Goal: Task Accomplishment & Management: Manage account settings

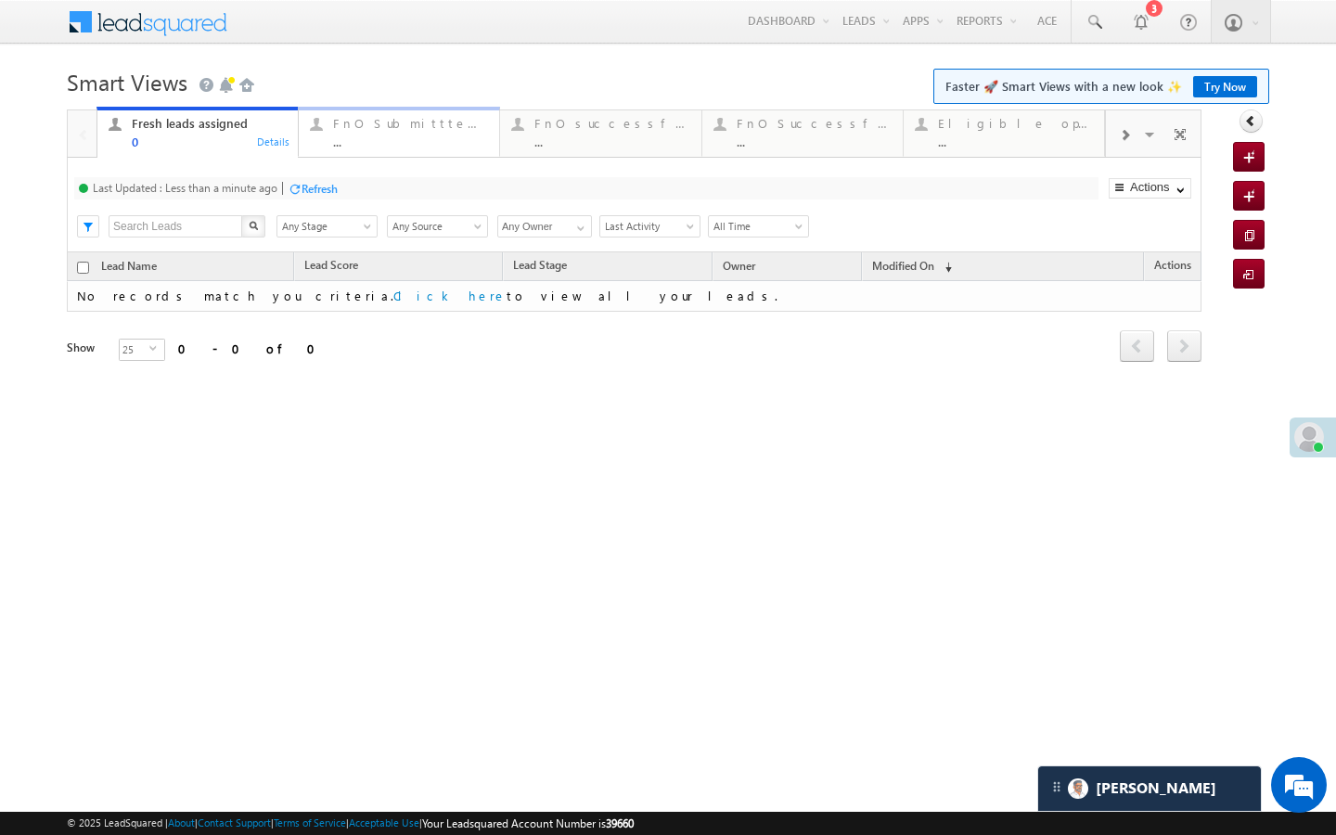
click at [379, 155] on link "FnO Submittted Leads ... Details" at bounding box center [399, 132] width 202 height 50
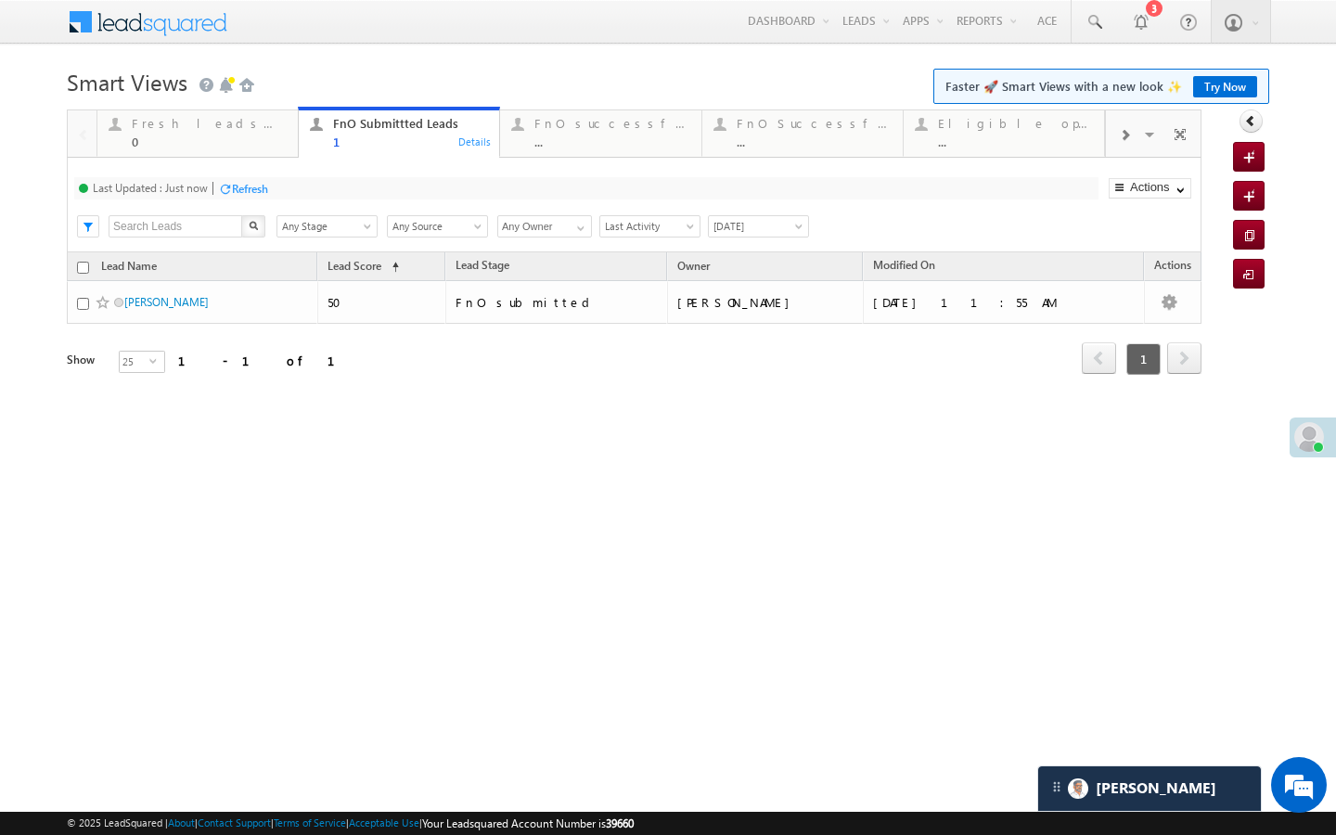
click at [573, 144] on div "..." at bounding box center [611, 142] width 155 height 14
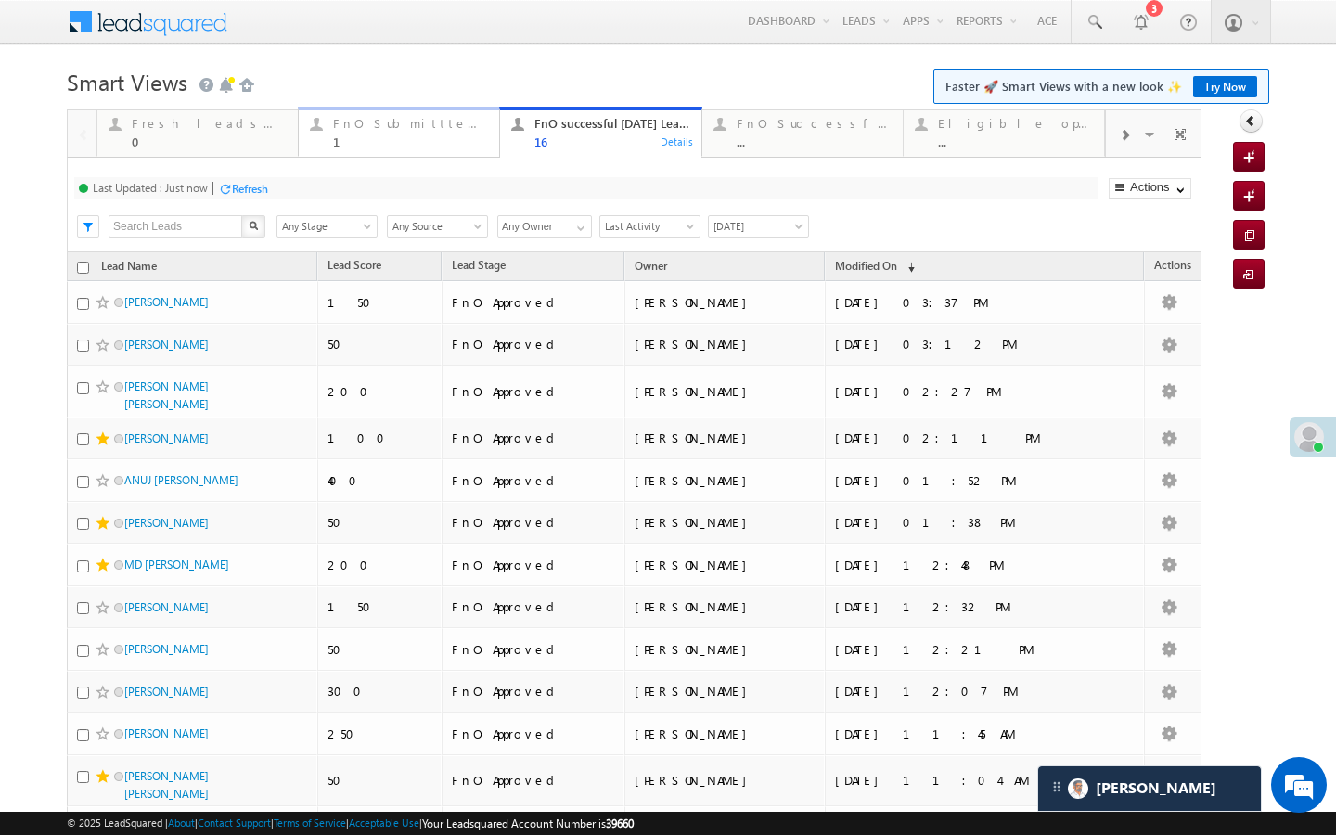
click at [416, 112] on div "FnO Submittted Leads 1" at bounding box center [410, 130] width 155 height 36
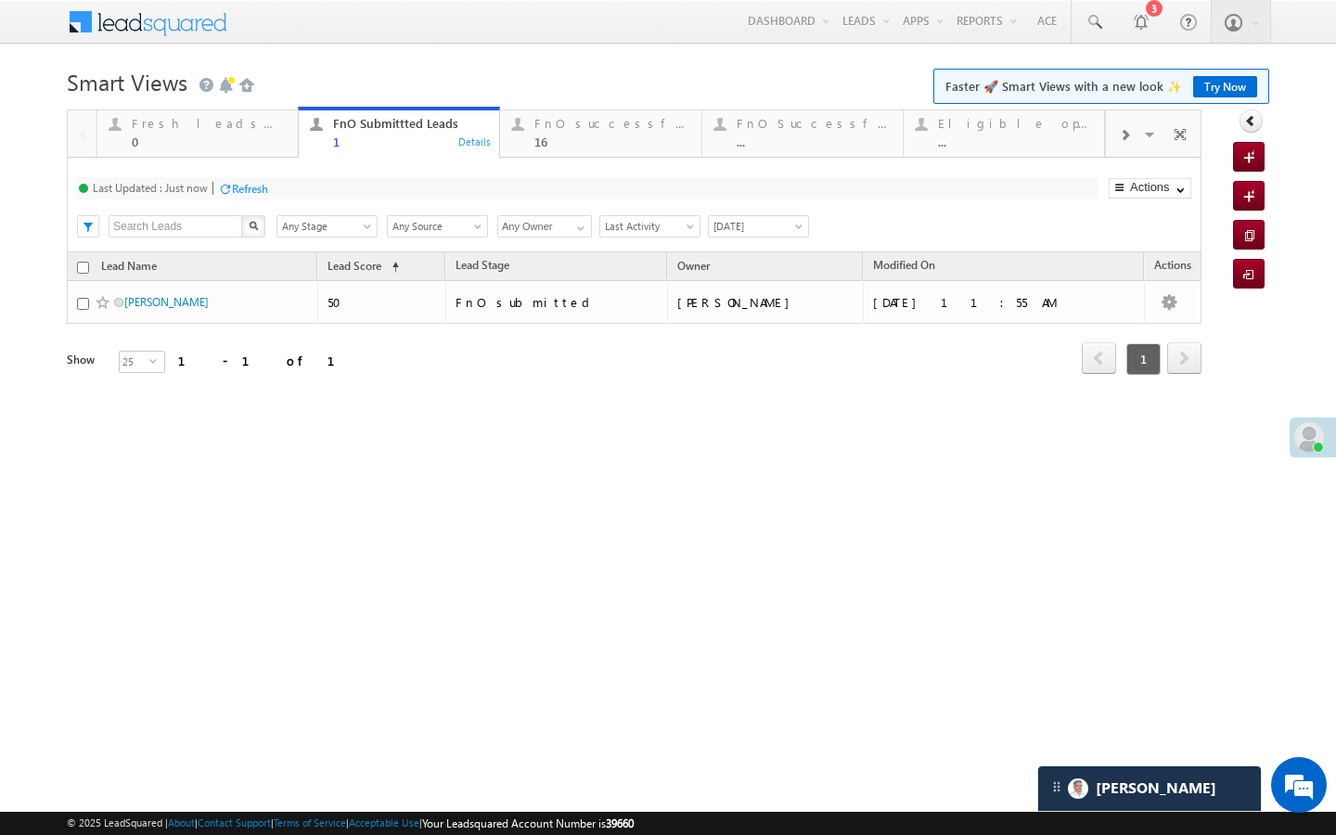
click at [262, 184] on div "Refresh" at bounding box center [250, 189] width 36 height 14
click at [226, 175] on div "Last Updated : Less than a minute ago Refresh Refreshing... Search X Lead Stage…" at bounding box center [634, 205] width 1134 height 95
click at [233, 128] on div "Fresh leads assigned" at bounding box center [209, 123] width 155 height 15
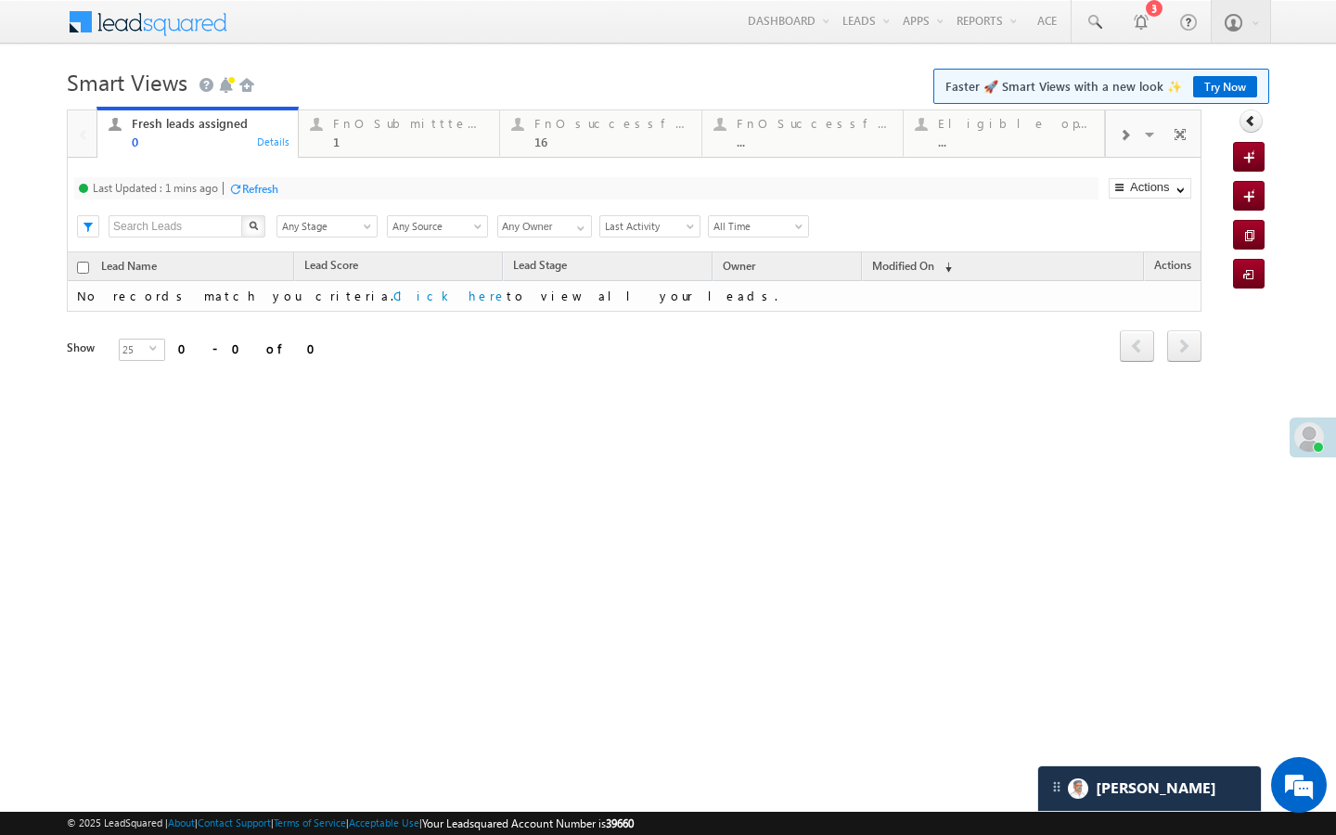
click at [276, 190] on div "Refresh" at bounding box center [260, 189] width 36 height 14
click at [406, 139] on div "1" at bounding box center [410, 142] width 155 height 14
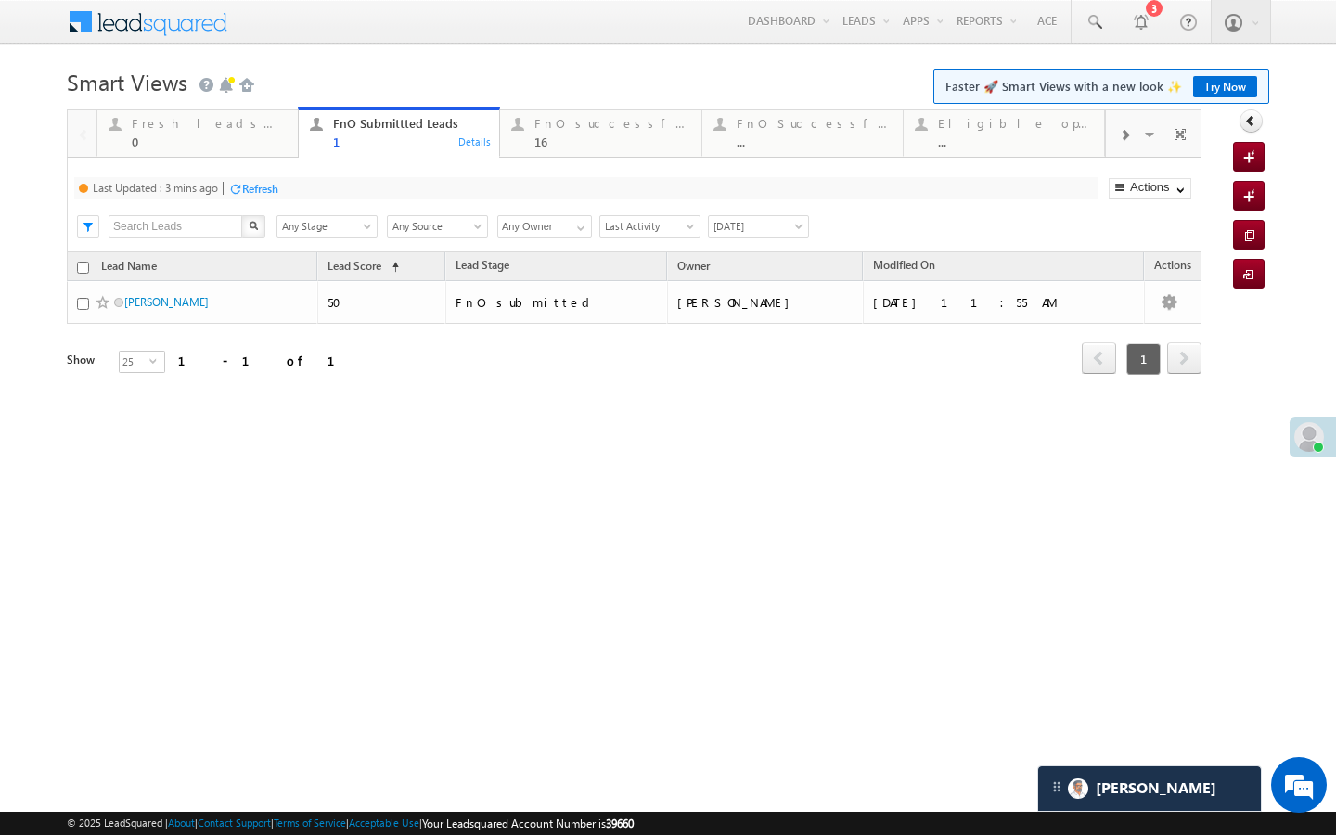
click at [250, 188] on div "Refresh" at bounding box center [260, 189] width 36 height 14
click at [571, 130] on div "FnO successful today Leads" at bounding box center [611, 123] width 155 height 15
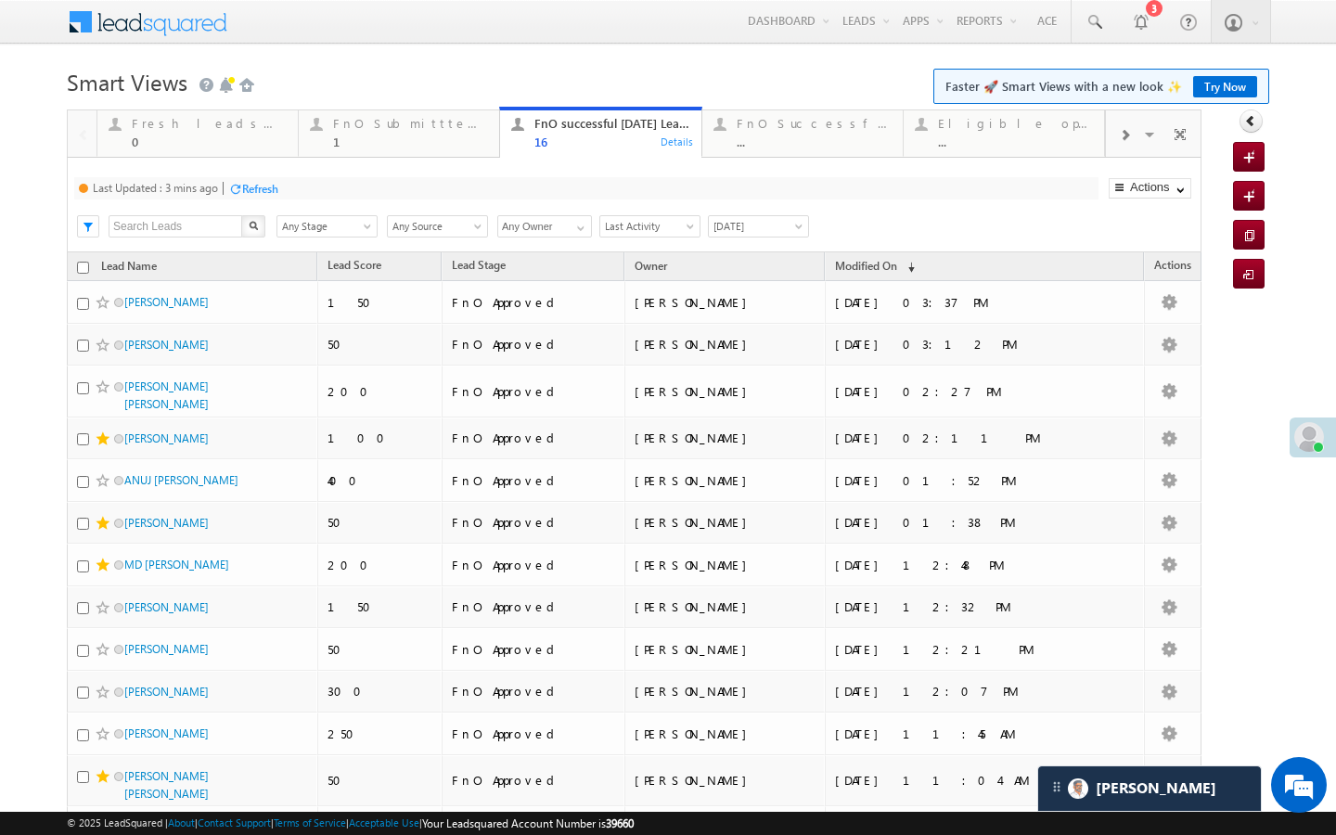
click at [260, 186] on div "Refresh" at bounding box center [260, 189] width 36 height 14
click at [1105, 788] on span "[PERSON_NAME]" at bounding box center [1156, 788] width 121 height 18
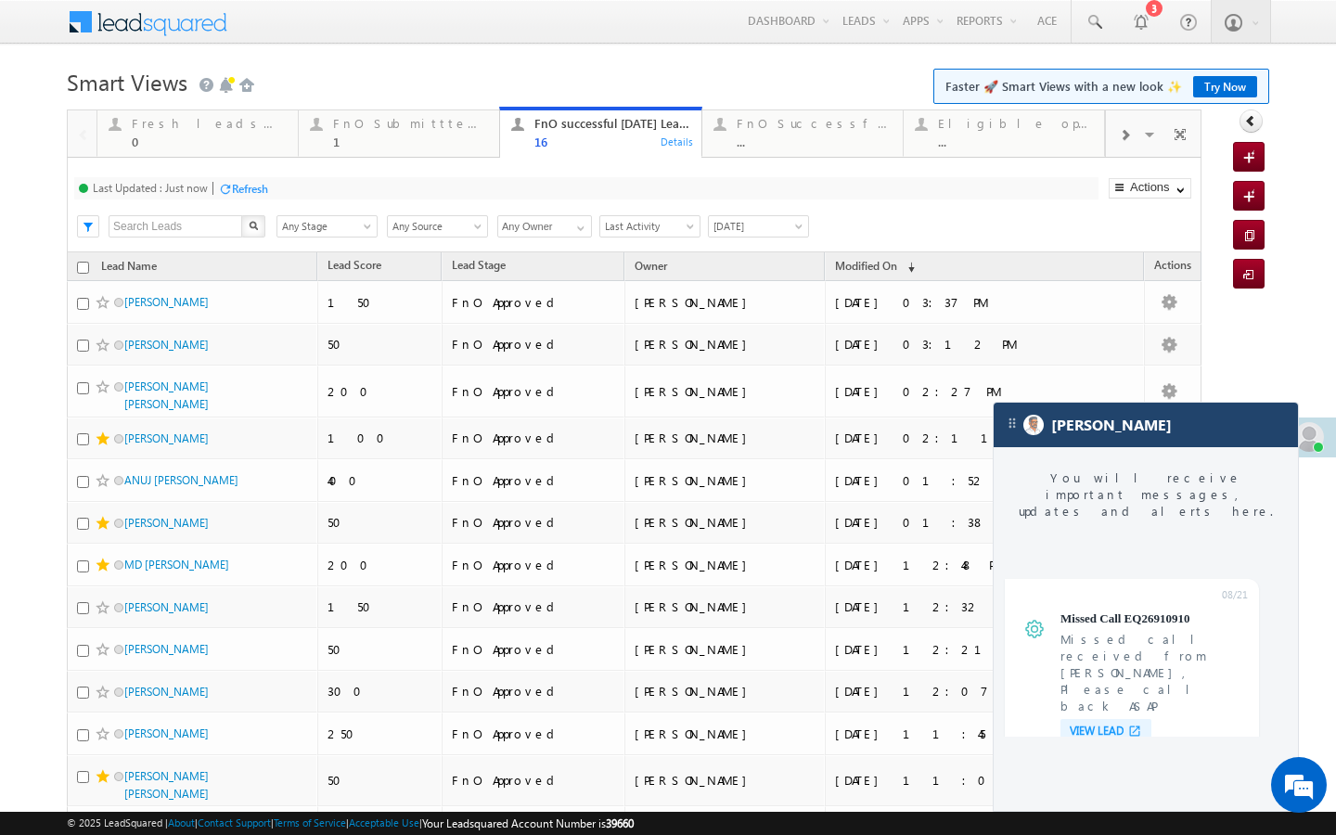
scroll to position [7072, 0]
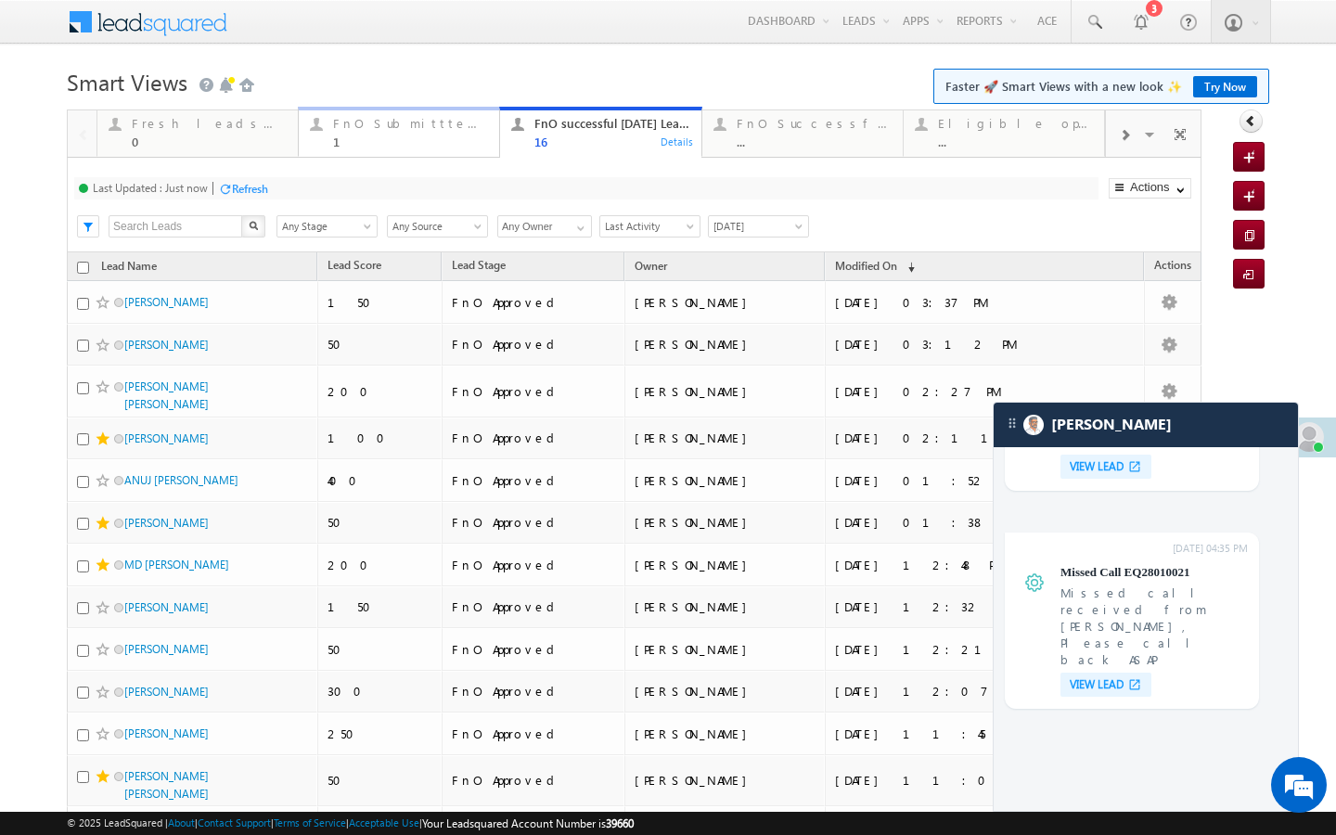
drag, startPoint x: 403, startPoint y: 123, endPoint x: 293, endPoint y: 187, distance: 126.8
click at [403, 123] on div "FnO Submittted Leads" at bounding box center [410, 123] width 155 height 15
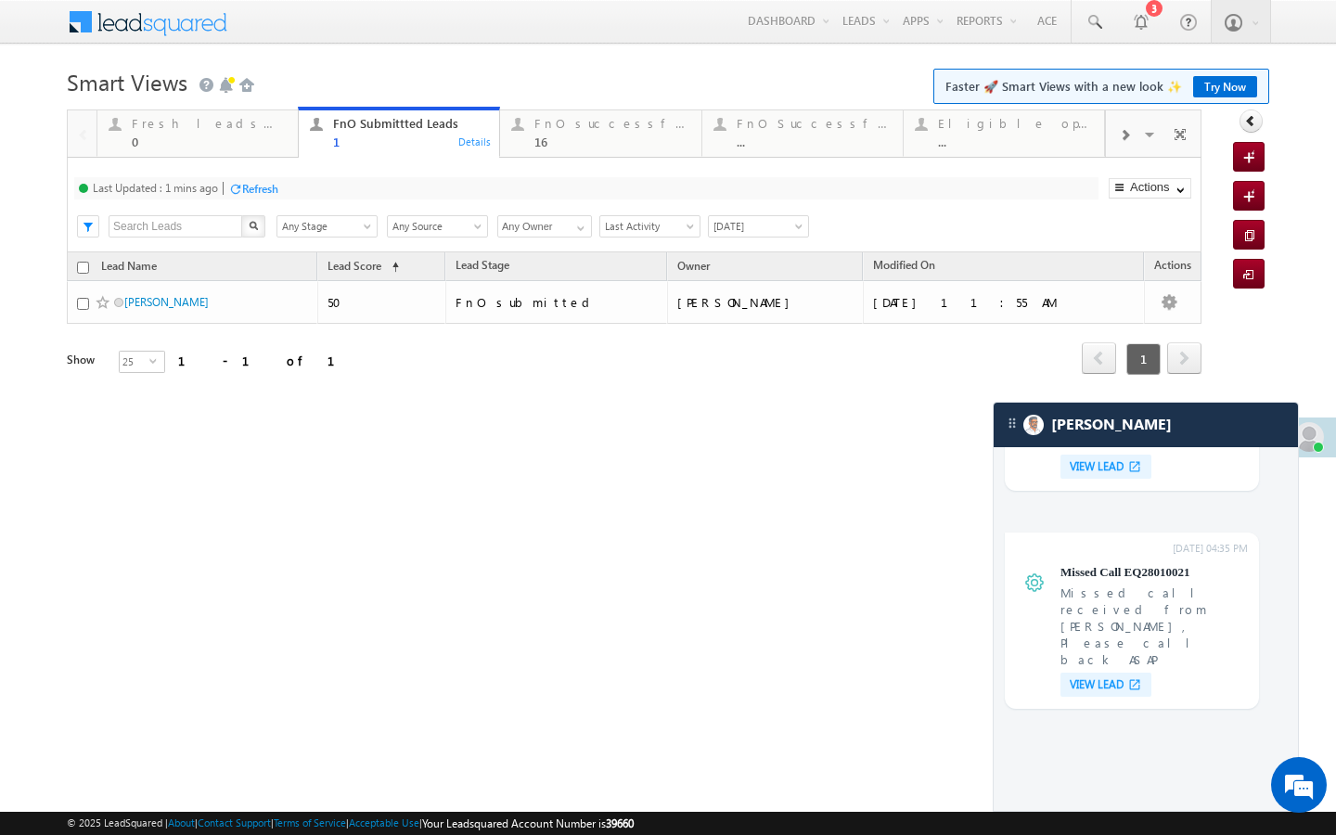
click at [272, 197] on div "Refresh" at bounding box center [253, 188] width 50 height 18
click at [234, 147] on div "0" at bounding box center [209, 142] width 155 height 14
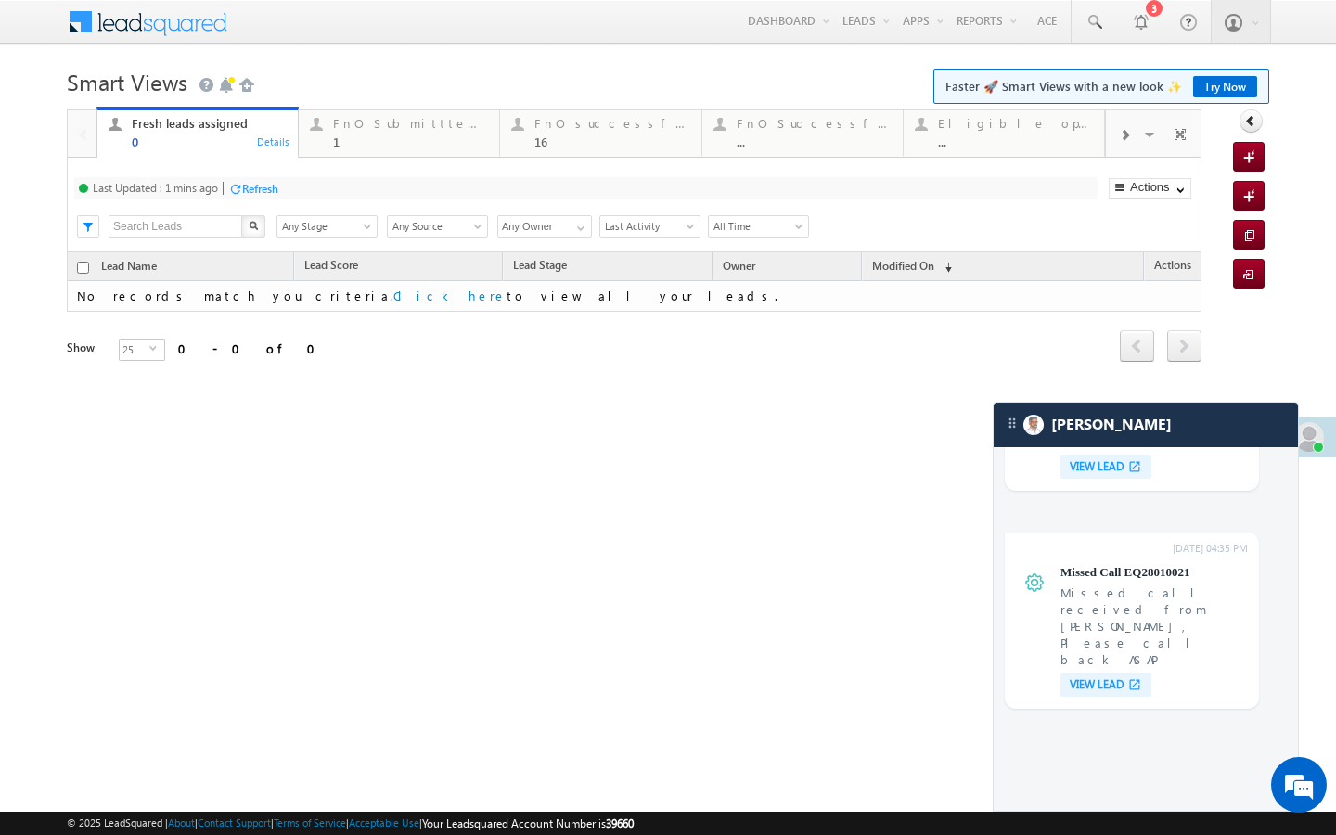
click at [263, 189] on div "Refresh" at bounding box center [260, 189] width 36 height 14
click at [421, 135] on div "1" at bounding box center [410, 142] width 155 height 14
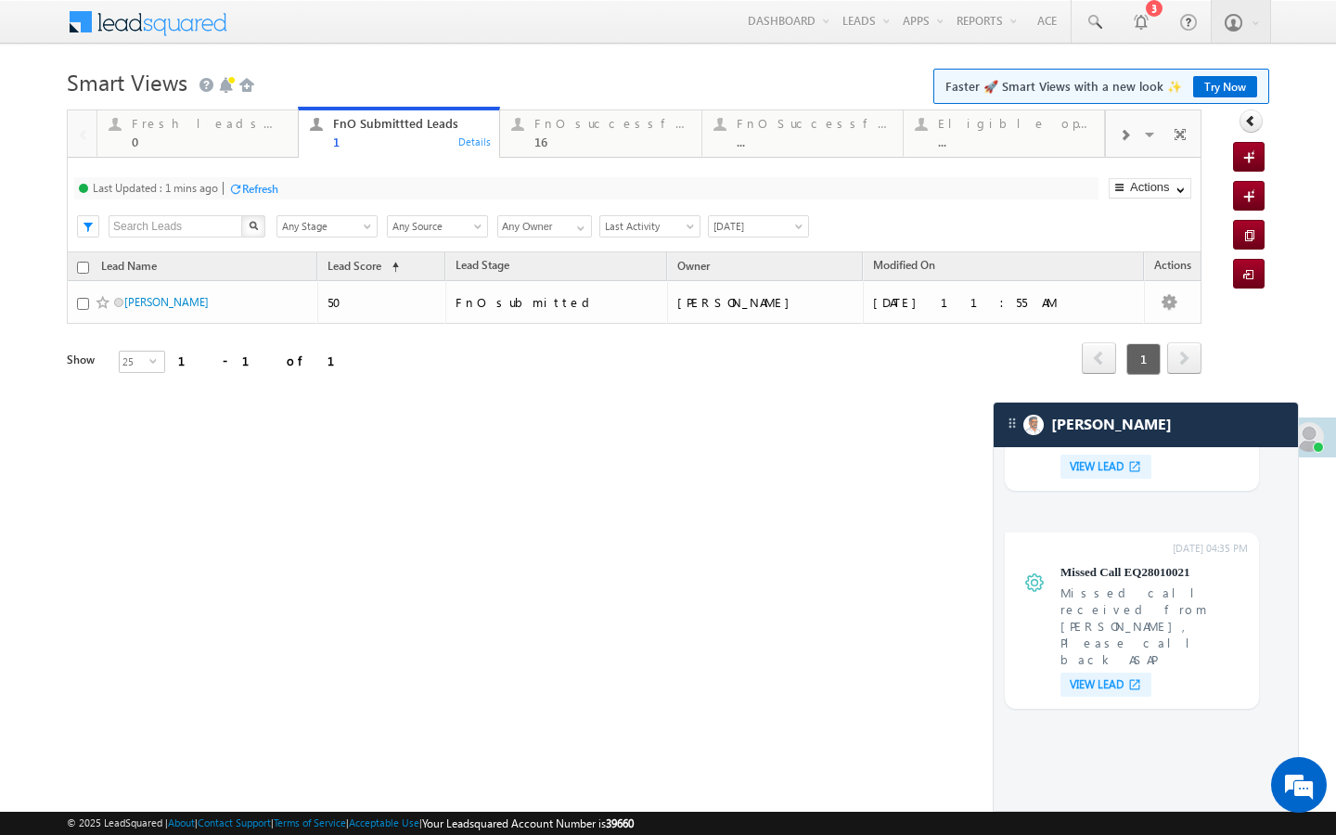
click at [272, 192] on div "Refresh" at bounding box center [260, 189] width 36 height 14
click at [535, 151] on link "FnO successful today Leads 16 Details" at bounding box center [600, 132] width 202 height 50
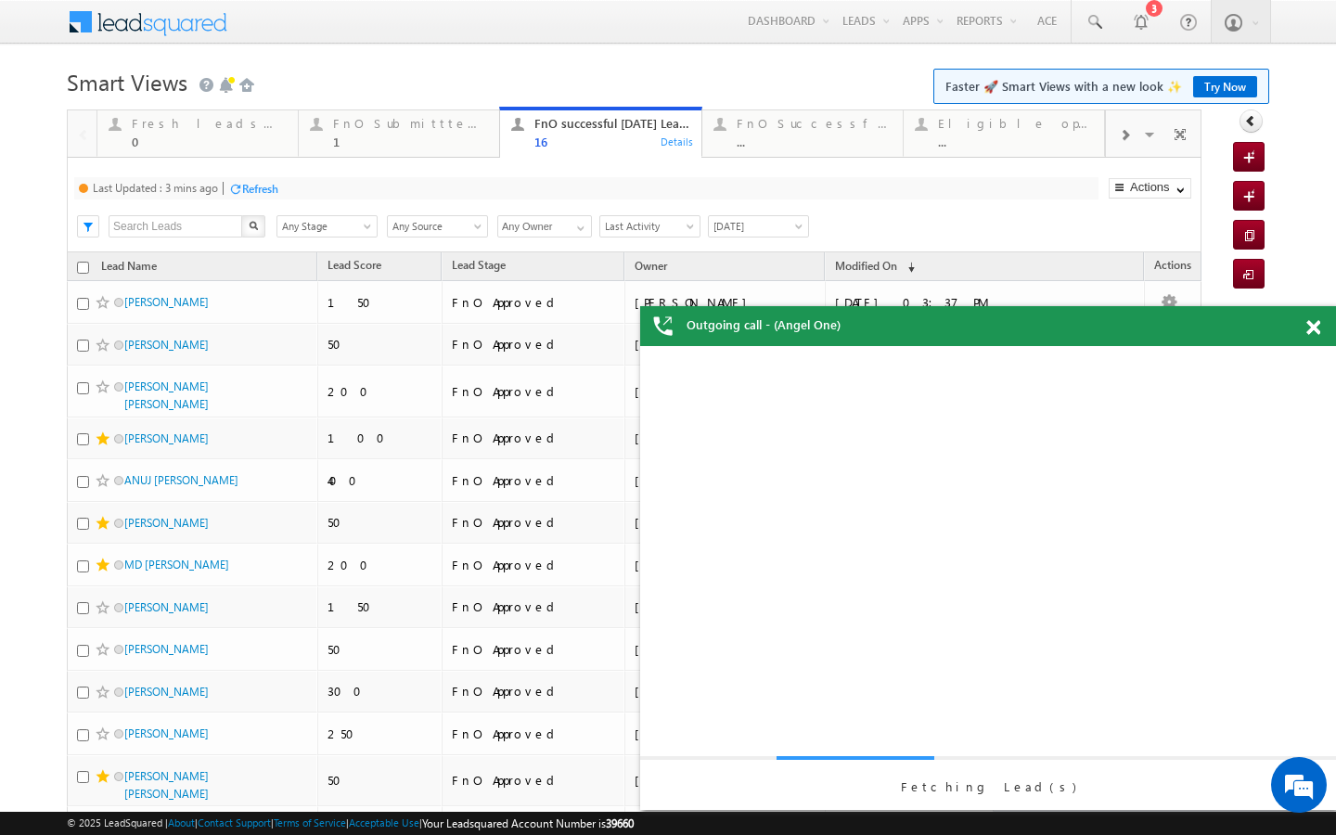
scroll to position [0, 0]
click at [262, 186] on div "Refresh" at bounding box center [260, 189] width 36 height 14
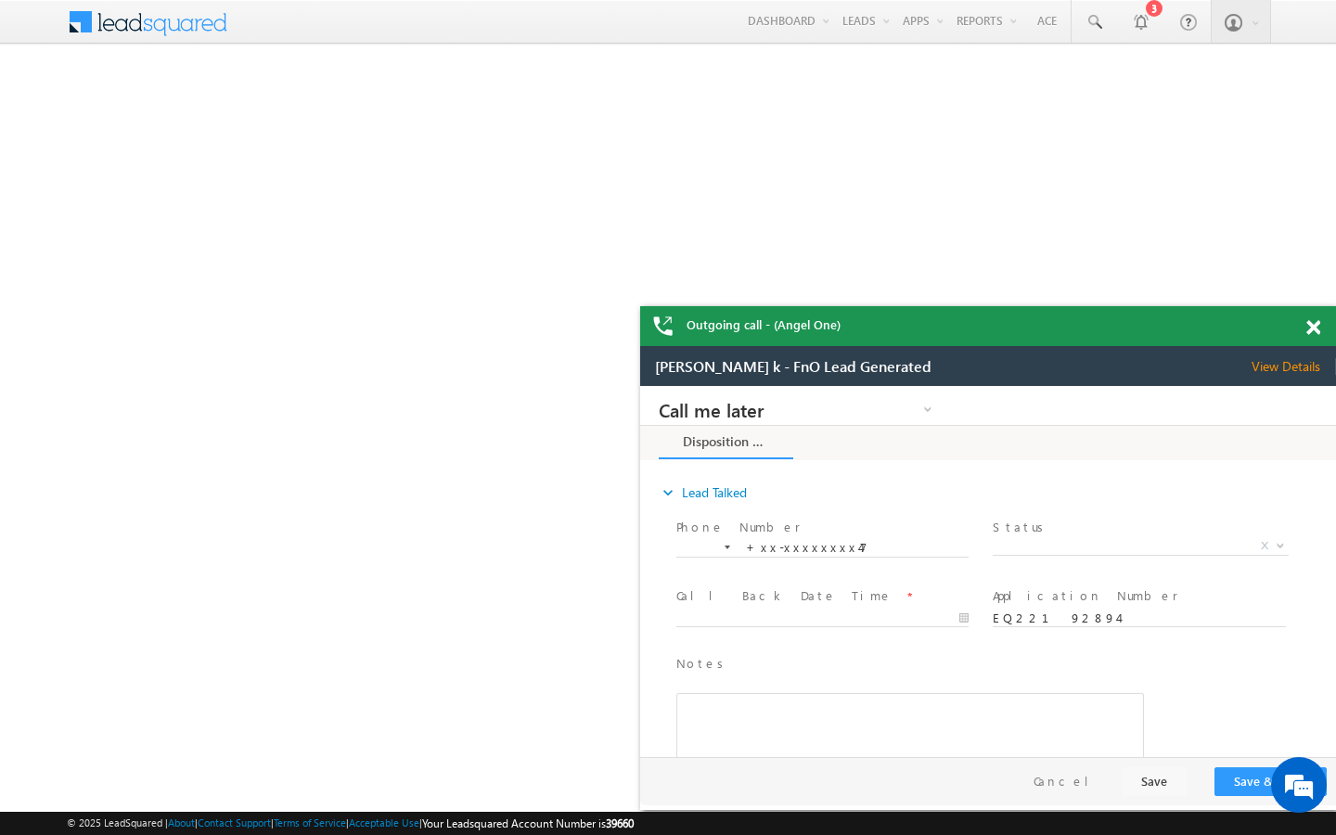
click at [1310, 326] on span at bounding box center [1313, 328] width 14 height 16
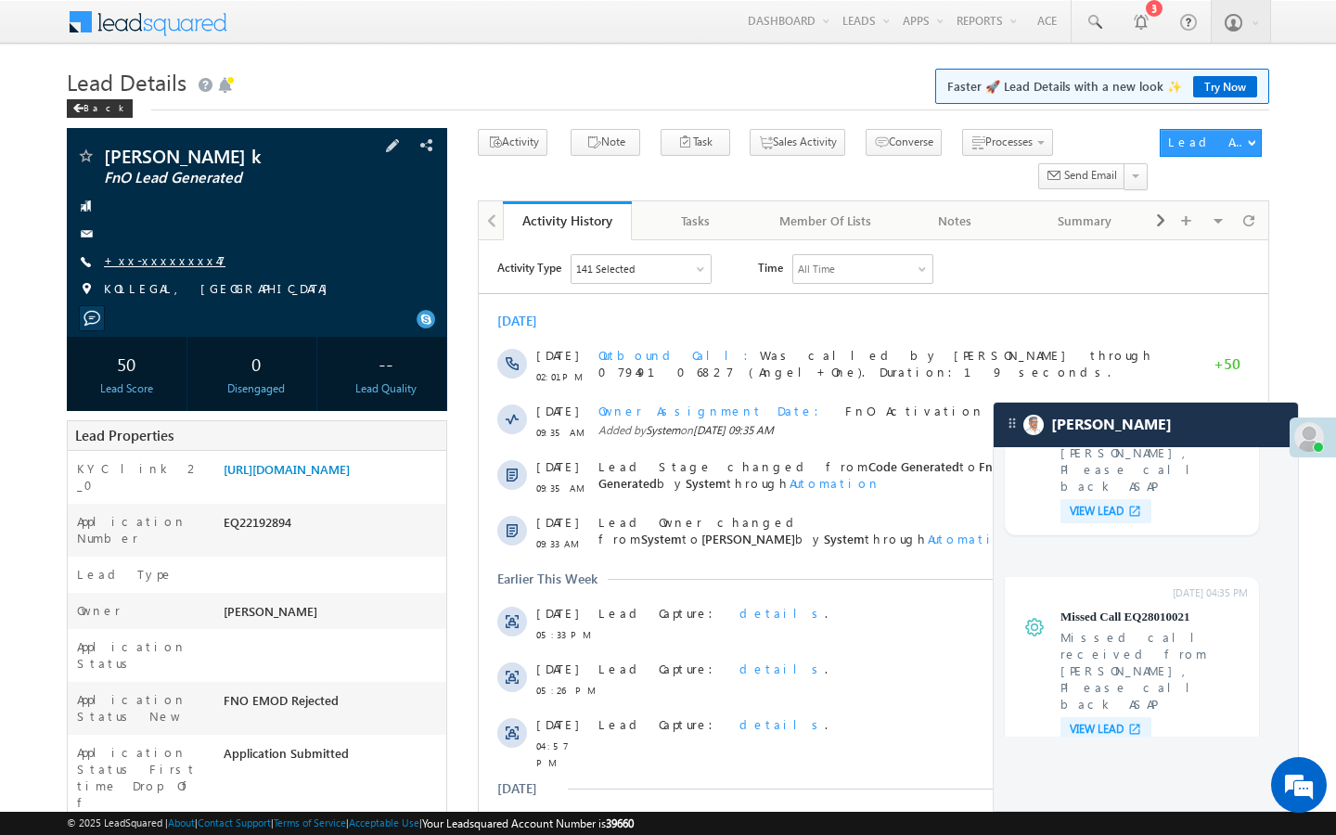
click at [150, 263] on link "+xx-xxxxxxxx47" at bounding box center [165, 260] width 122 height 16
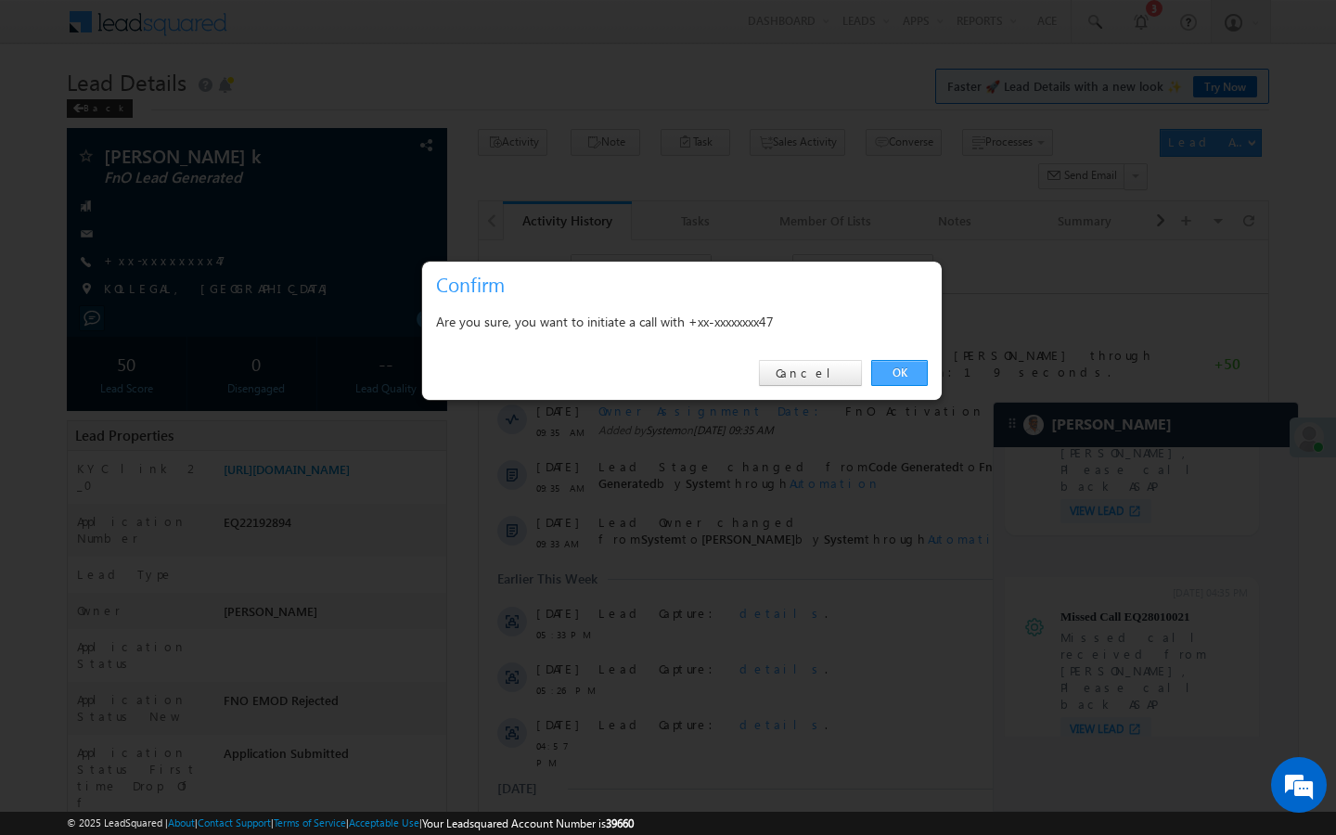
click at [910, 363] on link "OK" at bounding box center [899, 373] width 57 height 26
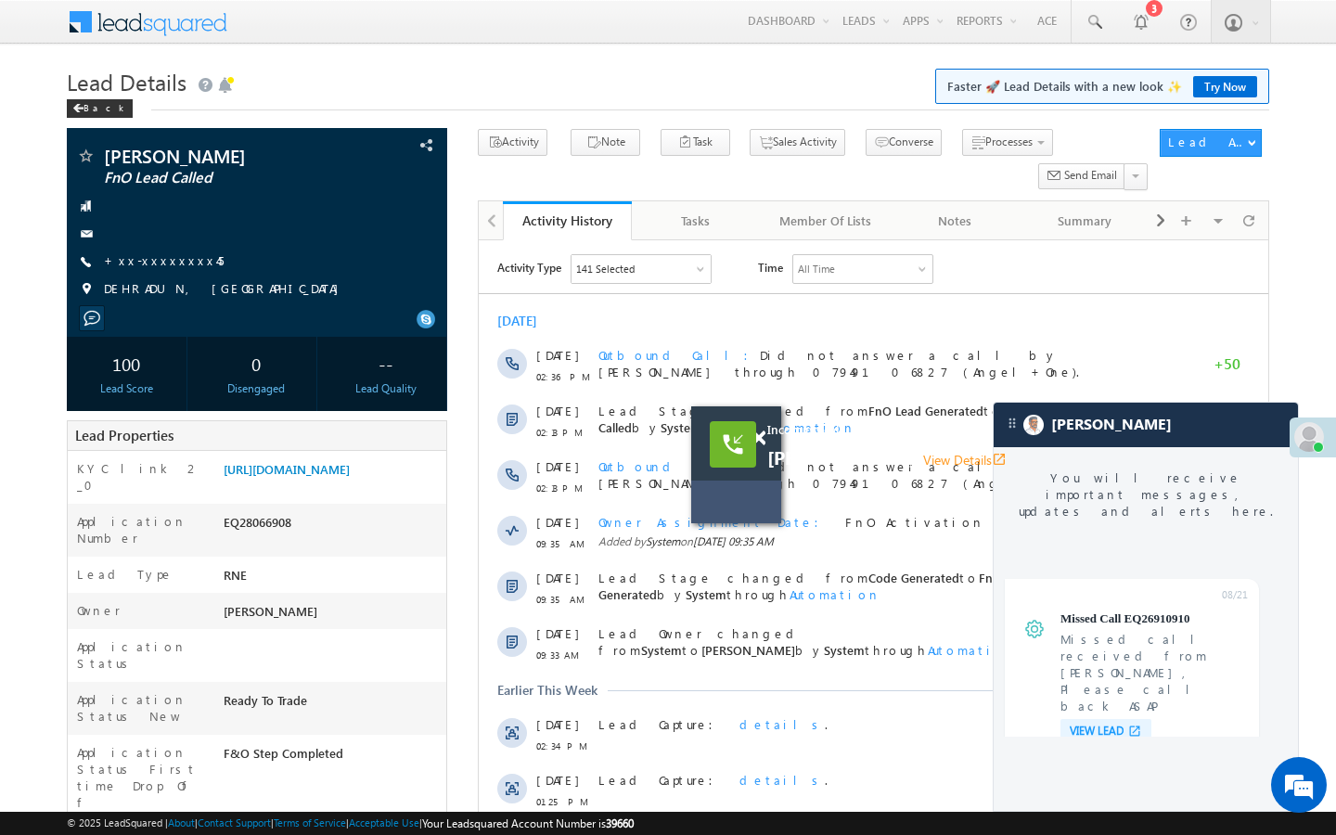
scroll to position [7028, 0]
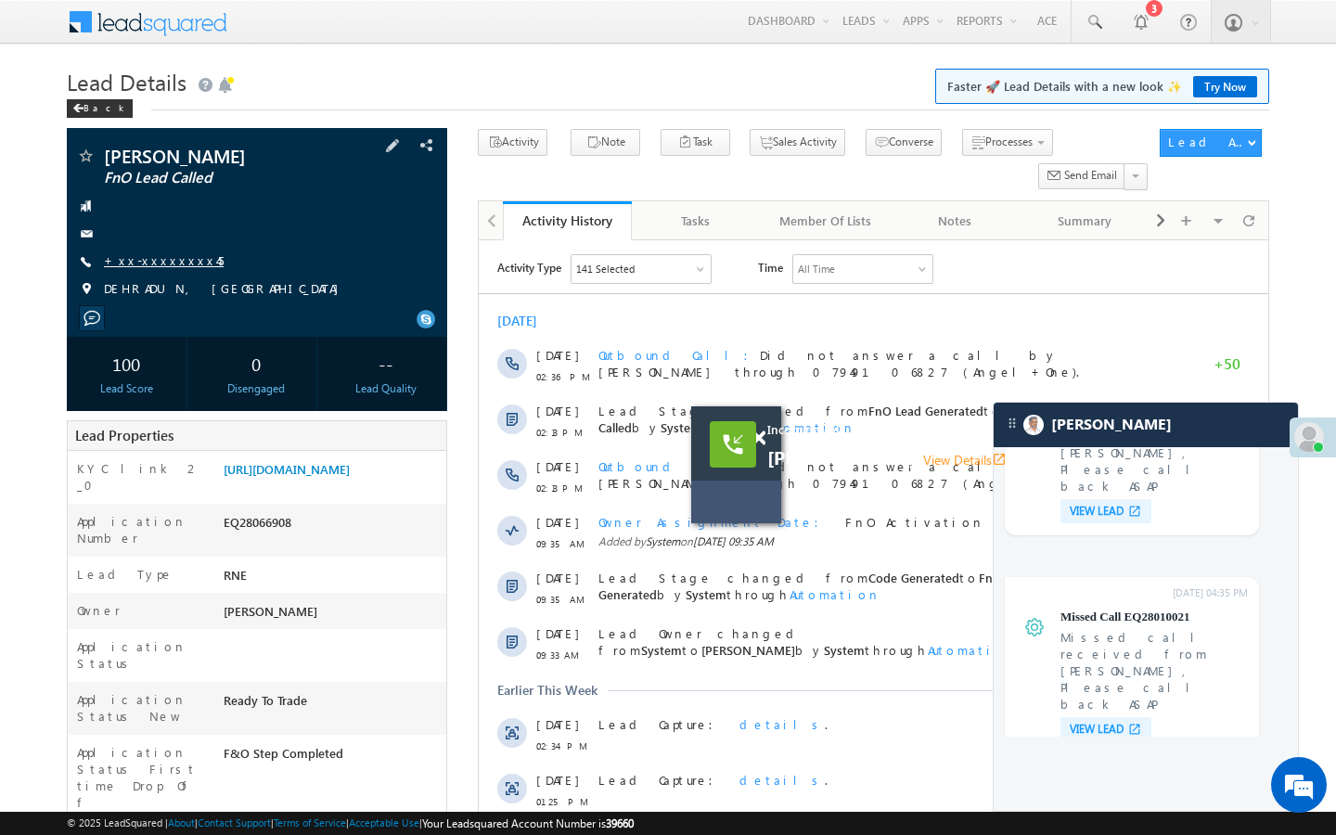
click at [157, 263] on link "+xx-xxxxxxxx45" at bounding box center [164, 260] width 120 height 16
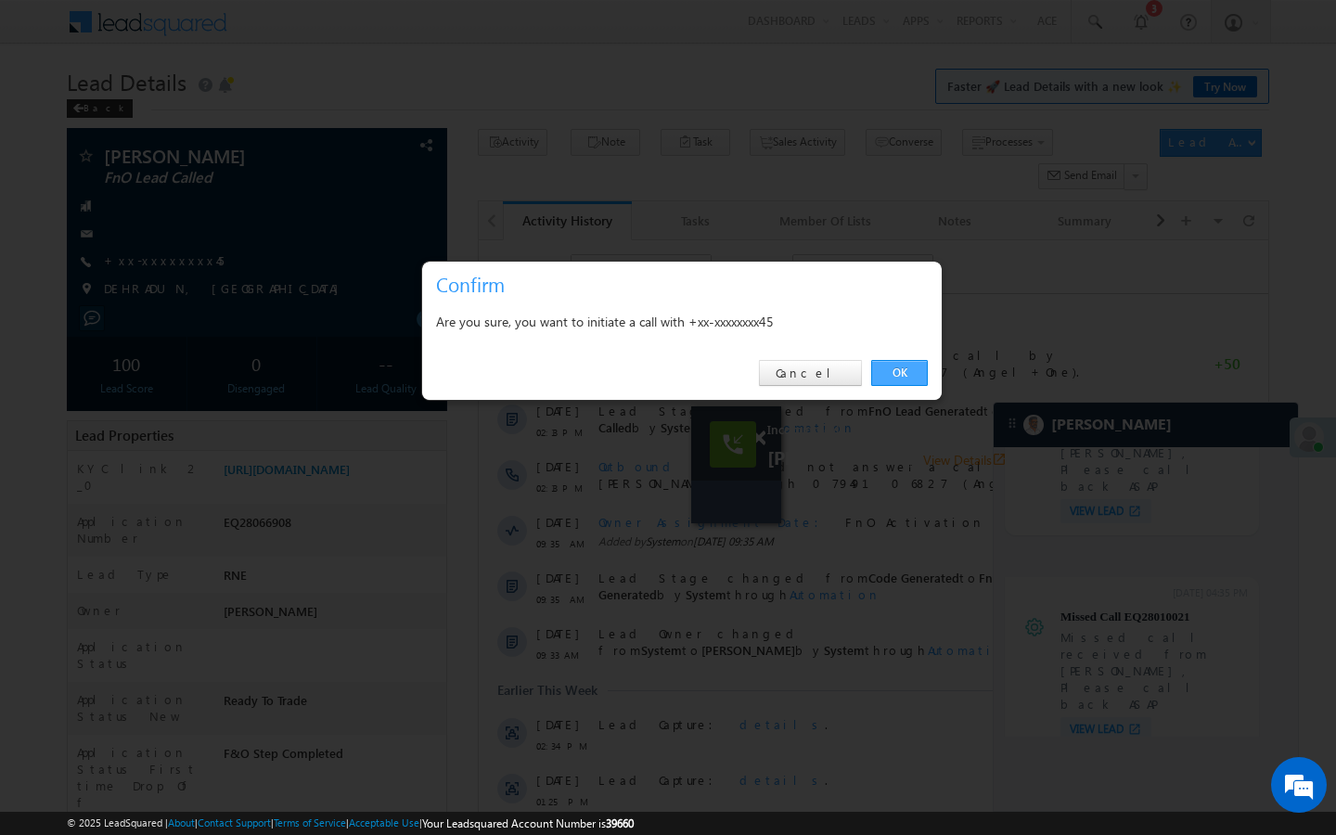
click at [890, 369] on link "OK" at bounding box center [899, 373] width 57 height 26
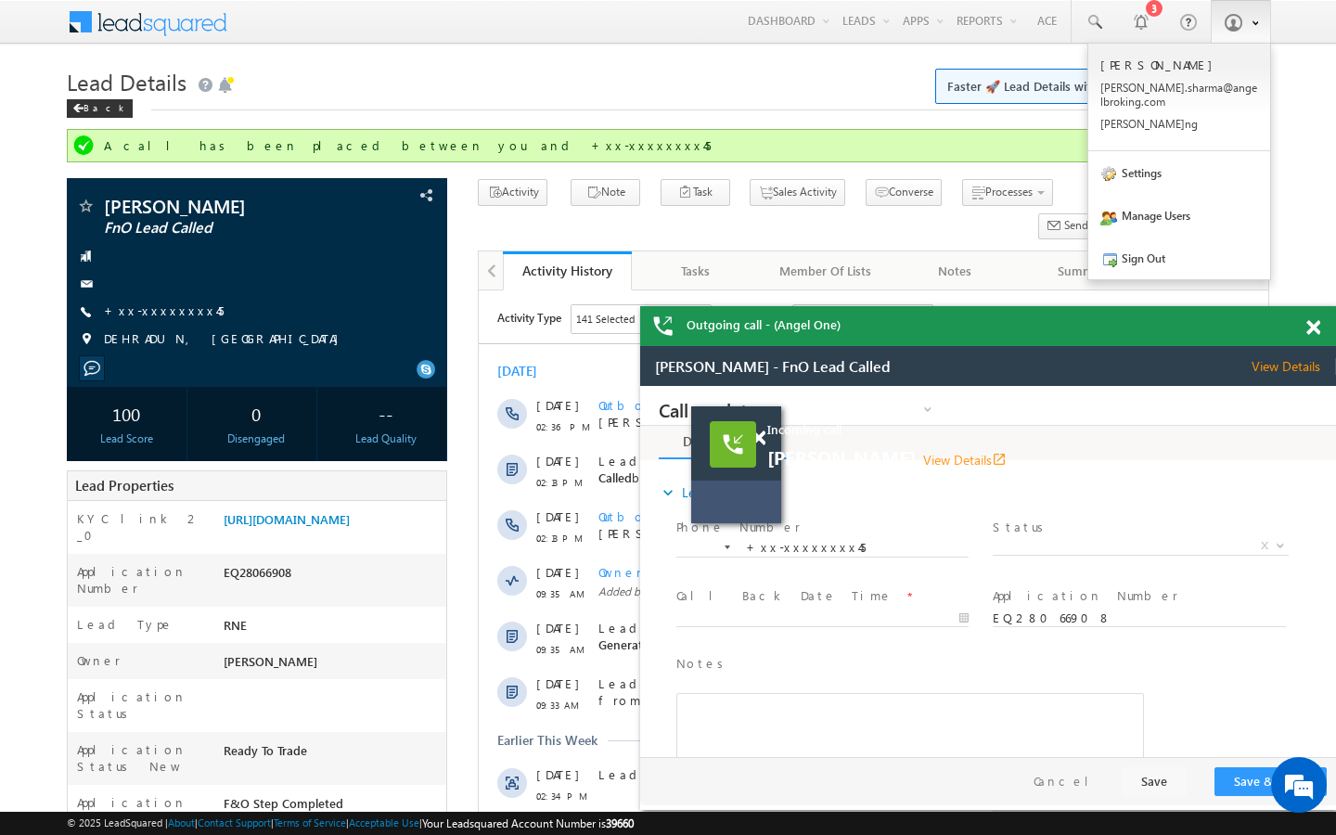
scroll to position [0, 0]
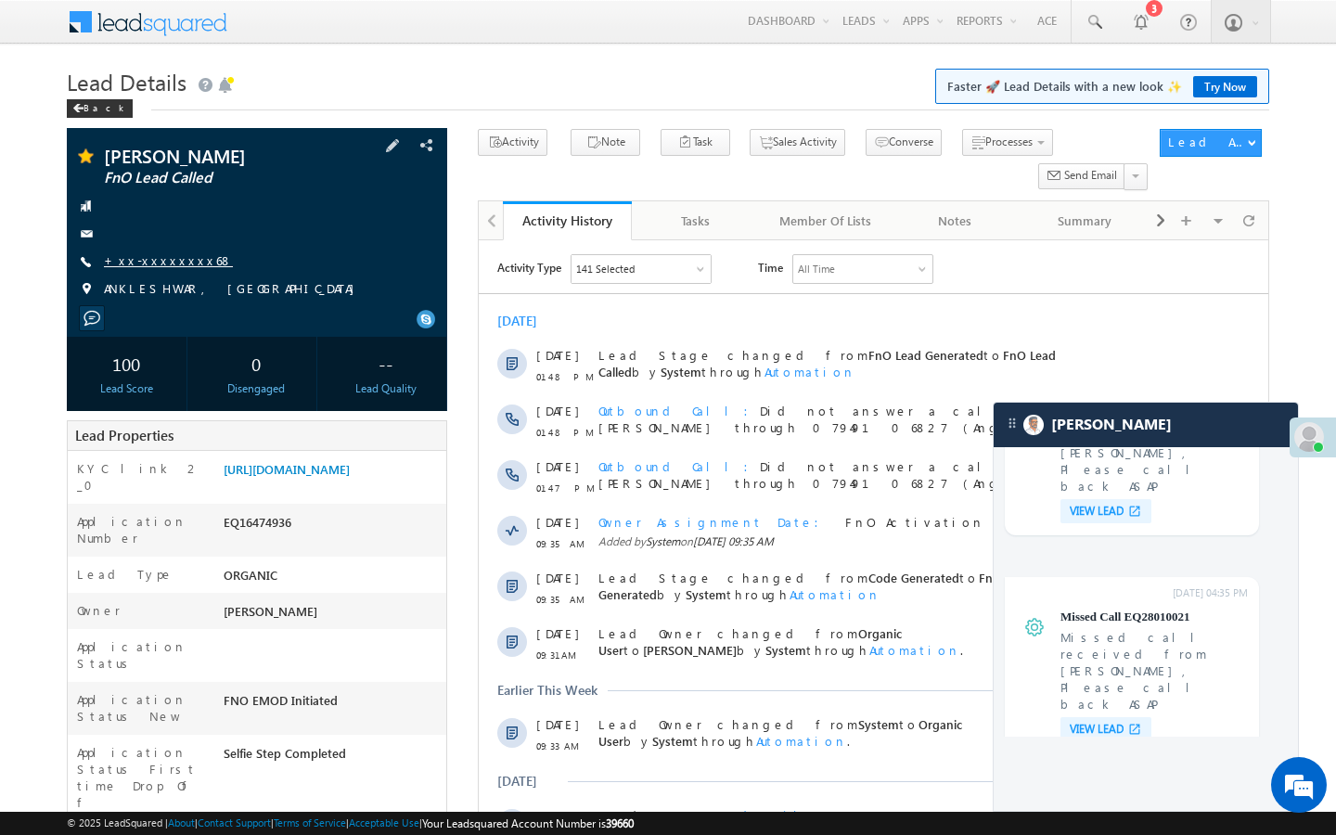
click at [157, 266] on link "+xx-xxxxxxxx68" at bounding box center [168, 260] width 129 height 16
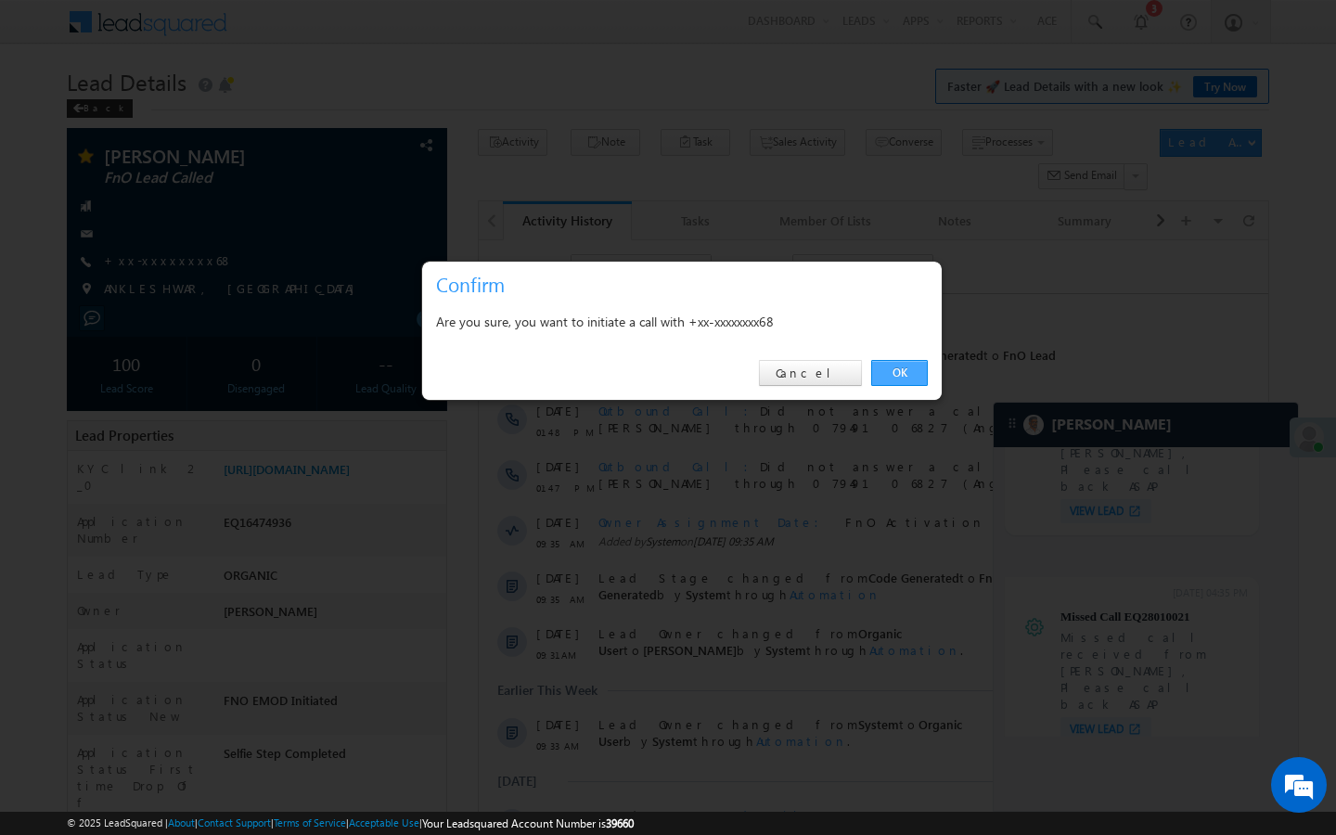
click at [910, 372] on link "OK" at bounding box center [899, 373] width 57 height 26
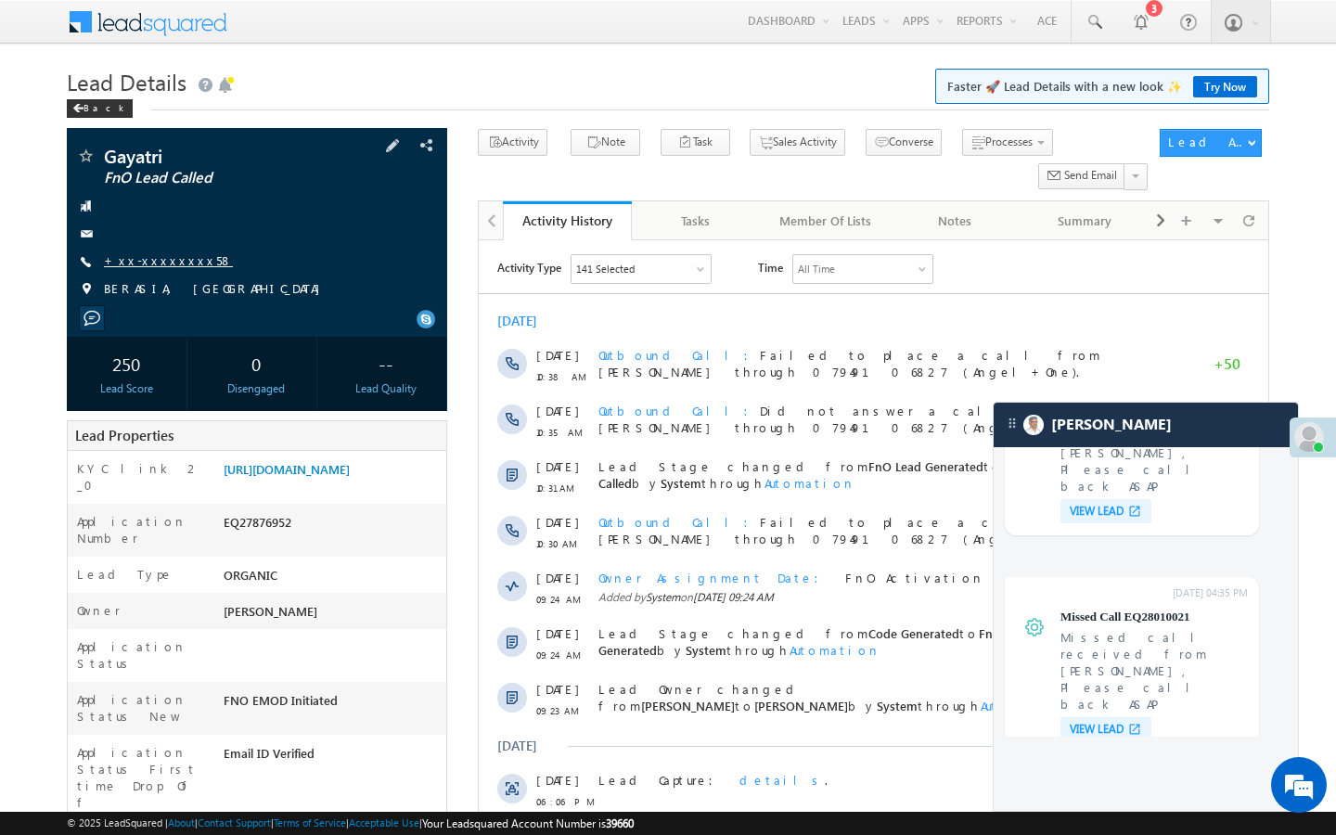
click at [149, 255] on link "+xx-xxxxxxxx58" at bounding box center [168, 260] width 129 height 16
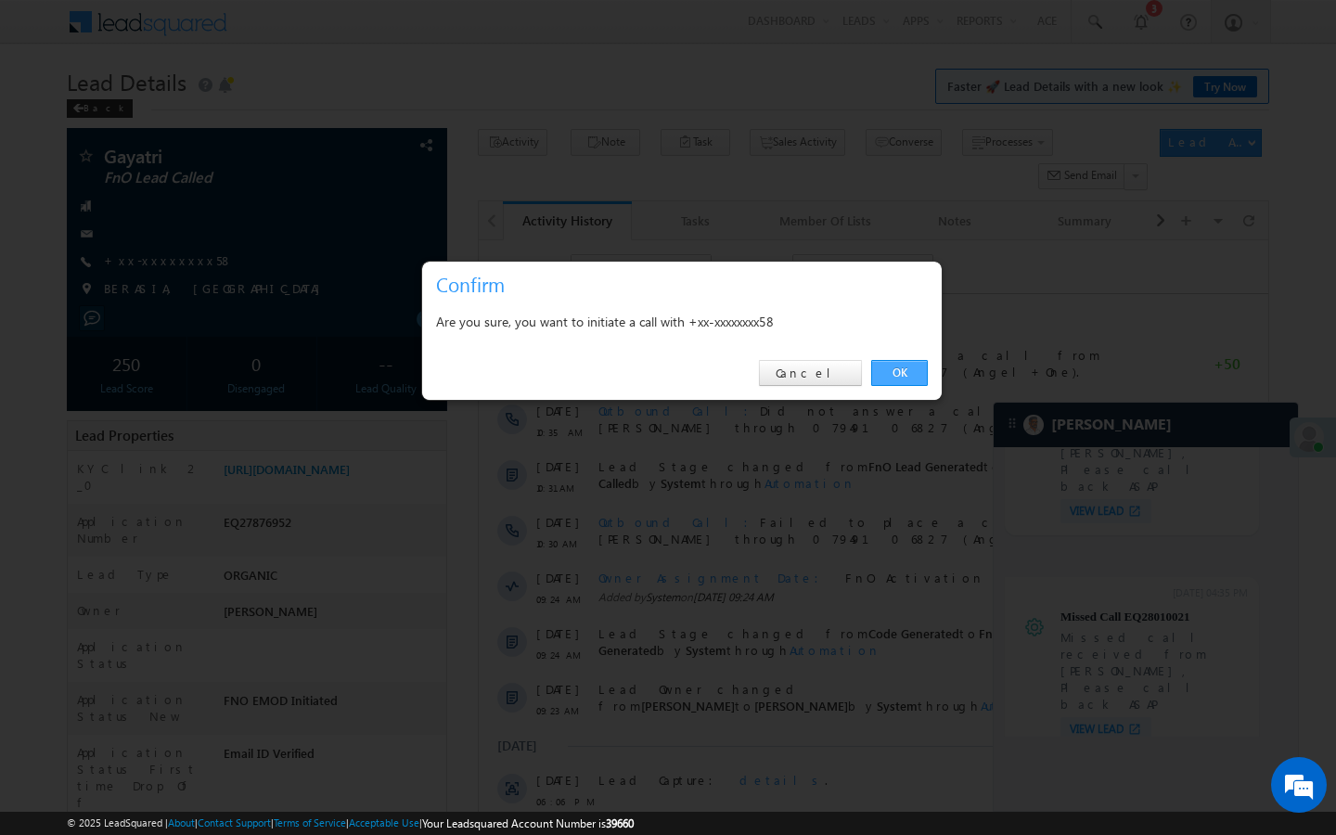
drag, startPoint x: 883, startPoint y: 364, endPoint x: 413, endPoint y: 129, distance: 525.6
click at [883, 364] on link "OK" at bounding box center [899, 373] width 57 height 26
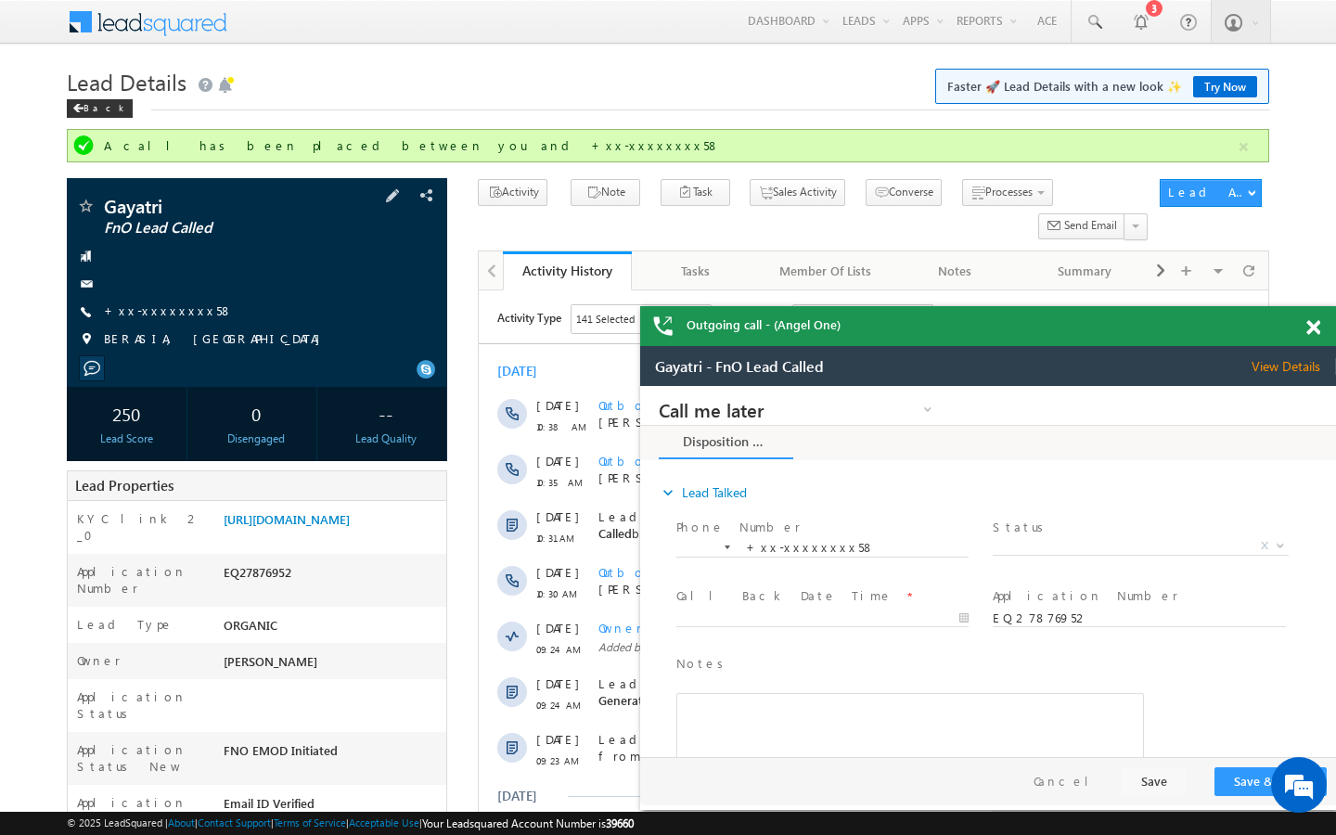
click at [133, 327] on div "Gayatri FnO Lead Called +xx-xxxxxxxx58" at bounding box center [257, 277] width 362 height 161
click at [133, 324] on div "Gayatri FnO Lead Called +xx-xxxxxxxx58" at bounding box center [257, 277] width 362 height 161
click at [139, 319] on span "+xx-xxxxxxxx58" at bounding box center [168, 311] width 129 height 19
click at [156, 309] on link "+xx-xxxxxxxx58" at bounding box center [168, 310] width 129 height 16
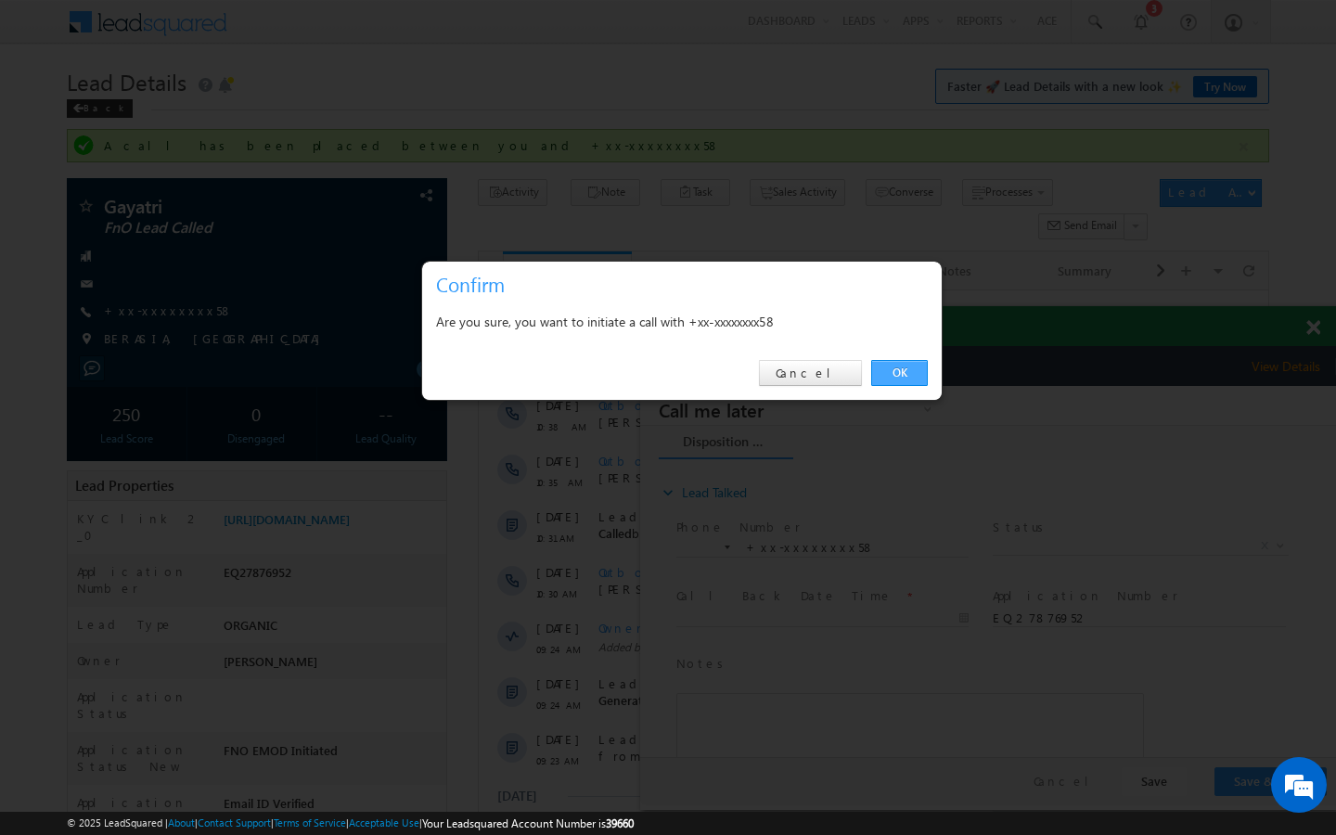
click at [904, 369] on link "OK" at bounding box center [899, 373] width 57 height 26
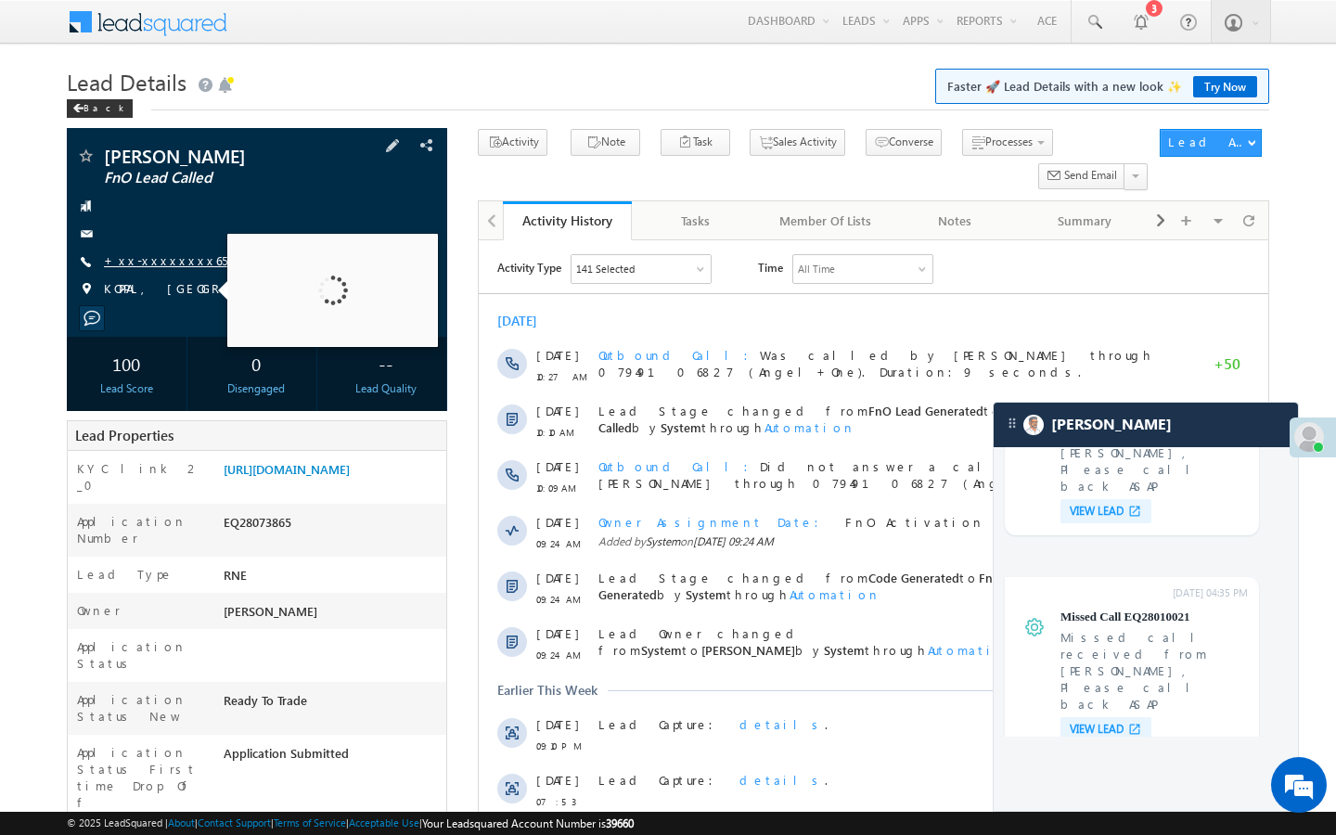
click at [161, 263] on link "+xx-xxxxxxxx65" at bounding box center [165, 260] width 123 height 16
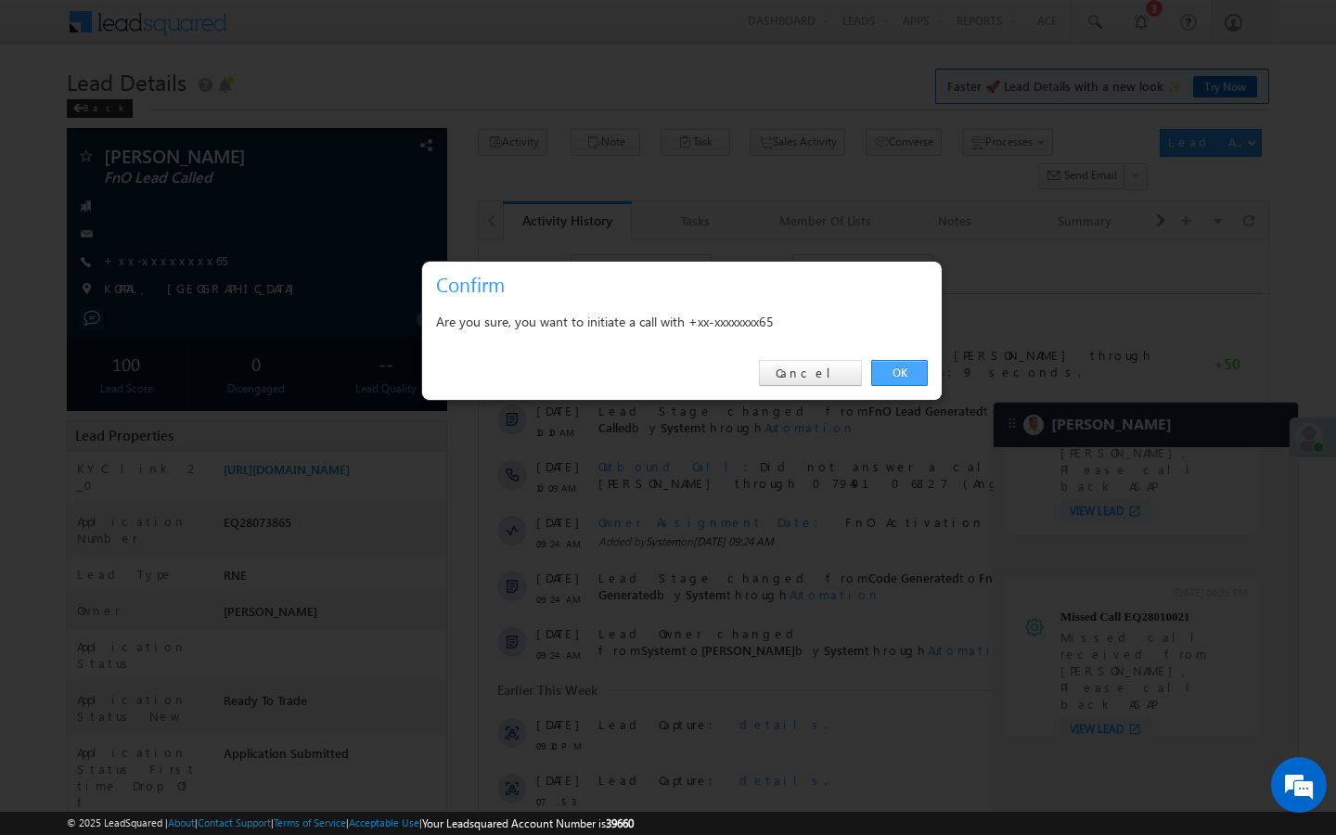
click at [900, 374] on link "OK" at bounding box center [899, 373] width 57 height 26
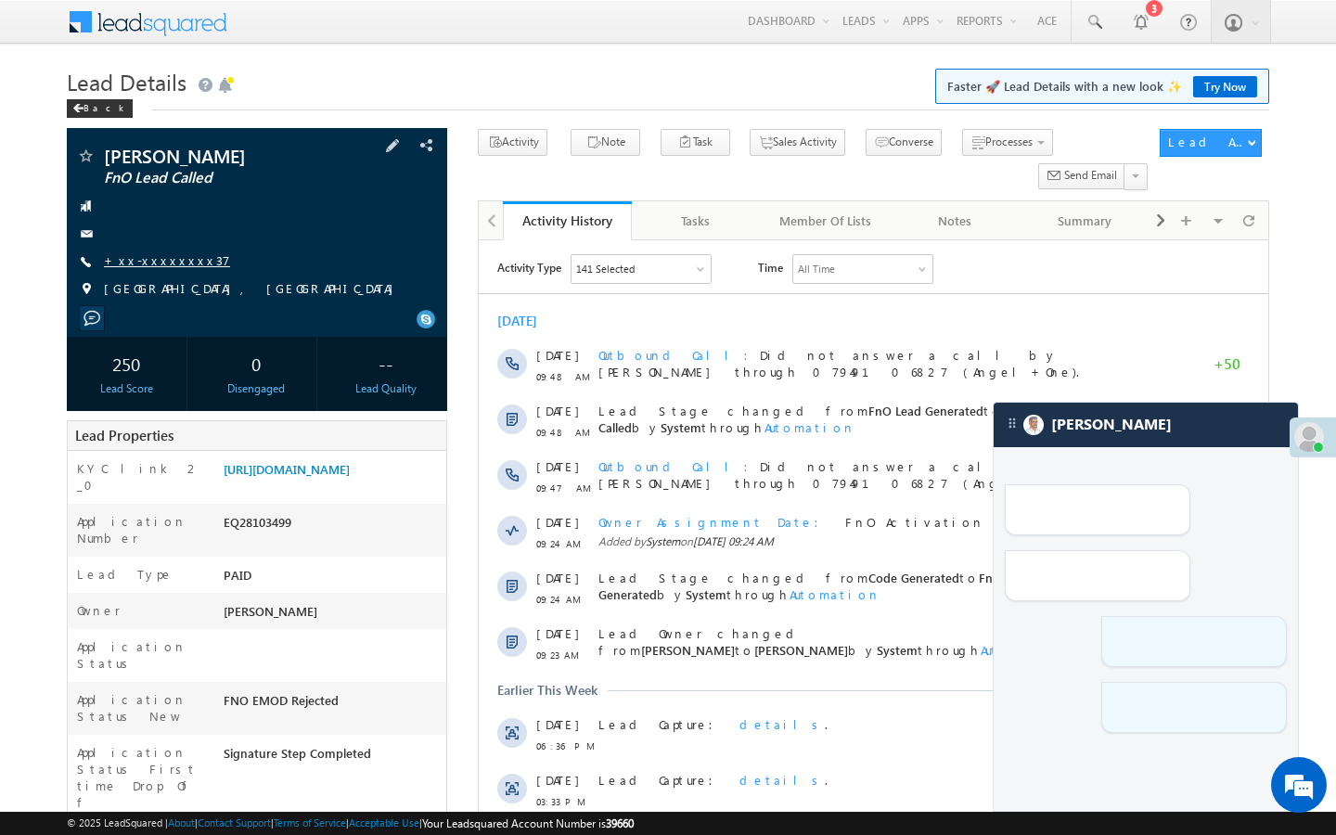
click at [172, 263] on link "+xx-xxxxxxxx37" at bounding box center [167, 260] width 126 height 16
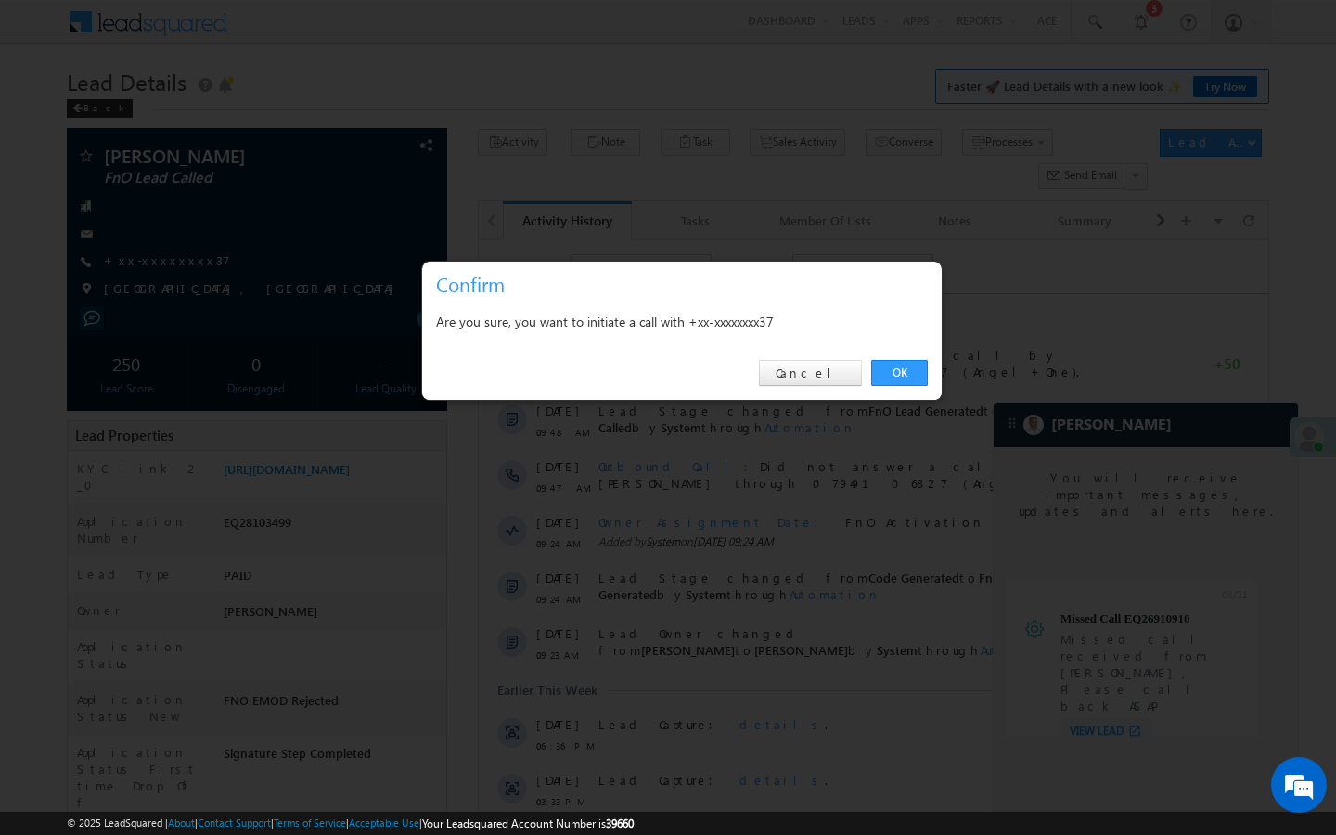
scroll to position [7028, 0]
click at [905, 366] on link "OK" at bounding box center [899, 373] width 57 height 26
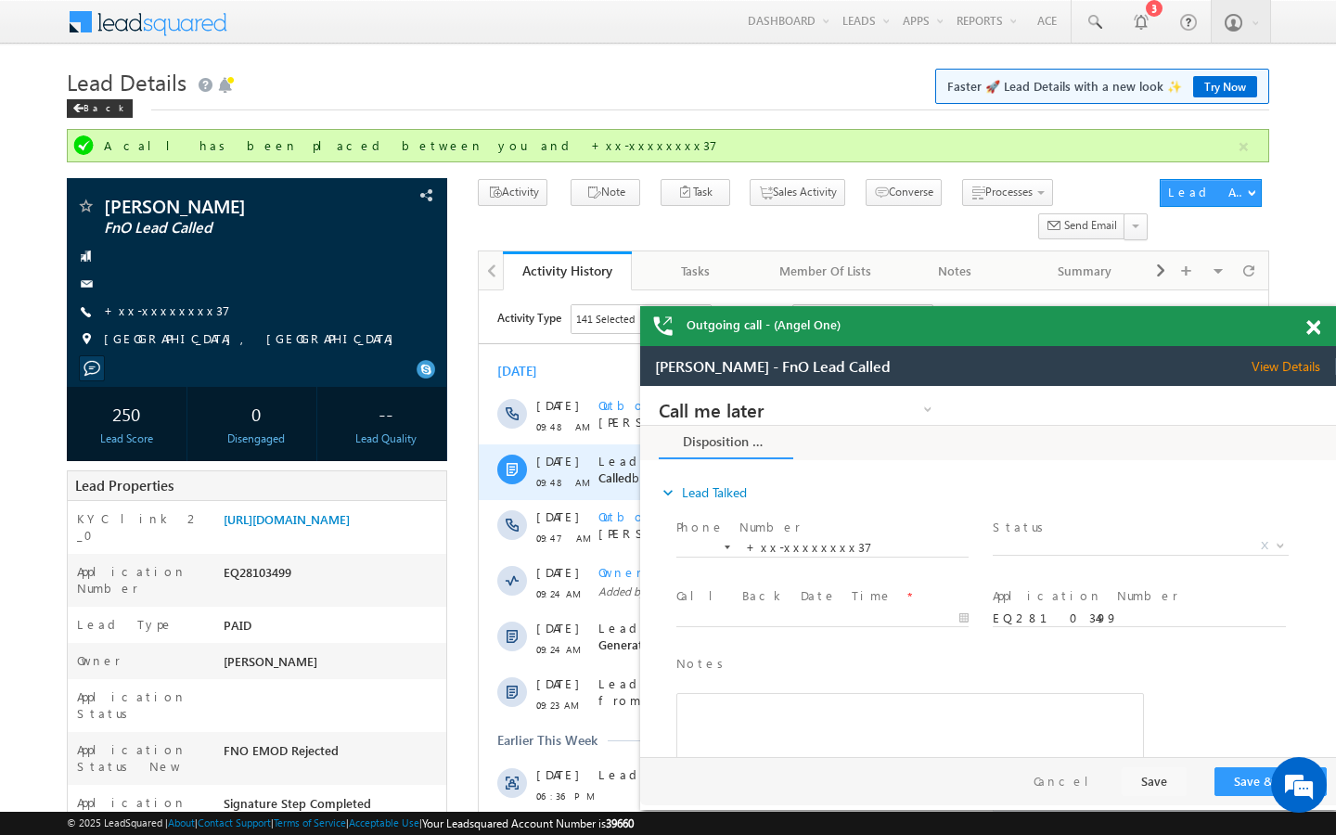
scroll to position [0, 0]
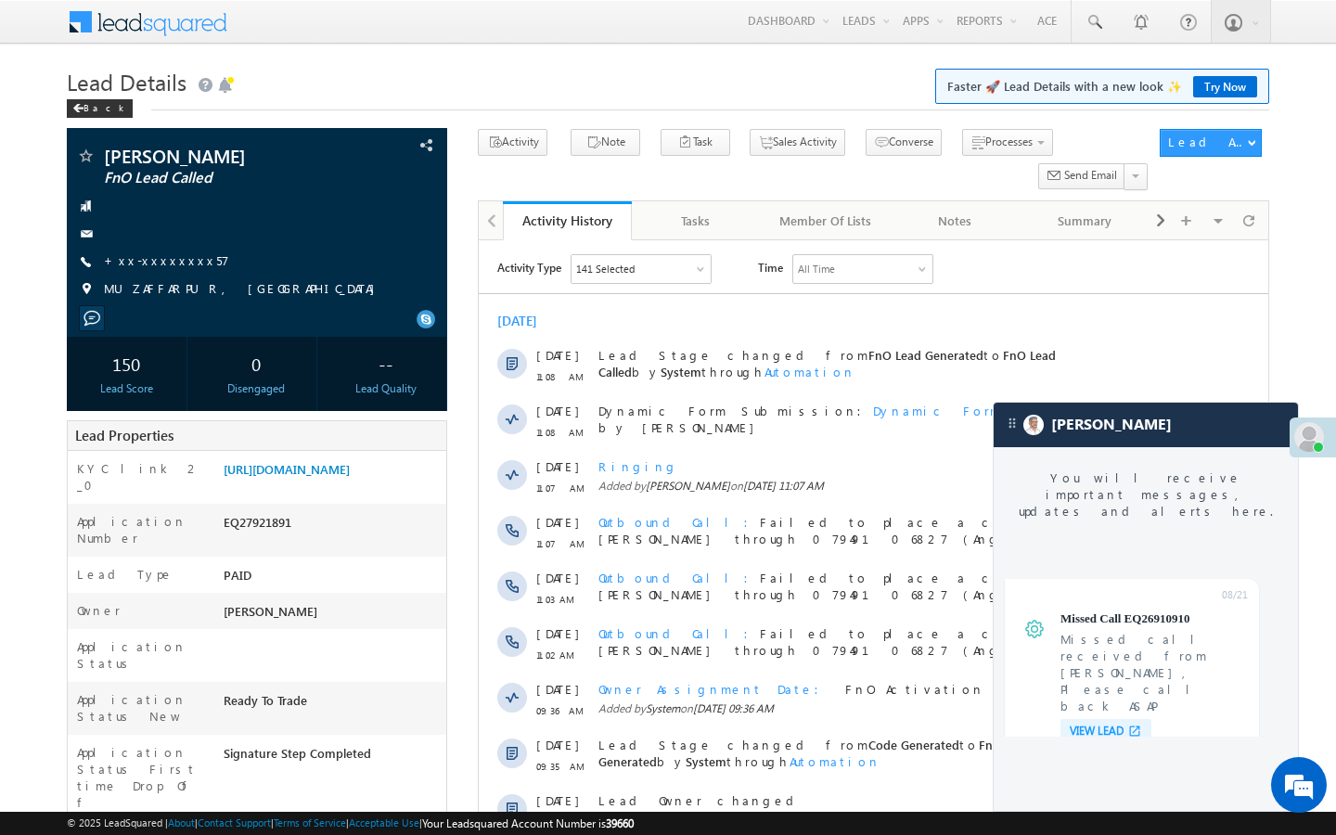
scroll to position [7028, 0]
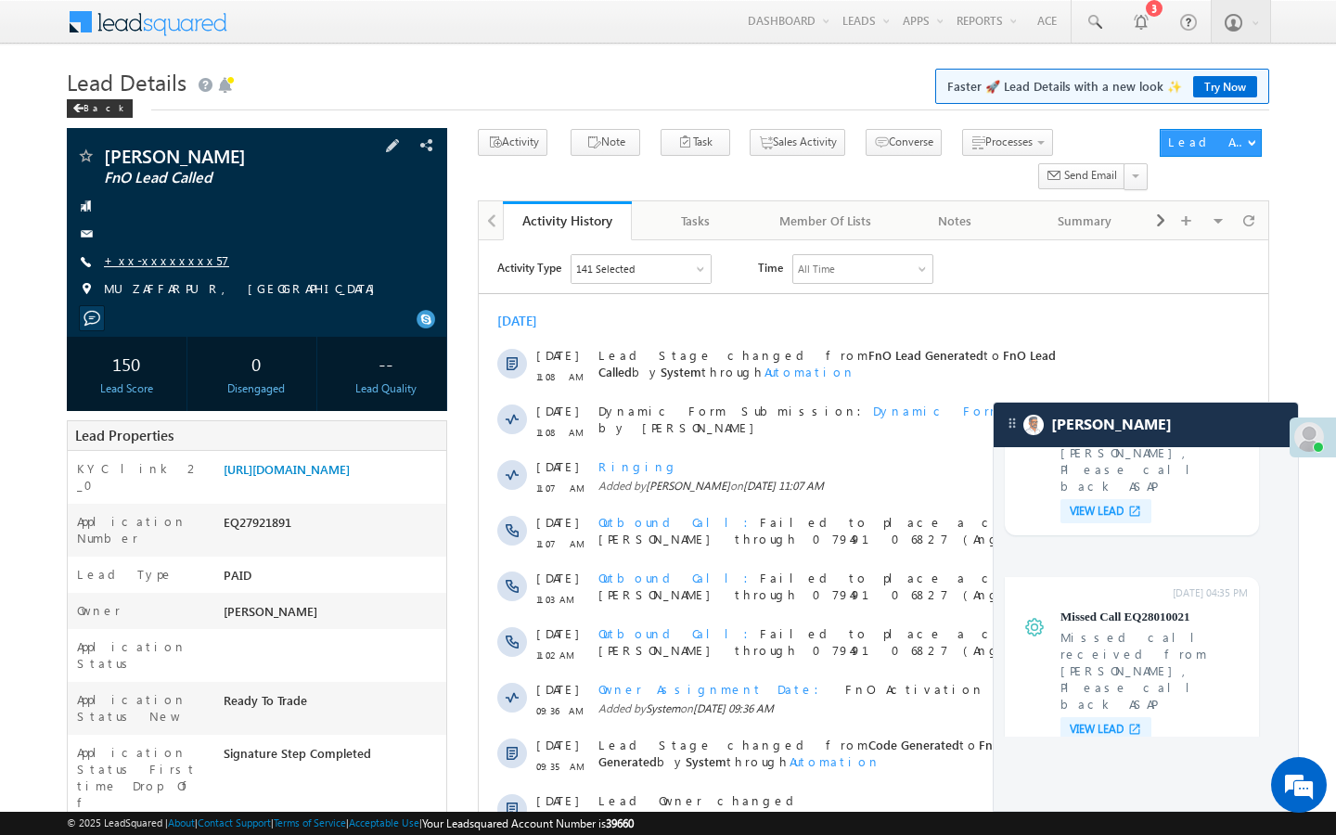
click at [173, 263] on link "+xx-xxxxxxxx57" at bounding box center [166, 260] width 125 height 16
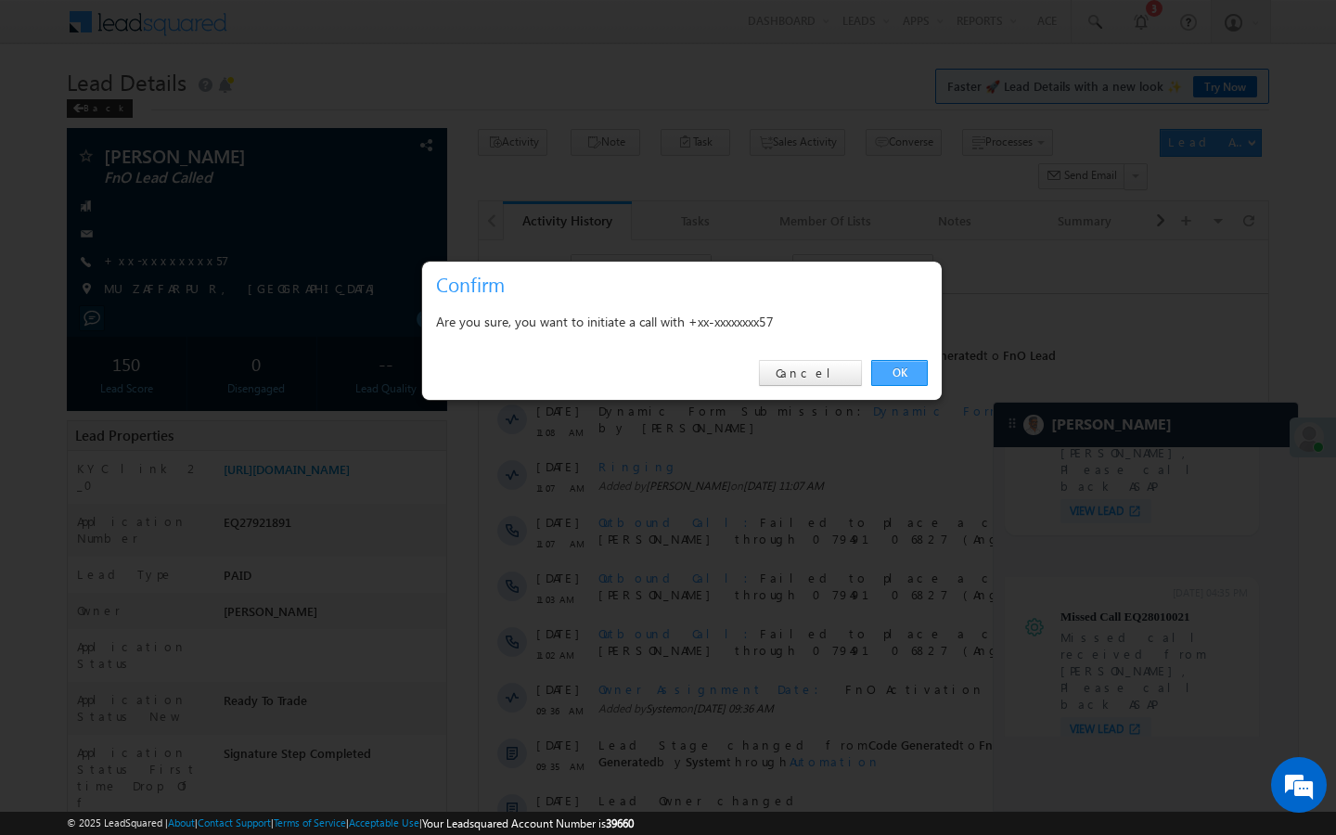
click at [924, 367] on link "OK" at bounding box center [899, 373] width 57 height 26
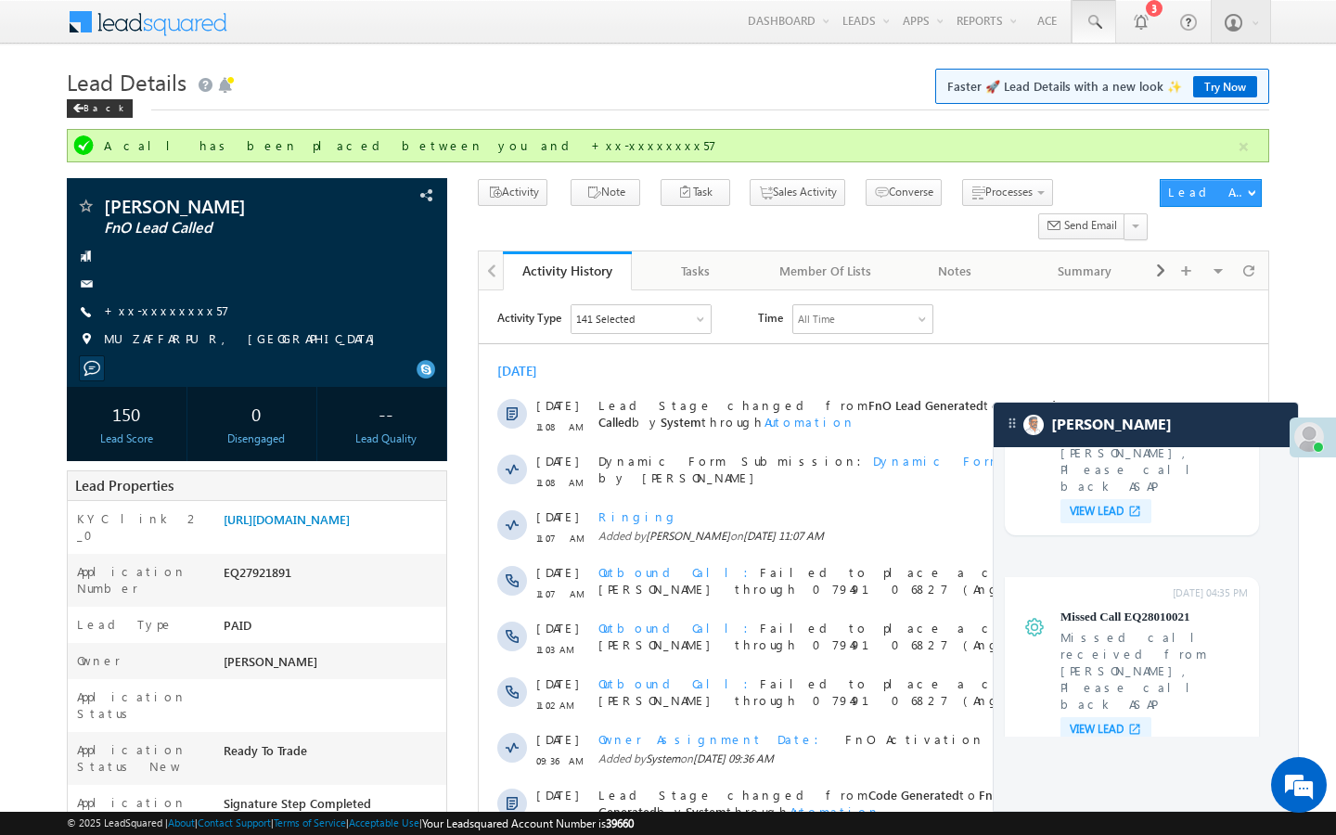
scroll to position [0, 0]
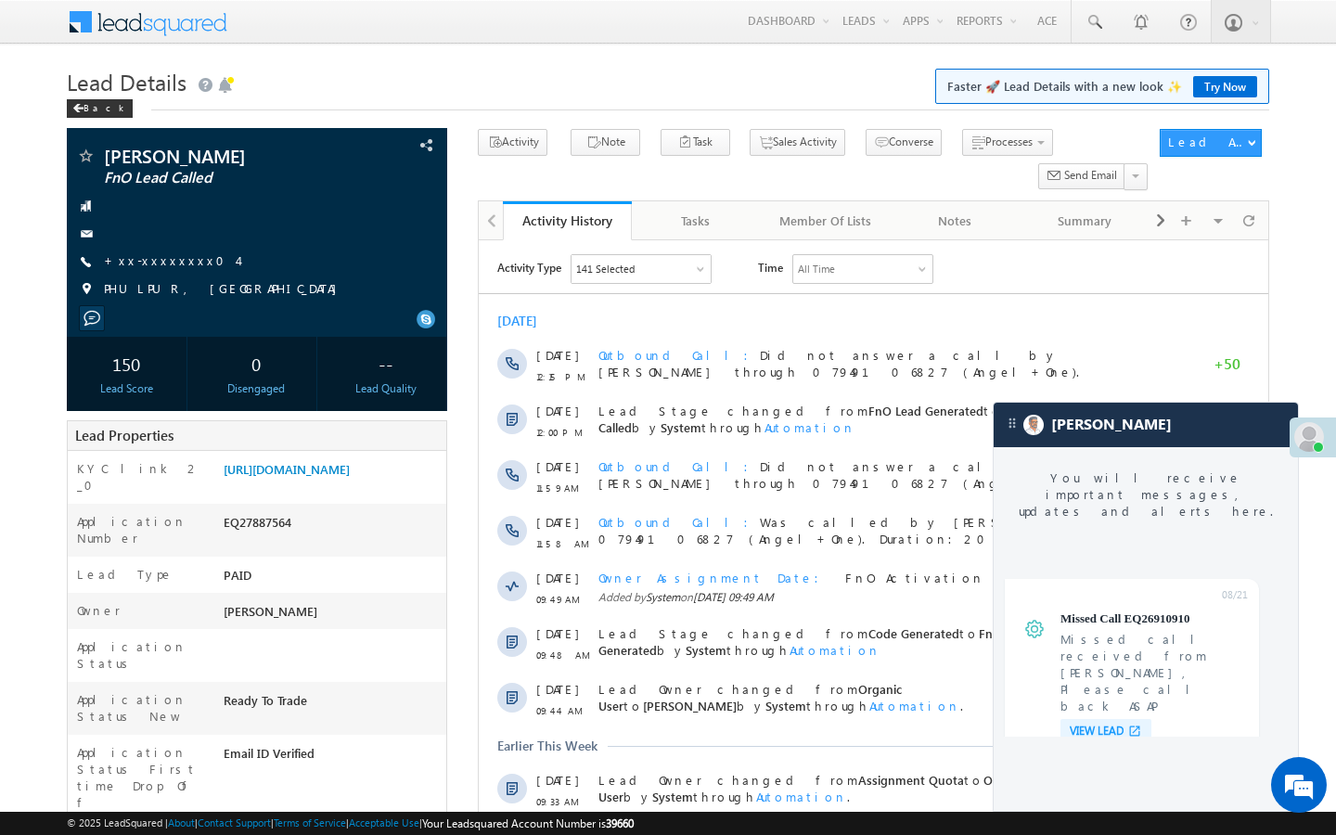
scroll to position [7028, 0]
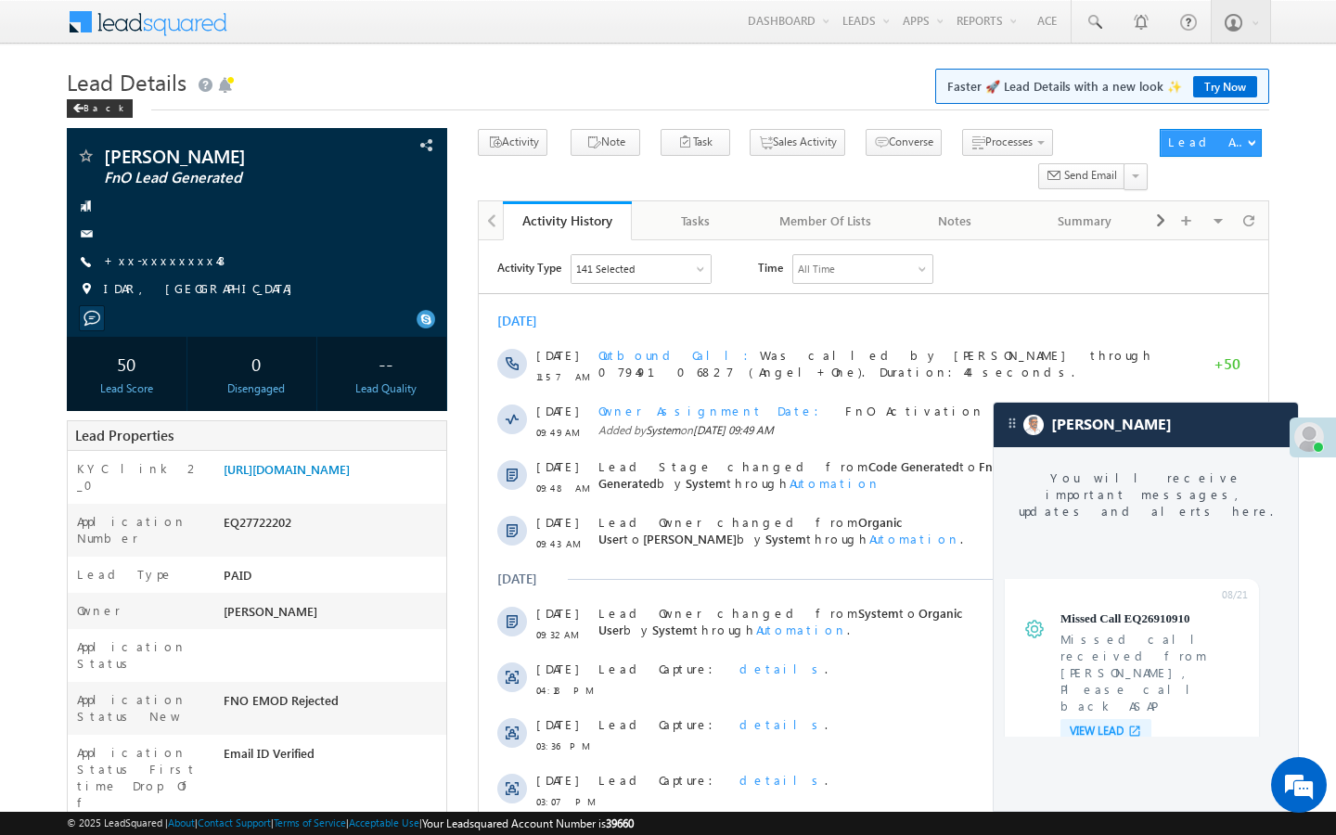
scroll to position [7028, 0]
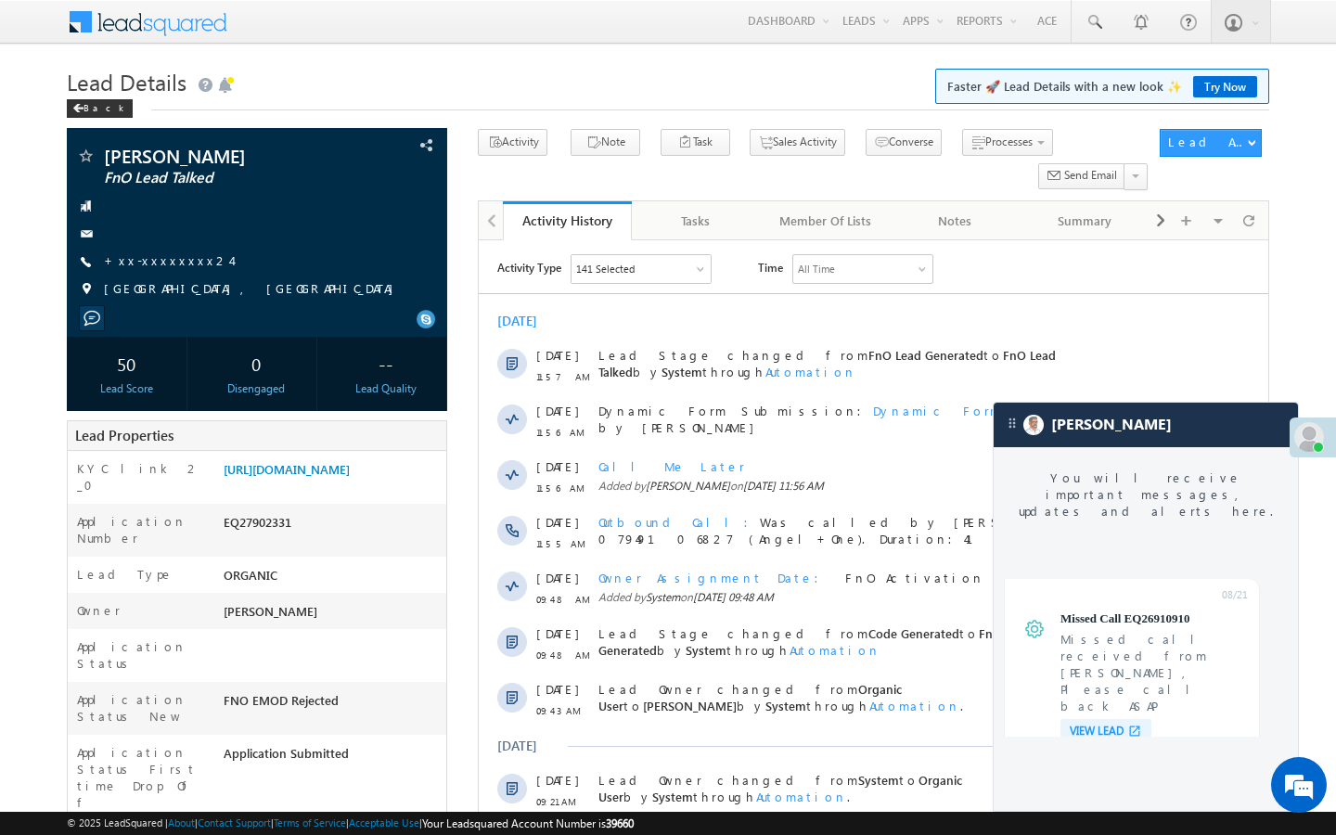
scroll to position [7028, 0]
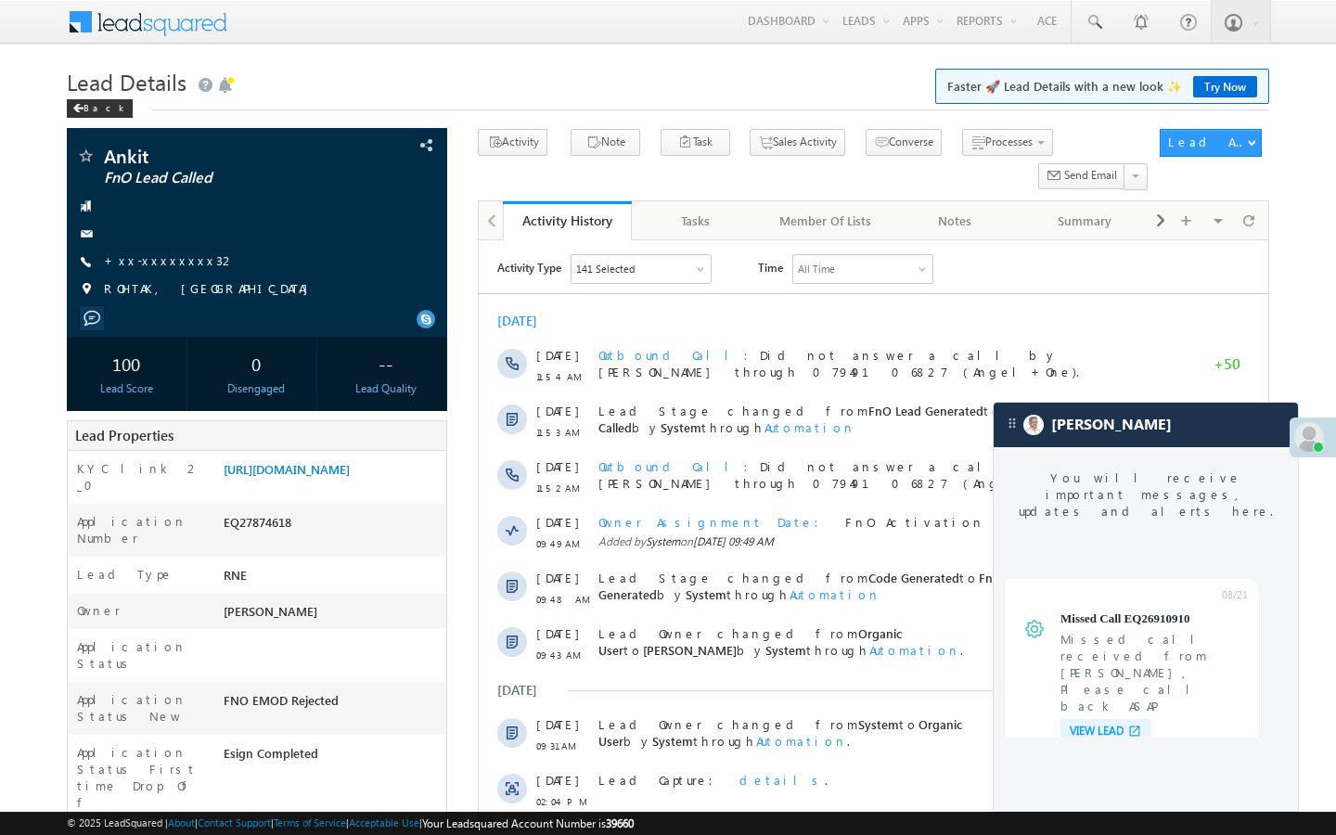
scroll to position [7028, 0]
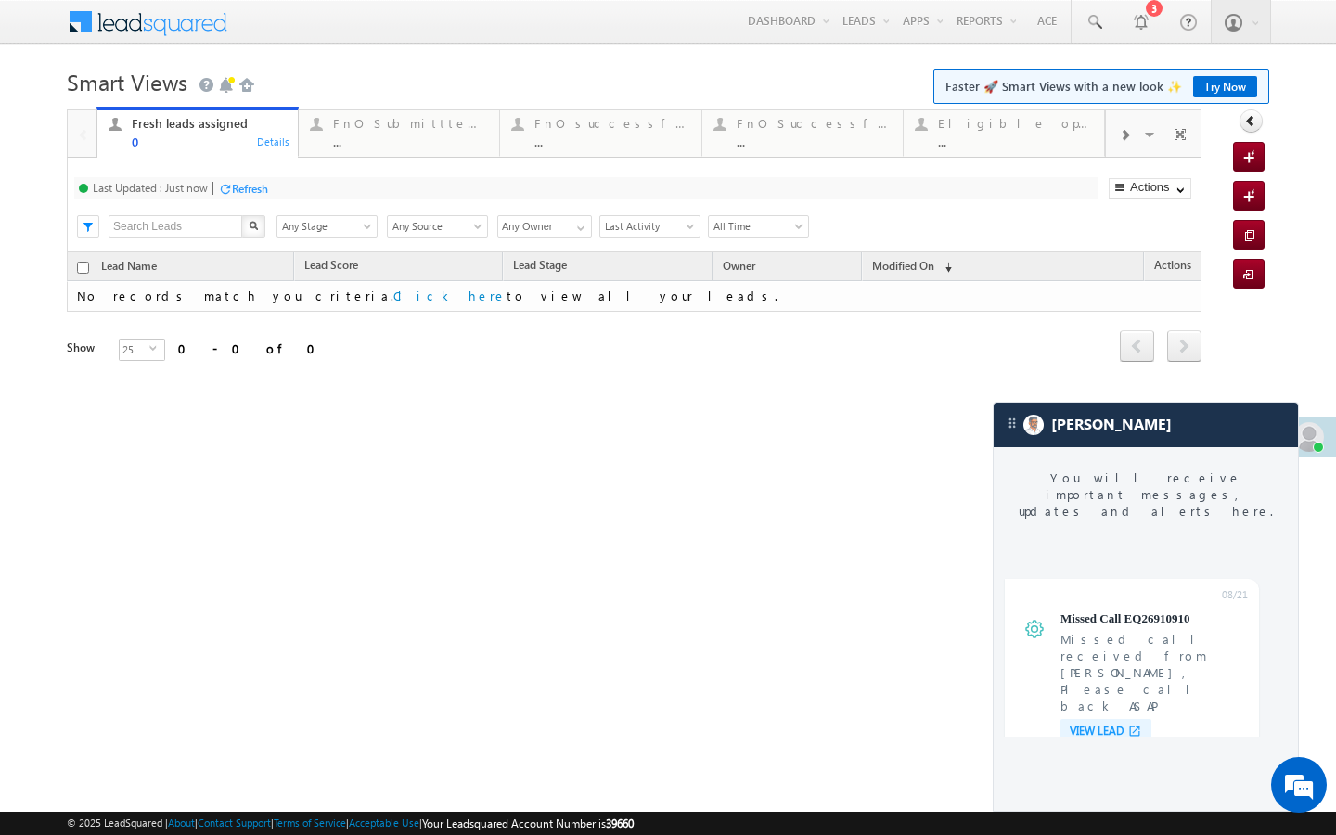
scroll to position [7028, 0]
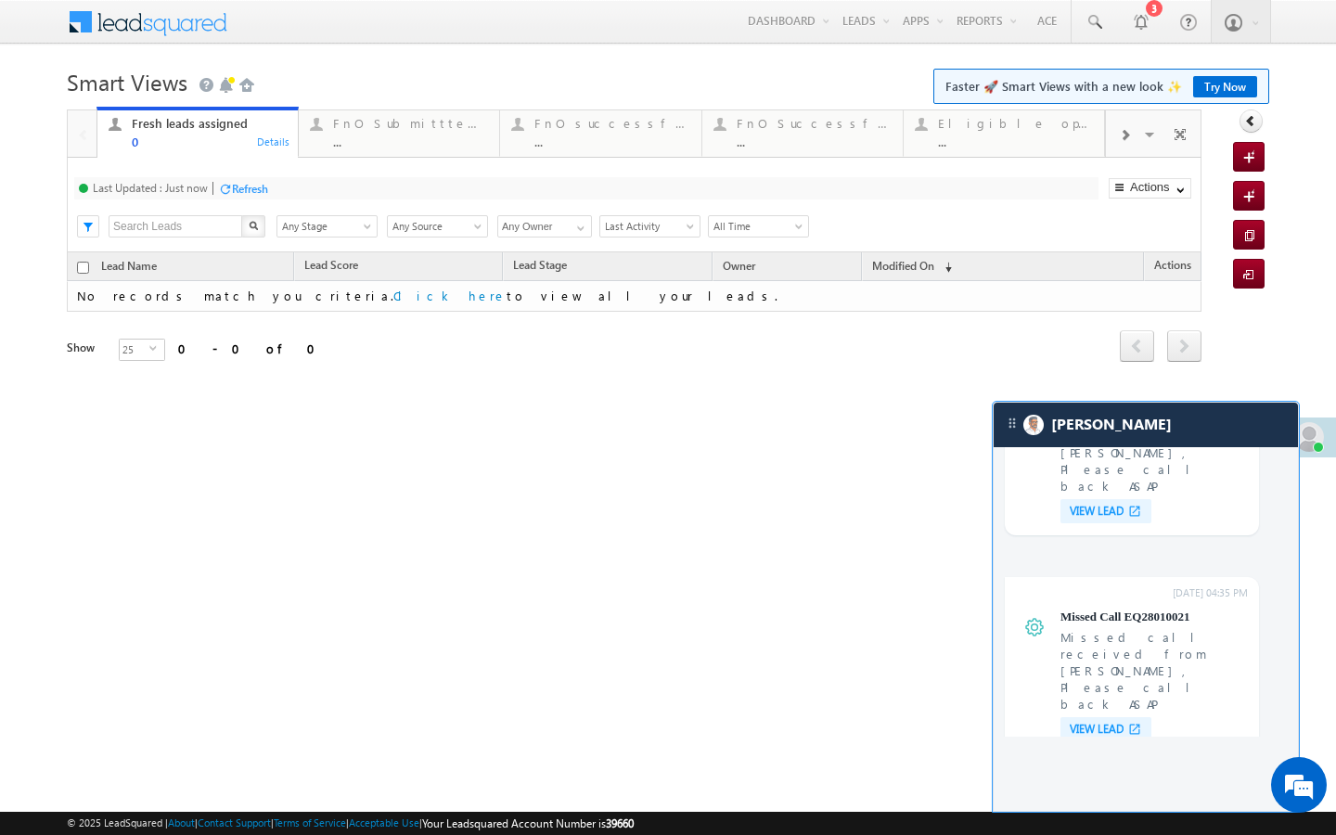
click at [414, 150] on link "FnO Submittted Leads ... Details" at bounding box center [399, 132] width 202 height 50
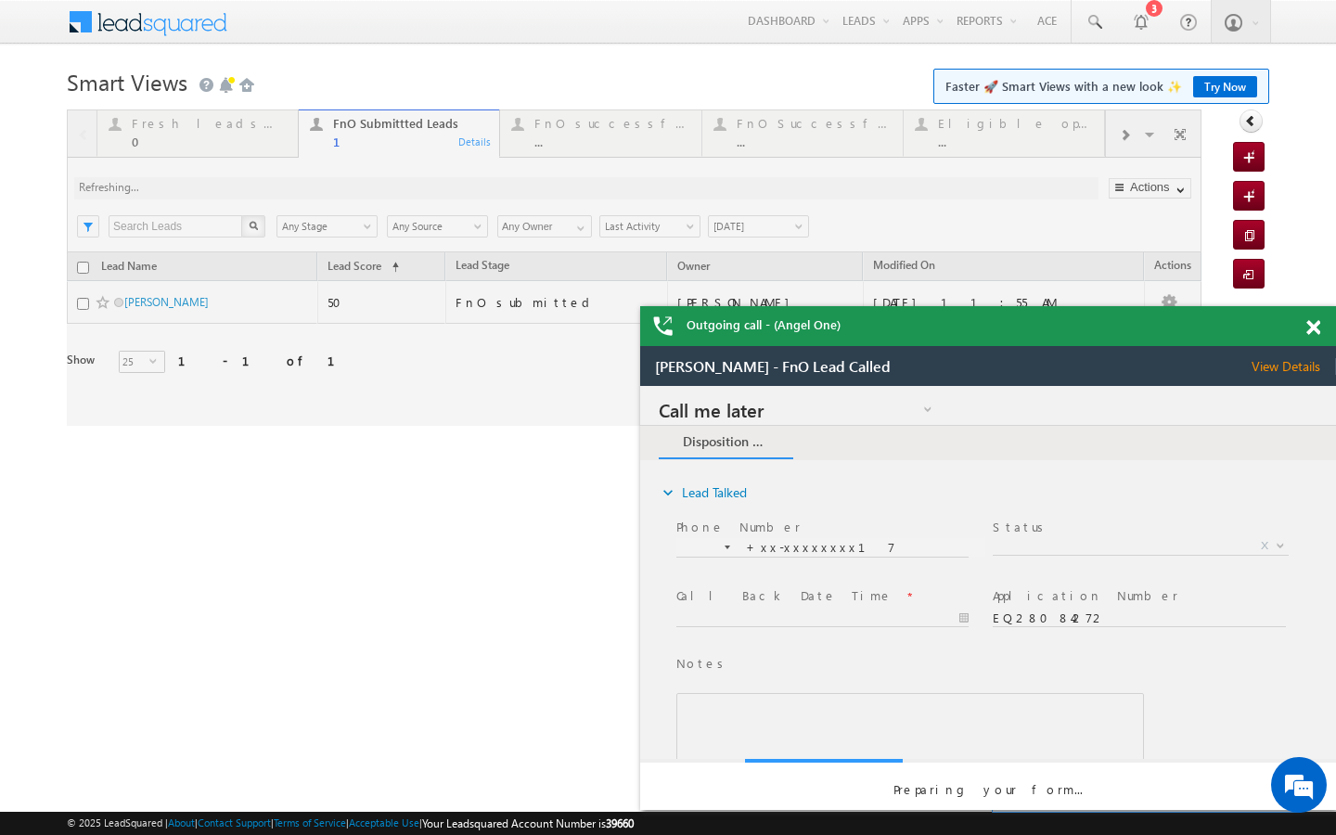
scroll to position [0, 0]
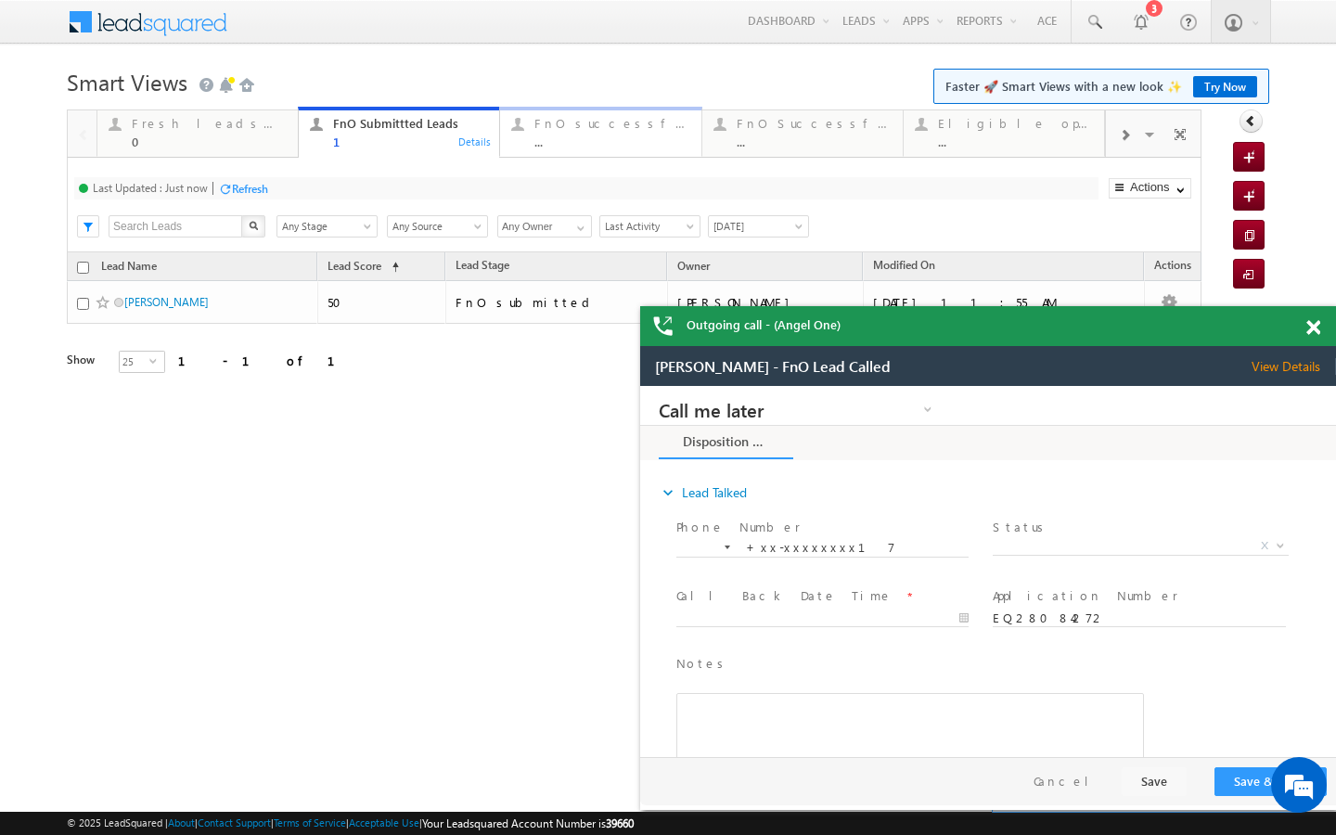
click at [562, 119] on div "FnO successful today Leads" at bounding box center [611, 123] width 155 height 15
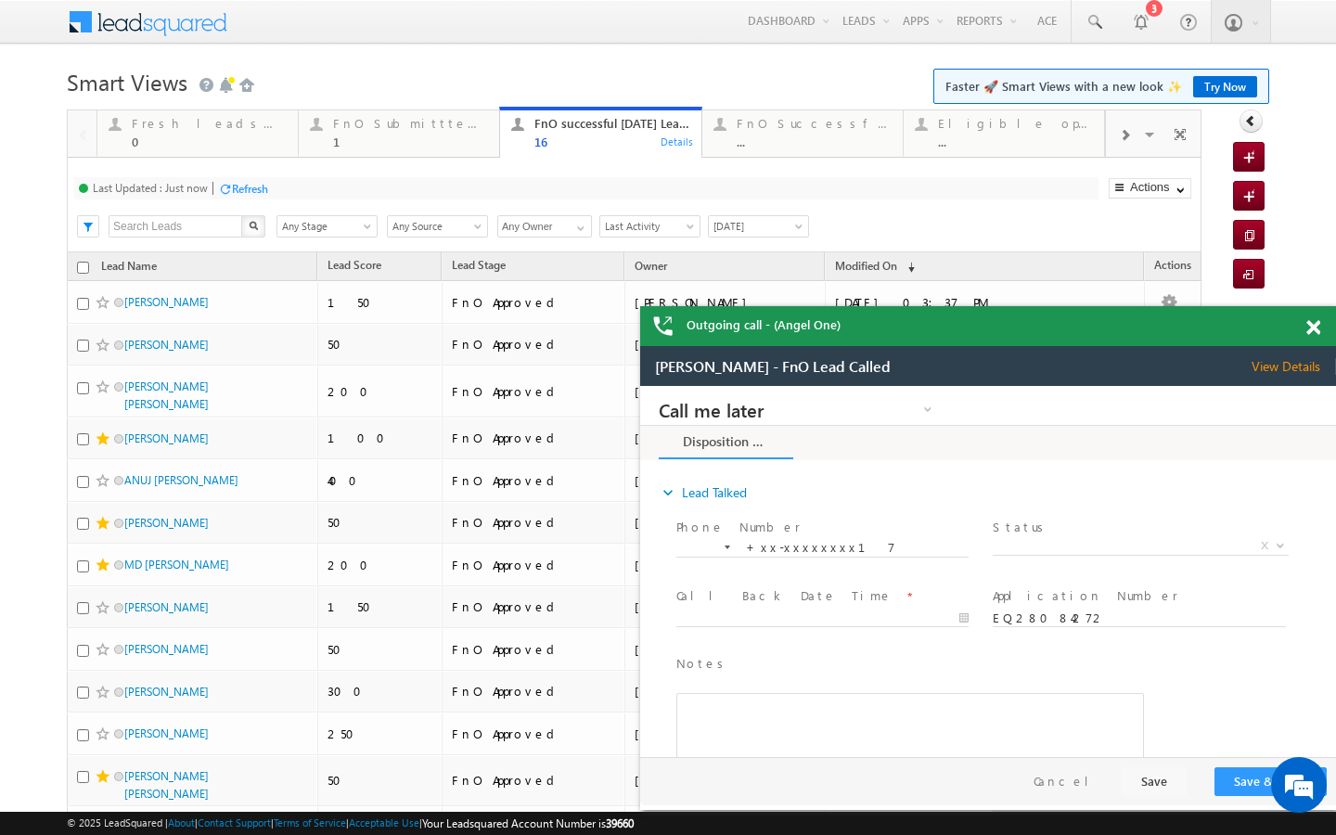
click at [1117, 144] on div at bounding box center [1124, 134] width 37 height 42
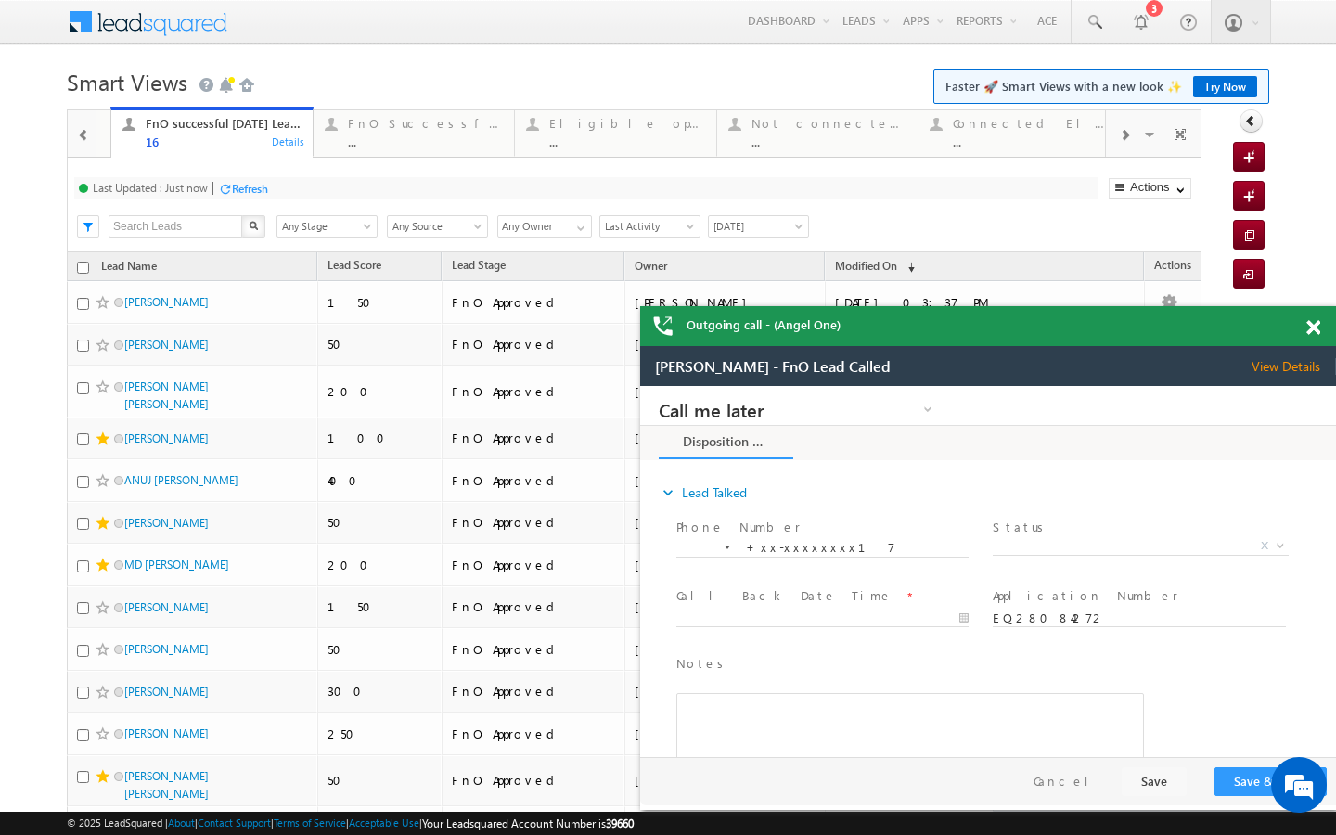
click at [1117, 144] on div at bounding box center [1124, 134] width 37 height 42
click at [985, 155] on link "Today's rejected leads ... Details" at bounding box center [1004, 132] width 201 height 50
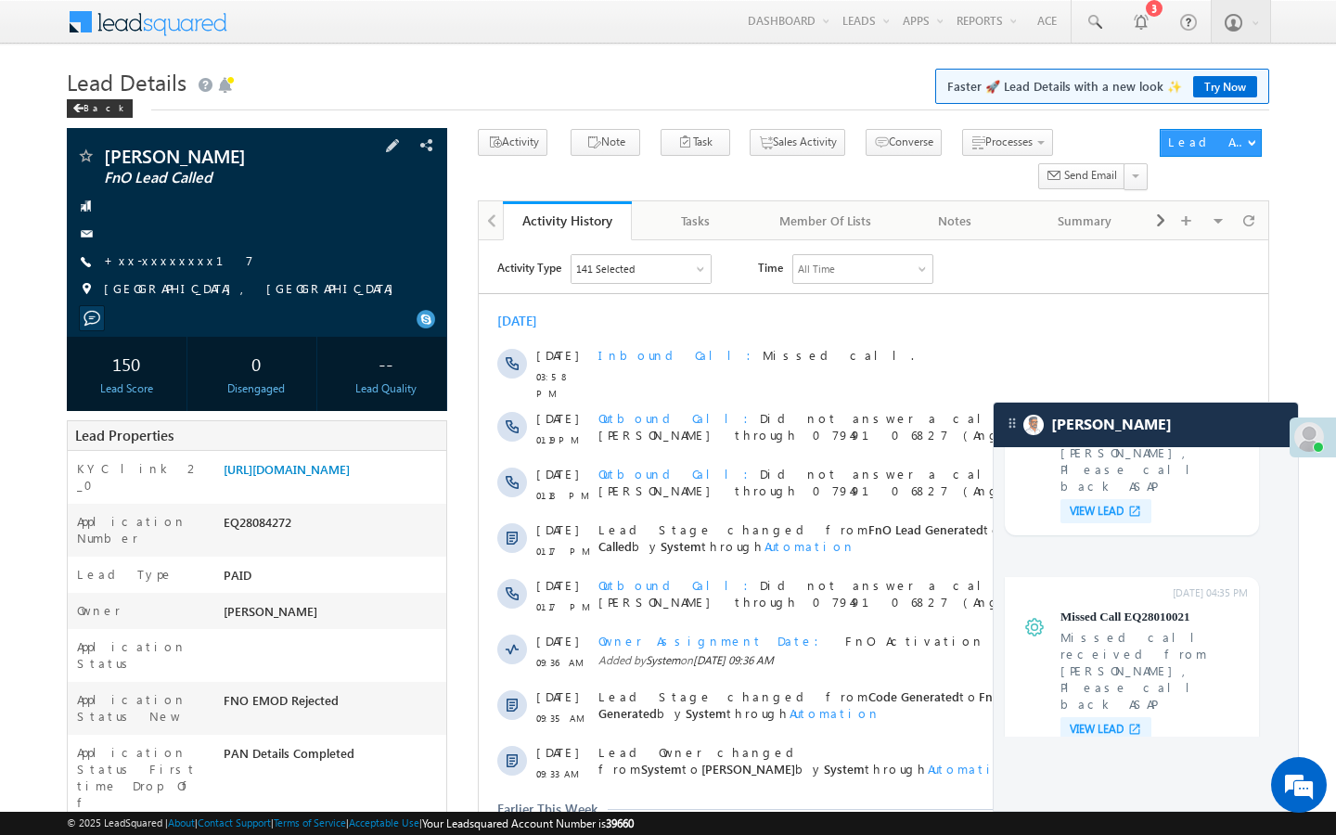
click at [140, 251] on div "[PERSON_NAME] FnO Lead Called +xx-xxxxxxxx17" at bounding box center [257, 227] width 362 height 161
click at [151, 269] on span "+xx-xxxxxxxx17" at bounding box center [178, 261] width 149 height 19
click at [154, 267] on link "+xx-xxxxxxxx17" at bounding box center [178, 260] width 149 height 16
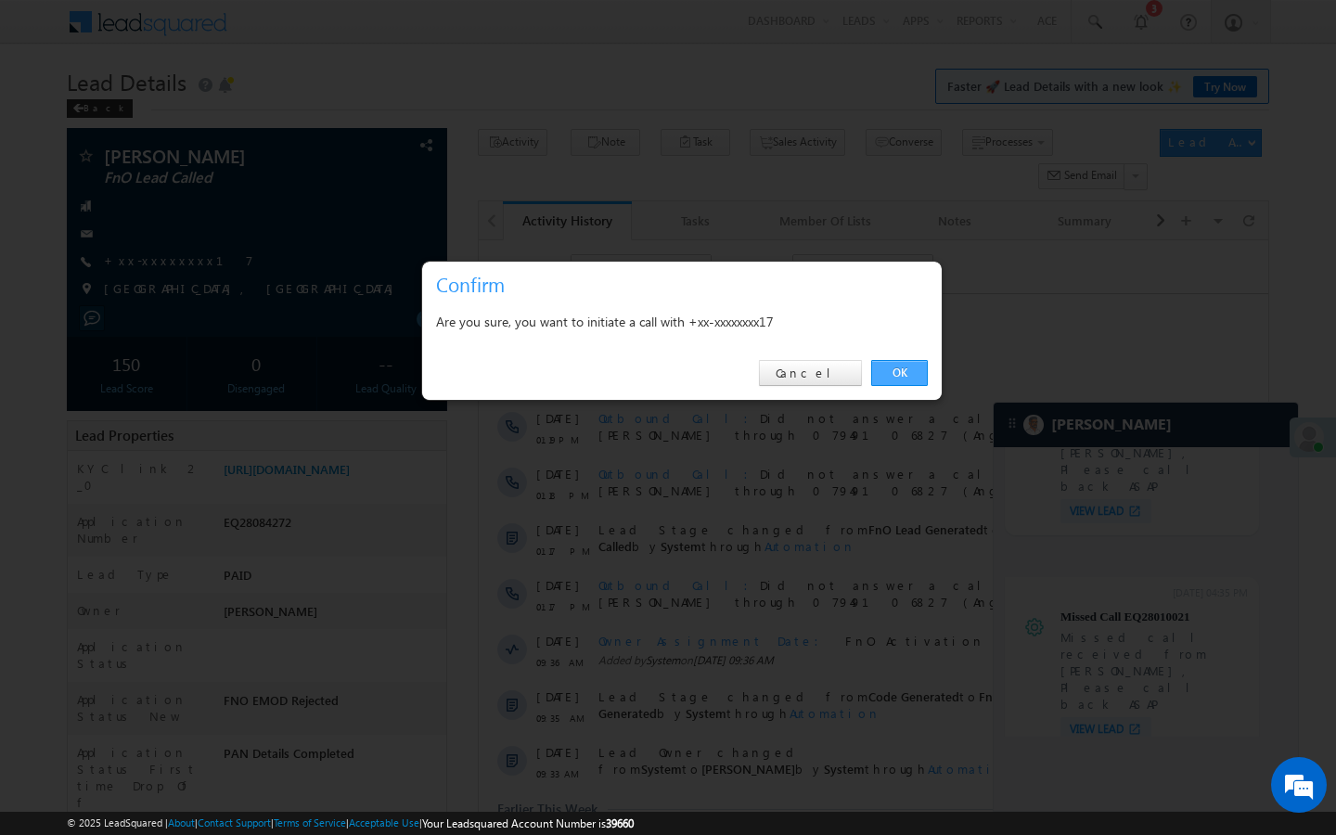
click at [917, 373] on link "OK" at bounding box center [899, 373] width 57 height 26
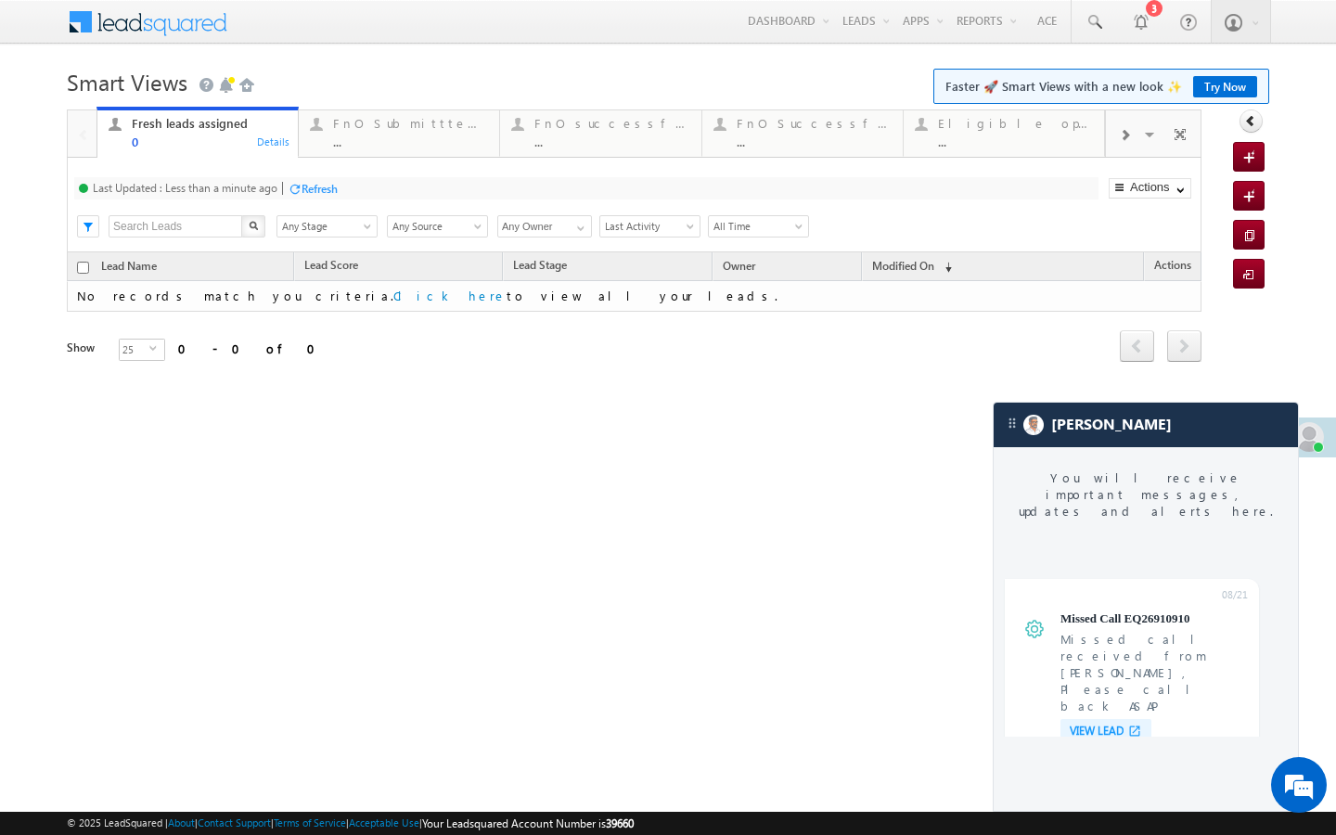
scroll to position [7028, 0]
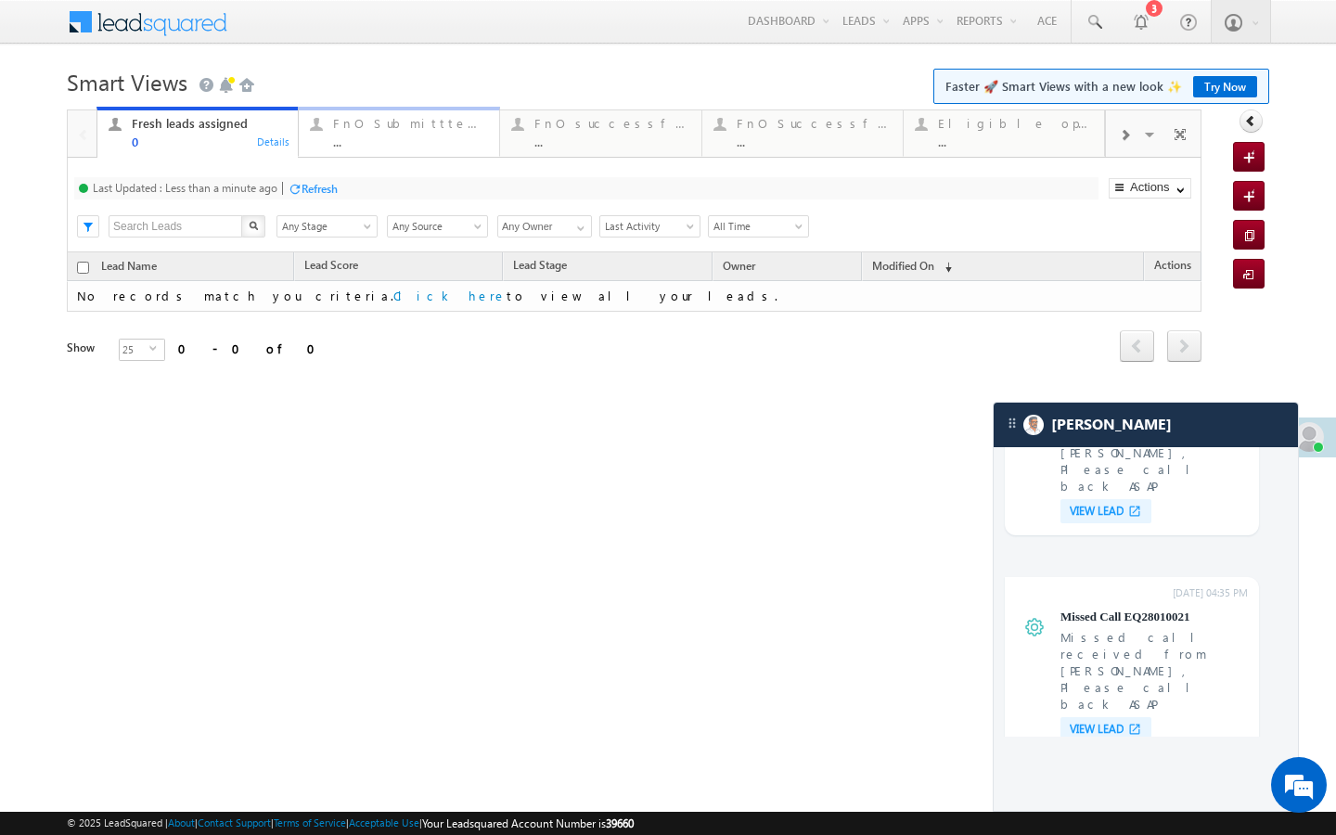
click at [355, 145] on div "..." at bounding box center [410, 142] width 155 height 14
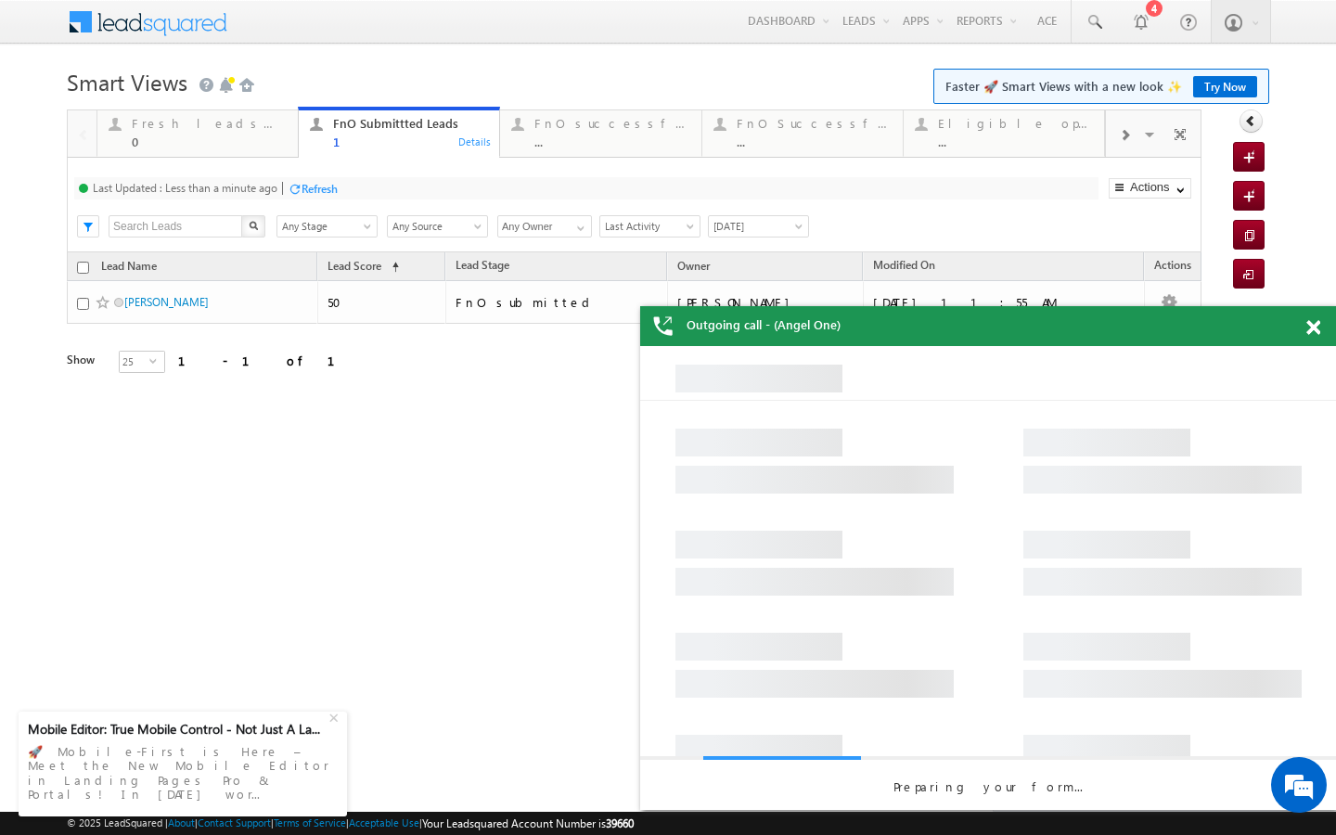
scroll to position [0, 0]
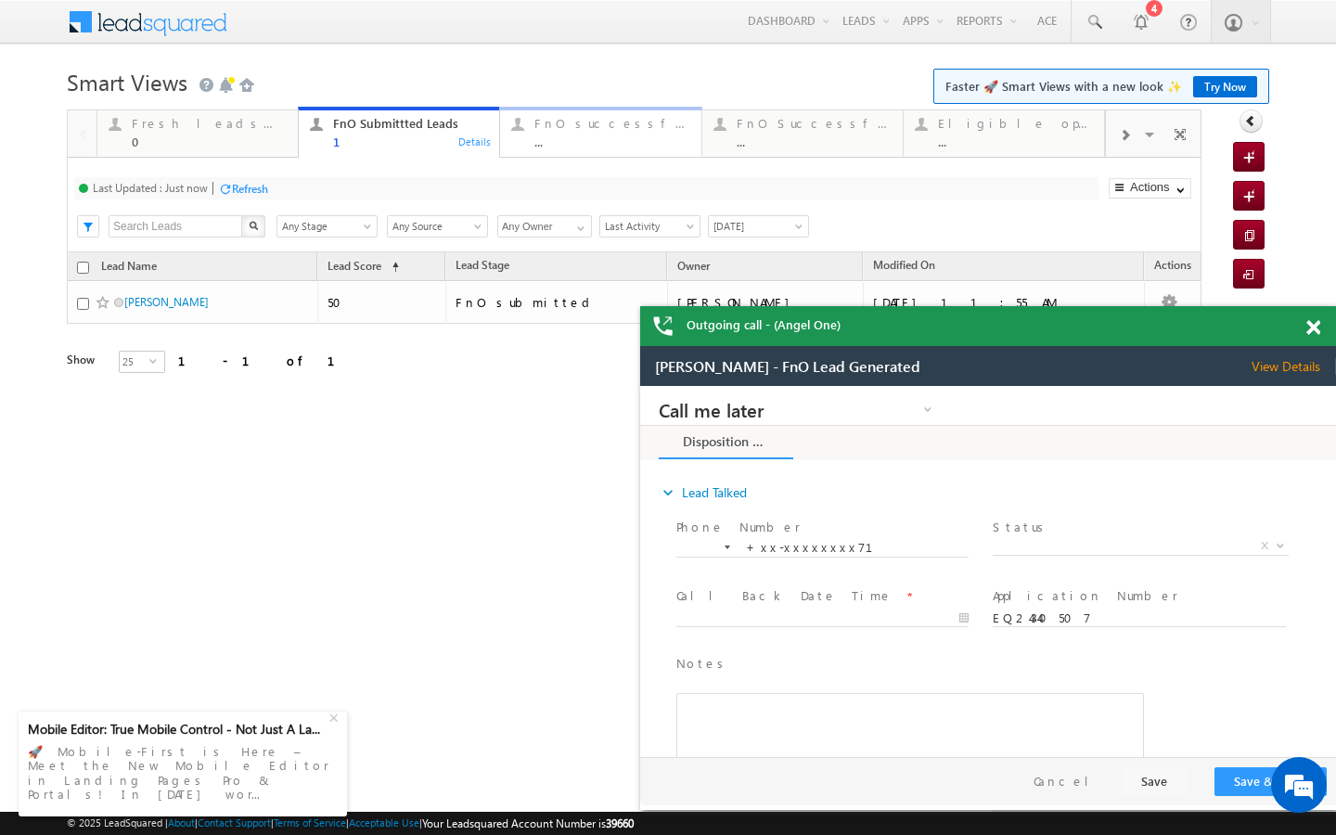
click at [556, 114] on div "FnO successful today Leads ..." at bounding box center [611, 130] width 155 height 36
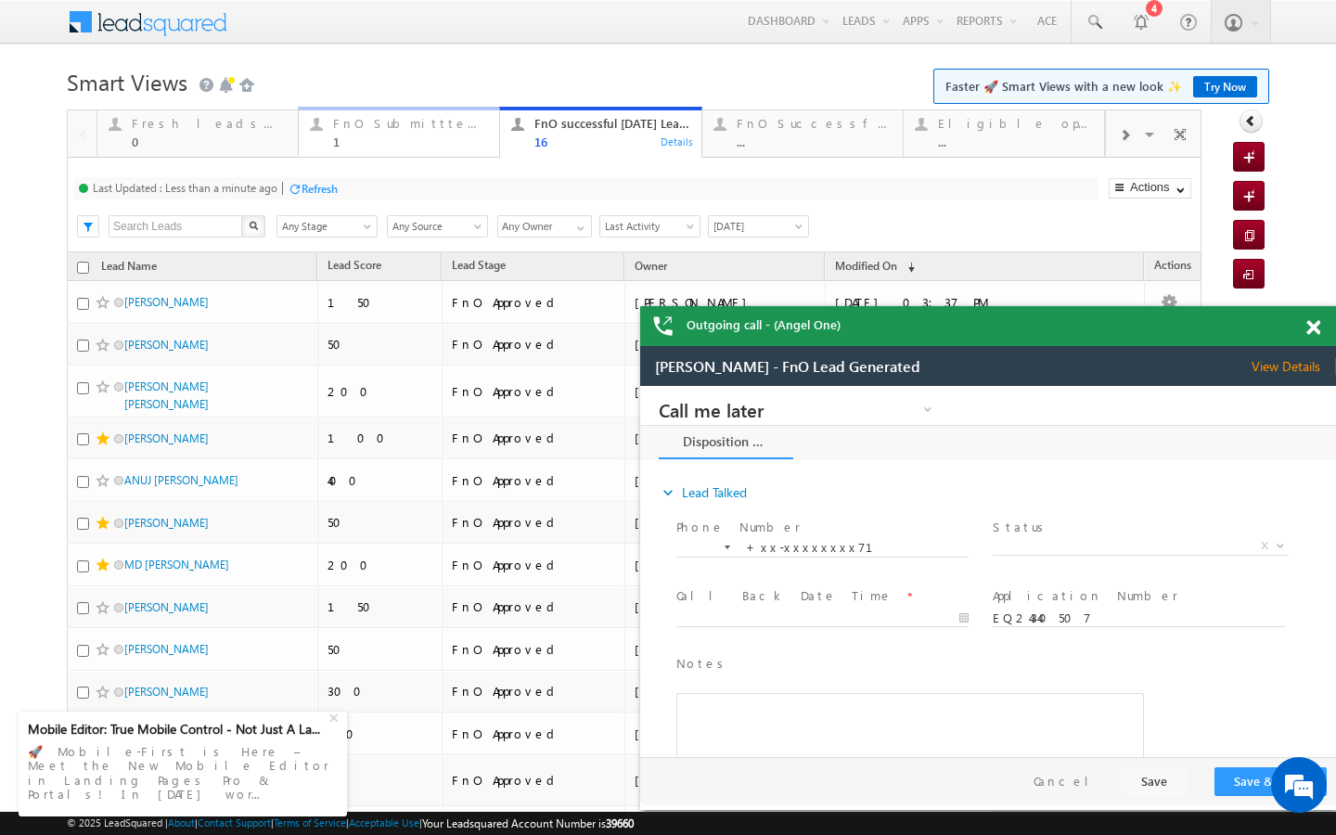
drag, startPoint x: 365, startPoint y: 139, endPoint x: 317, endPoint y: 191, distance: 70.3
click at [365, 139] on div "1" at bounding box center [410, 142] width 155 height 14
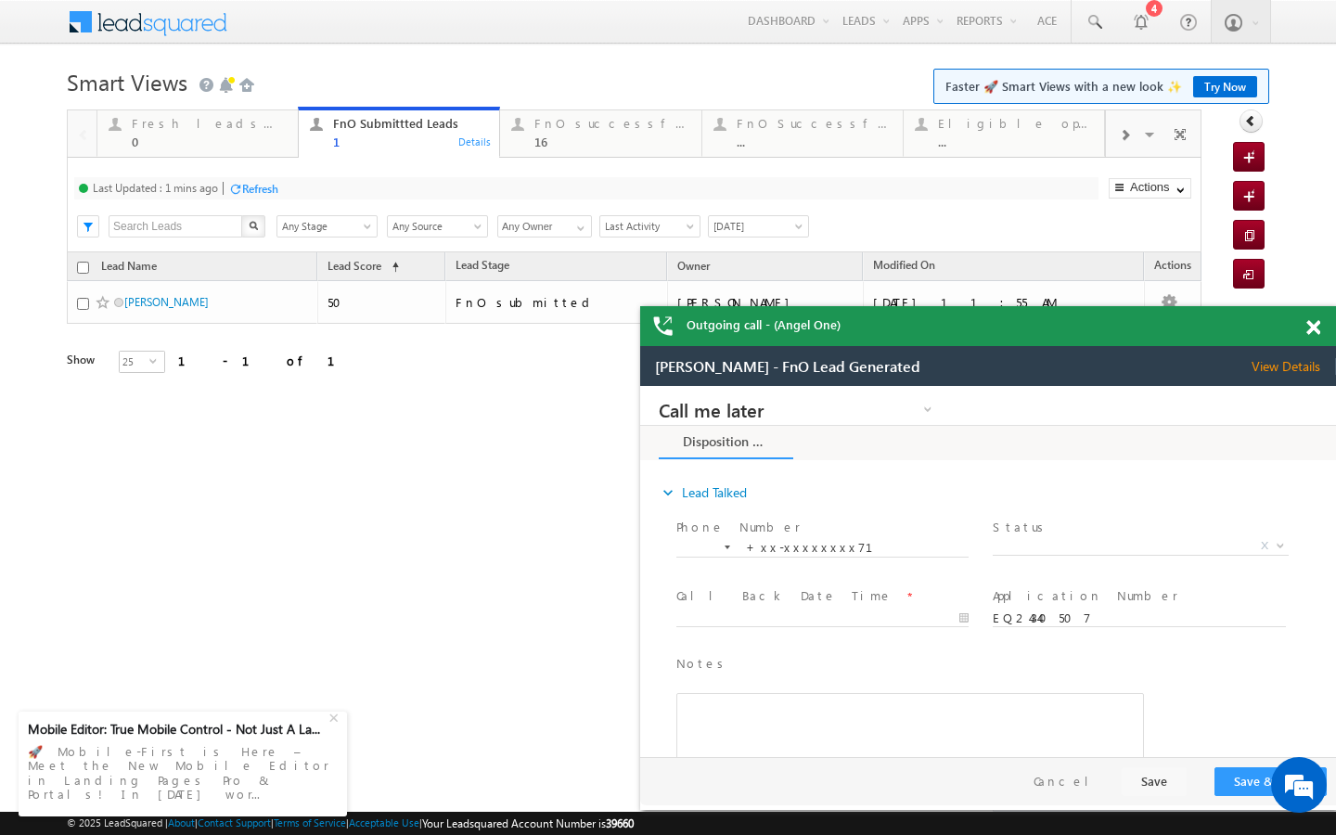
click at [270, 185] on div "Refresh" at bounding box center [260, 189] width 36 height 14
click at [265, 150] on link "Fresh leads assigned 0 Details" at bounding box center [197, 132] width 202 height 50
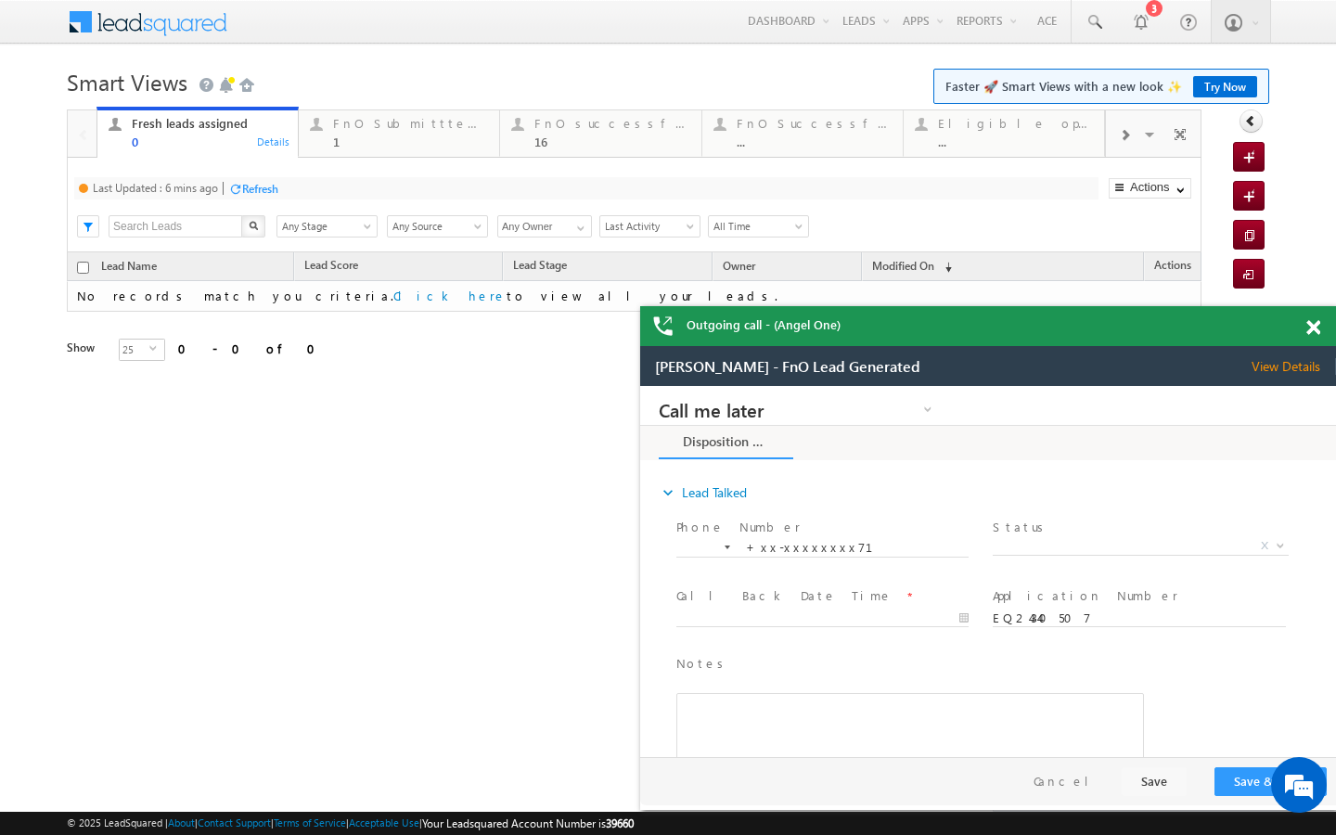
click at [273, 198] on div "Last Updated : 6 mins ago Refresh Refreshing..." at bounding box center [586, 188] width 1024 height 22
click at [273, 186] on div "Refresh" at bounding box center [260, 189] width 36 height 14
click at [394, 135] on div "1" at bounding box center [410, 142] width 155 height 14
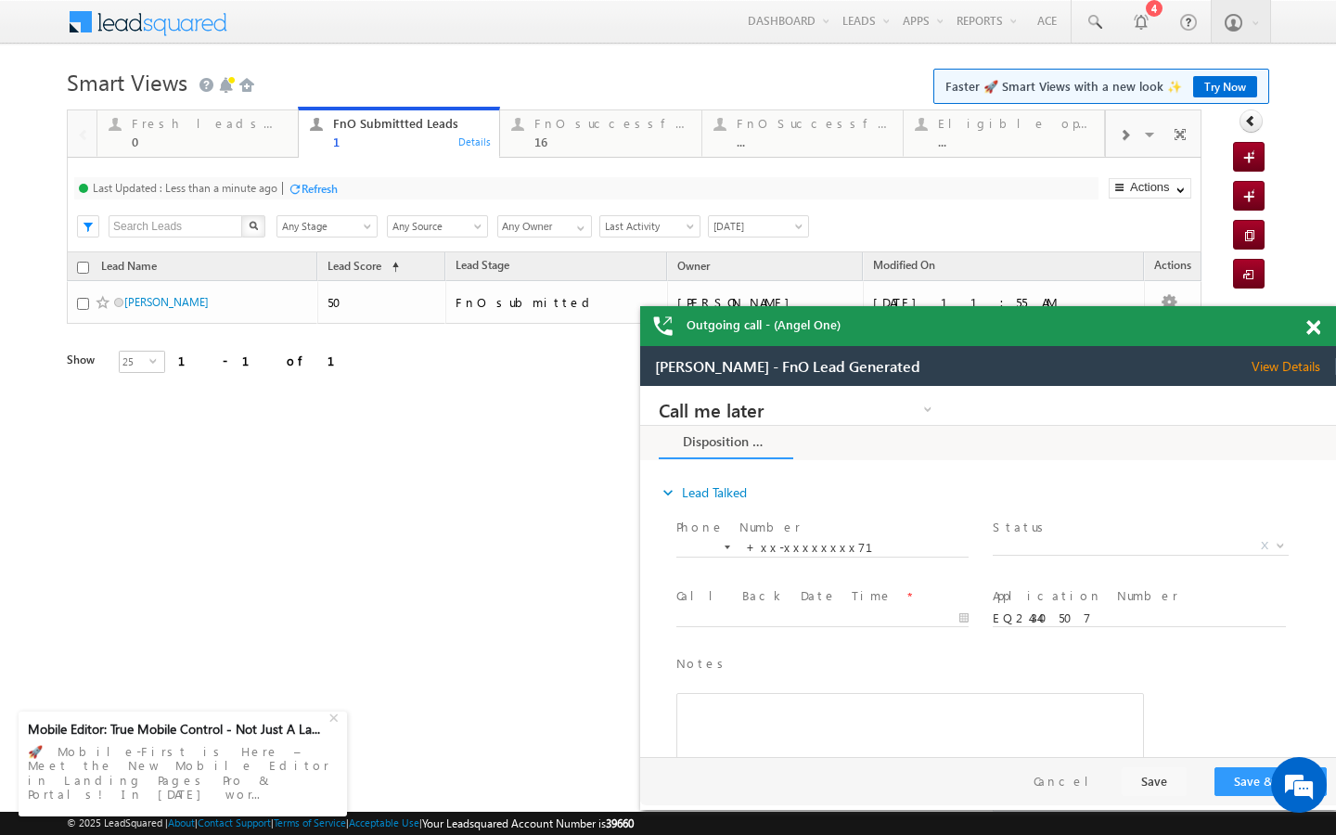
click at [311, 186] on div "Refresh" at bounding box center [319, 189] width 36 height 14
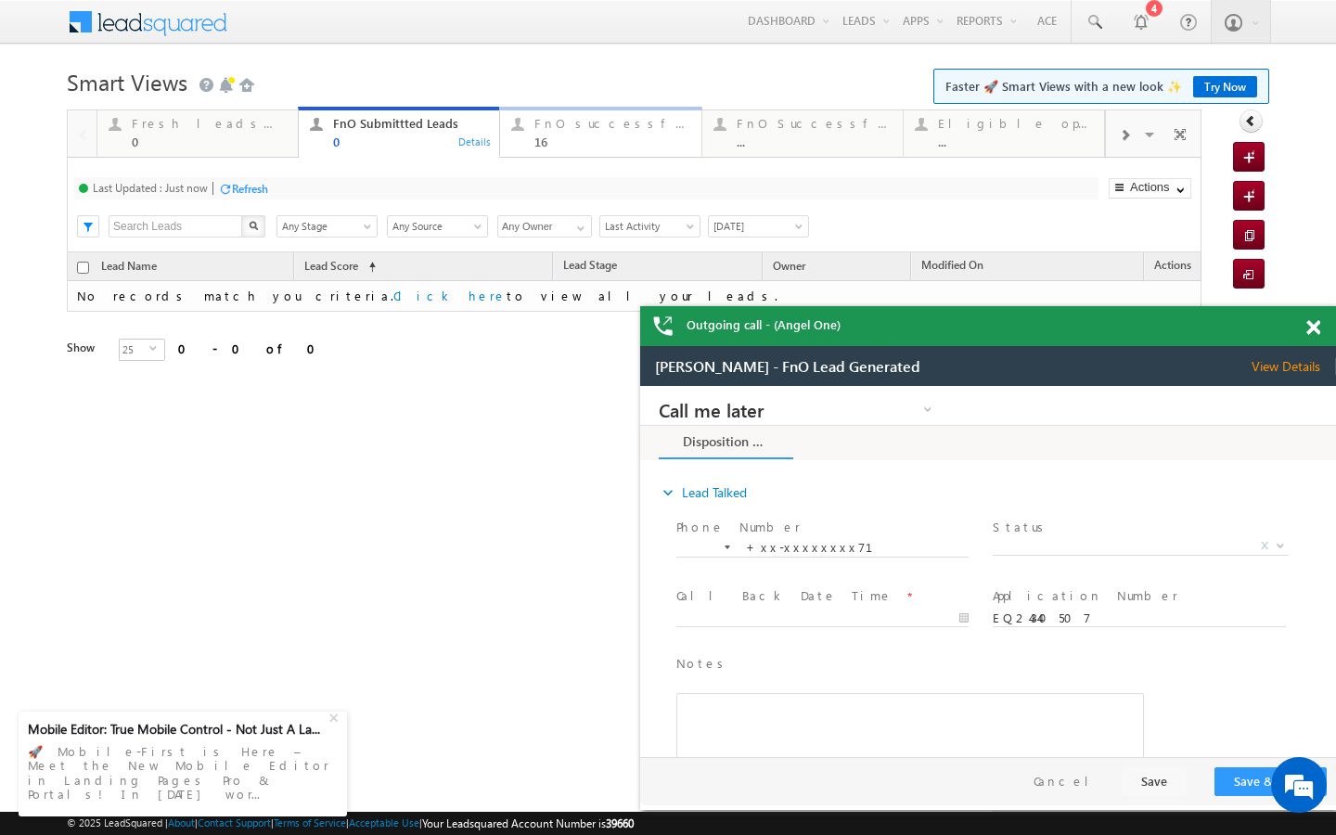
click at [571, 145] on div "16" at bounding box center [611, 142] width 155 height 14
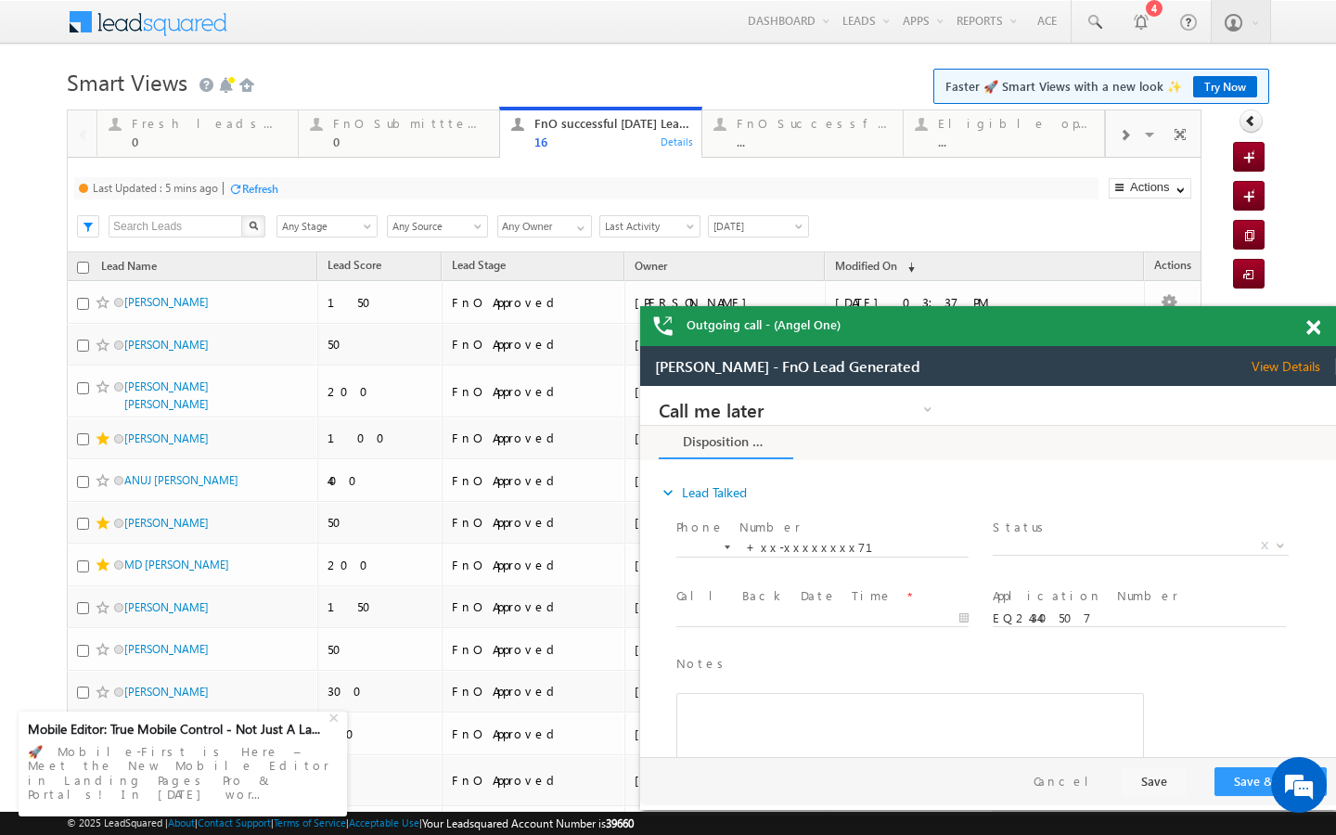
click at [242, 192] on div at bounding box center [235, 189] width 14 height 14
click at [1117, 136] on div at bounding box center [1124, 134] width 37 height 42
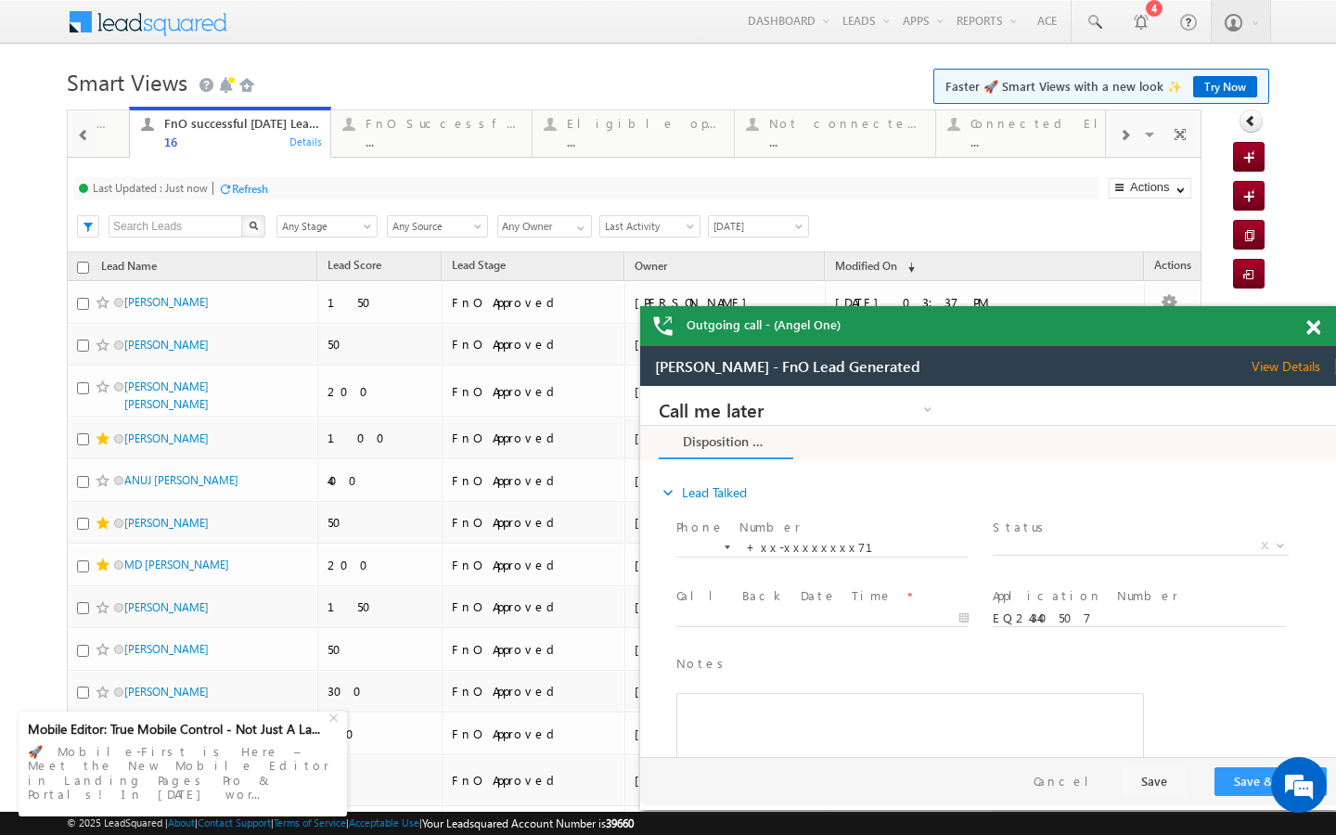
click at [1117, 136] on div at bounding box center [1124, 134] width 37 height 42
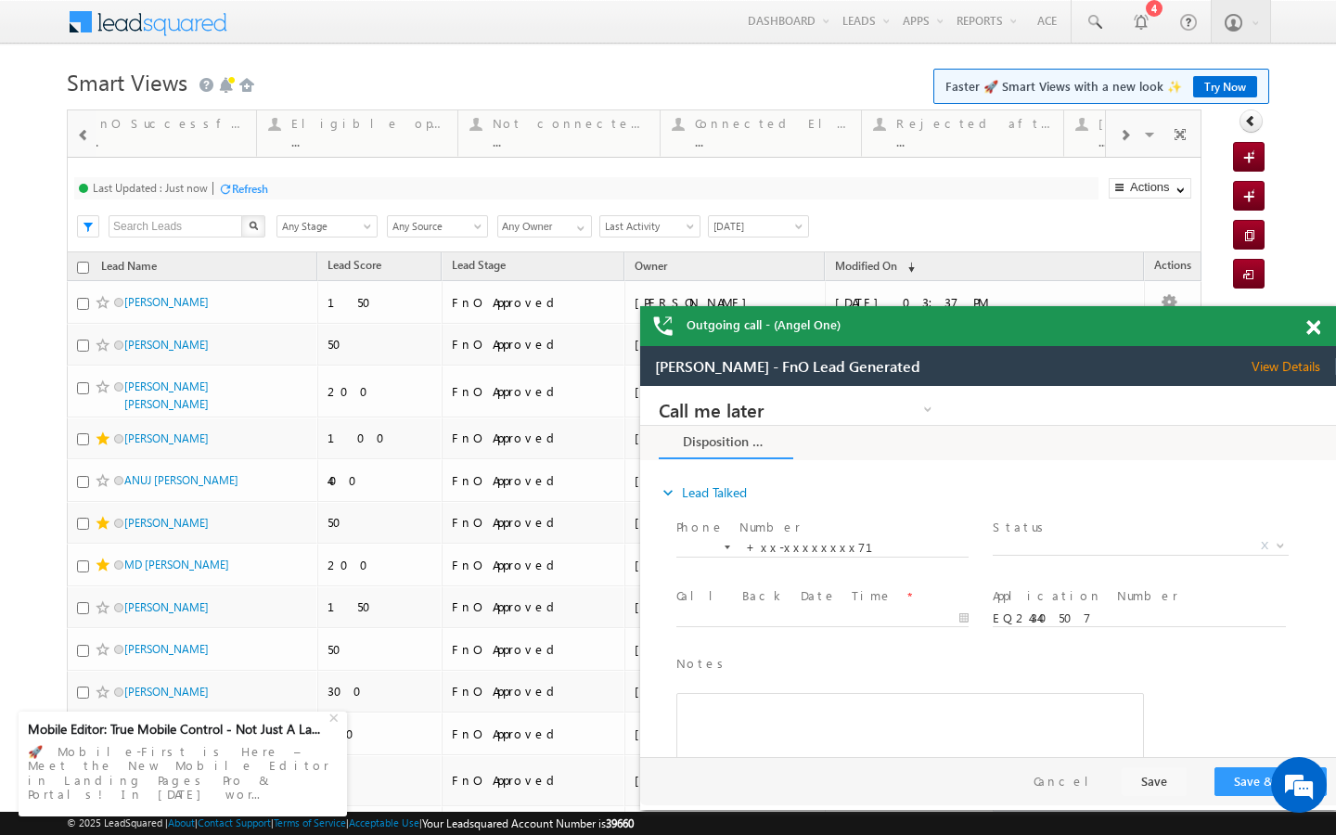
click at [1117, 136] on div at bounding box center [1124, 134] width 37 height 42
click at [1128, 140] on span at bounding box center [1124, 135] width 11 height 15
click at [1028, 149] on link "Today's rejected leads ... Details" at bounding box center [1004, 132] width 201 height 50
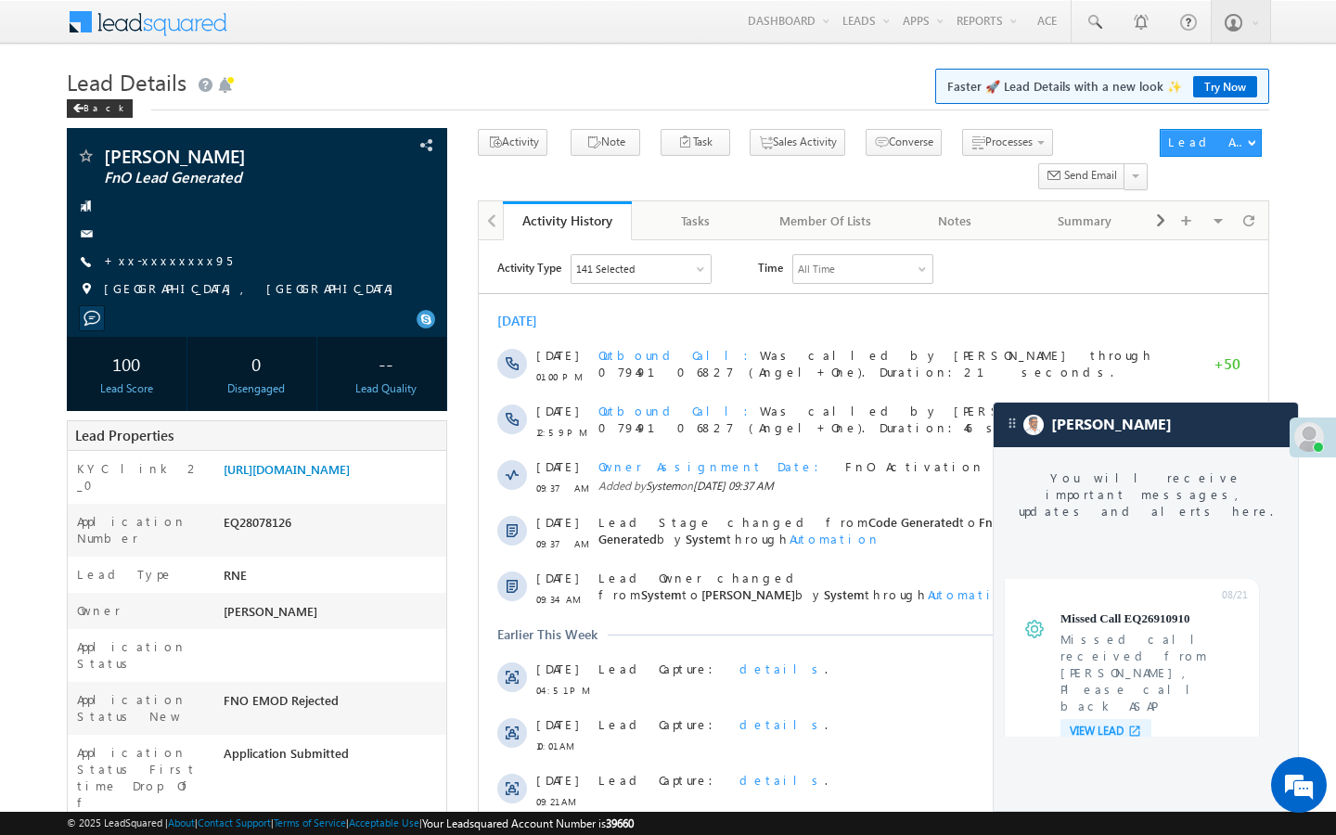
scroll to position [7028, 0]
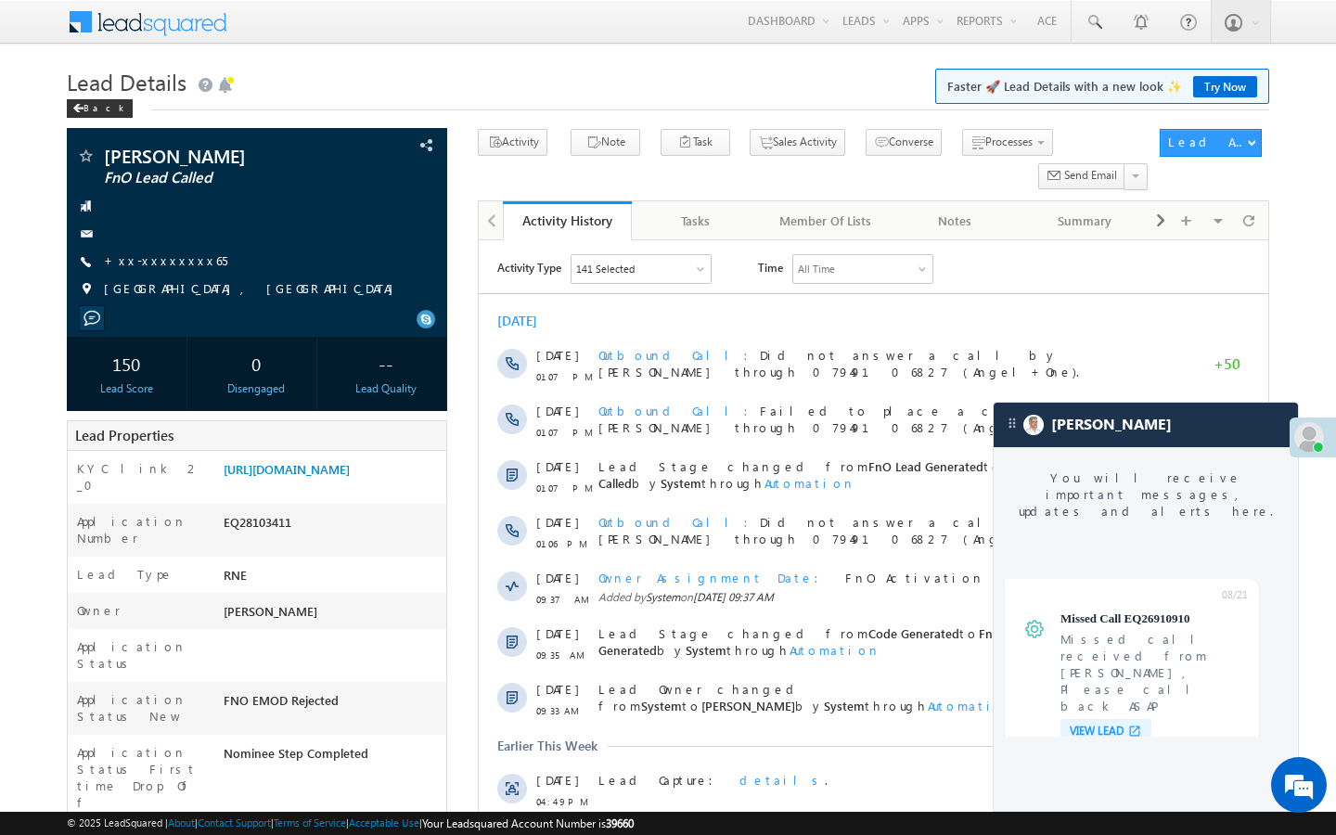
scroll to position [7028, 0]
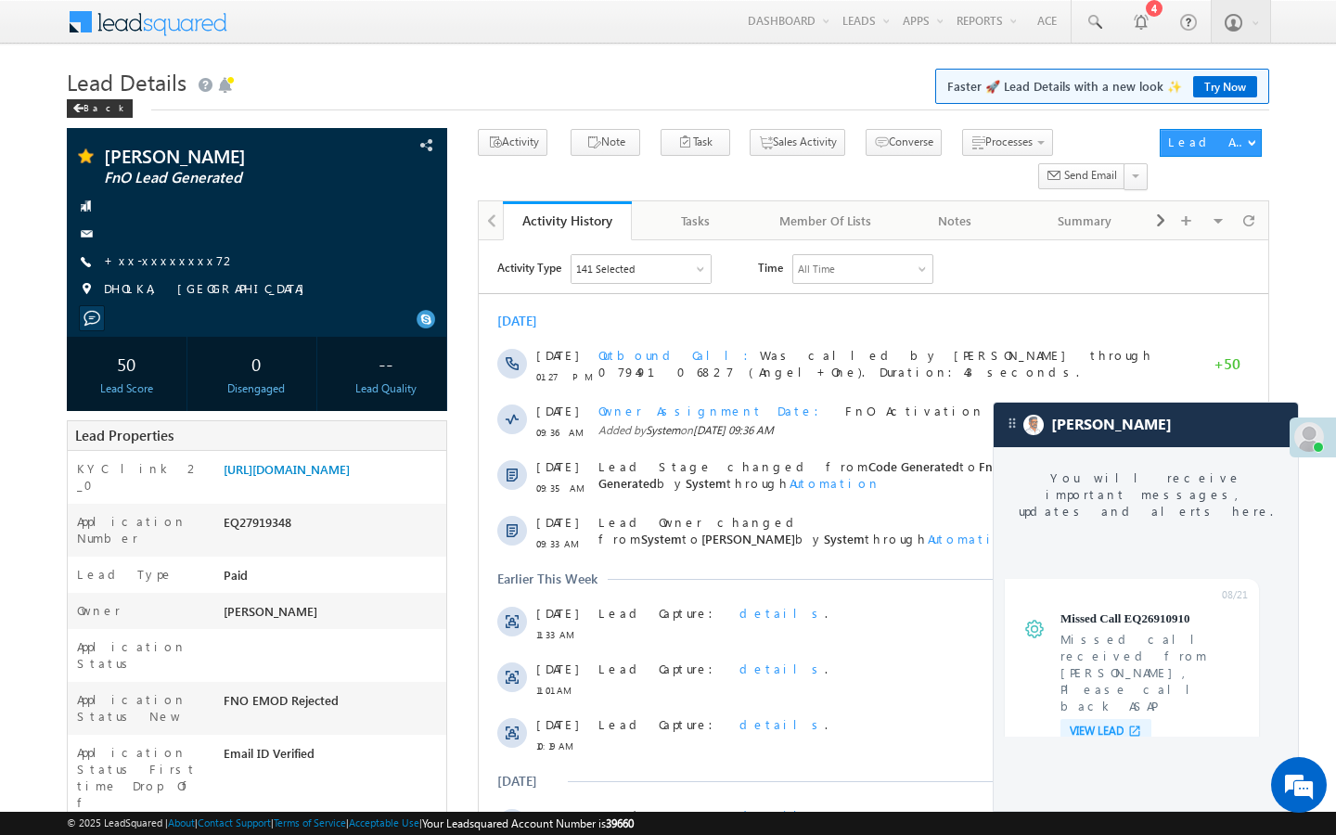
scroll to position [7028, 0]
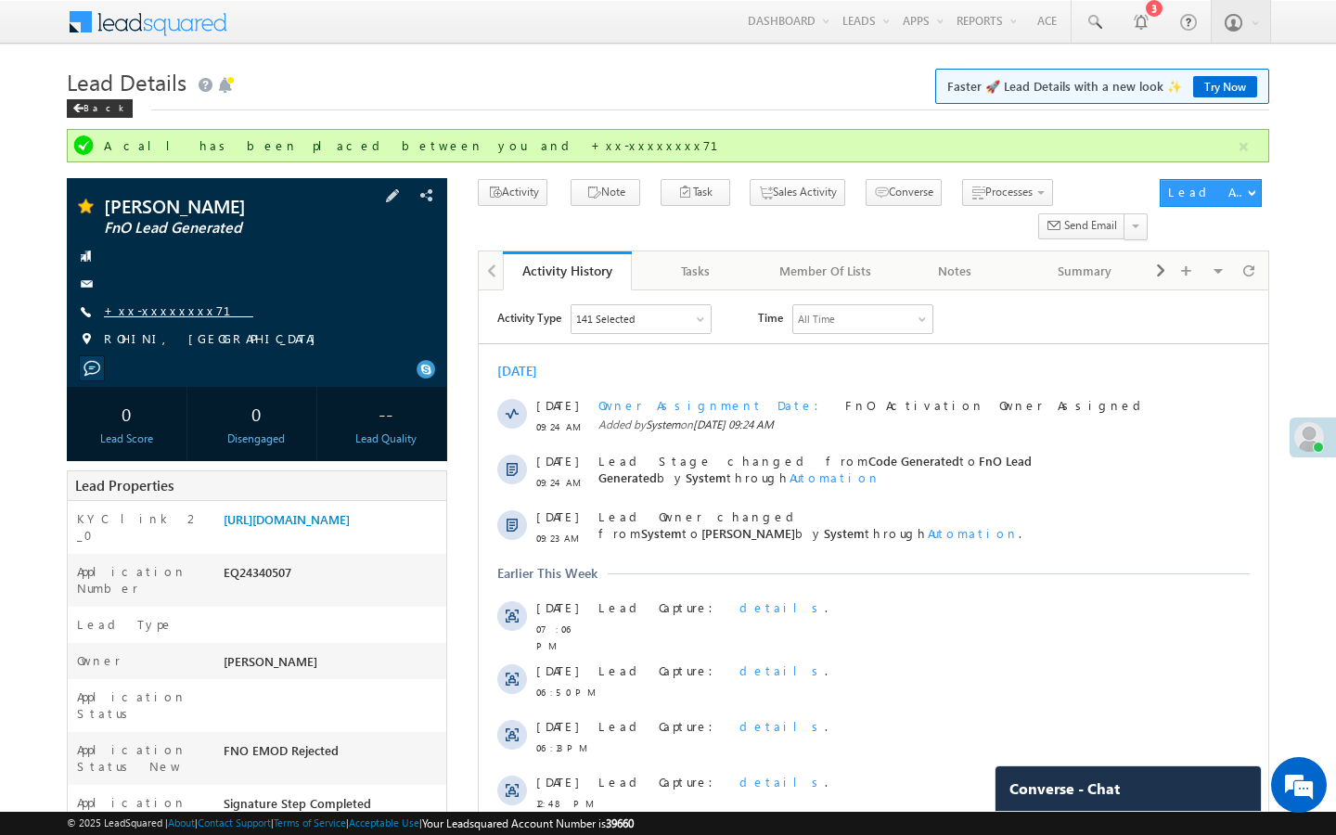
click at [157, 314] on link "+xx-xxxxxxxx71" at bounding box center [178, 310] width 149 height 16
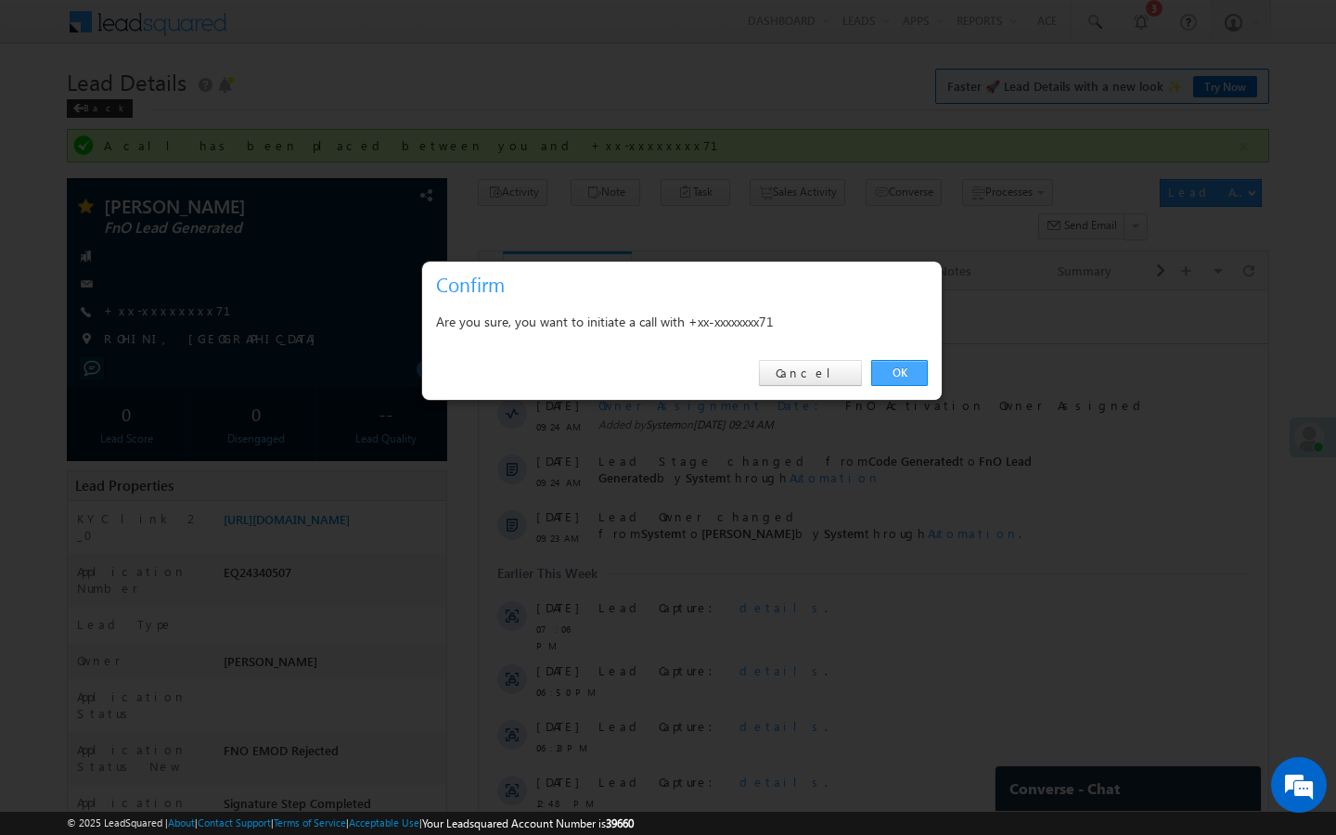
click at [888, 382] on link "OK" at bounding box center [899, 373] width 57 height 26
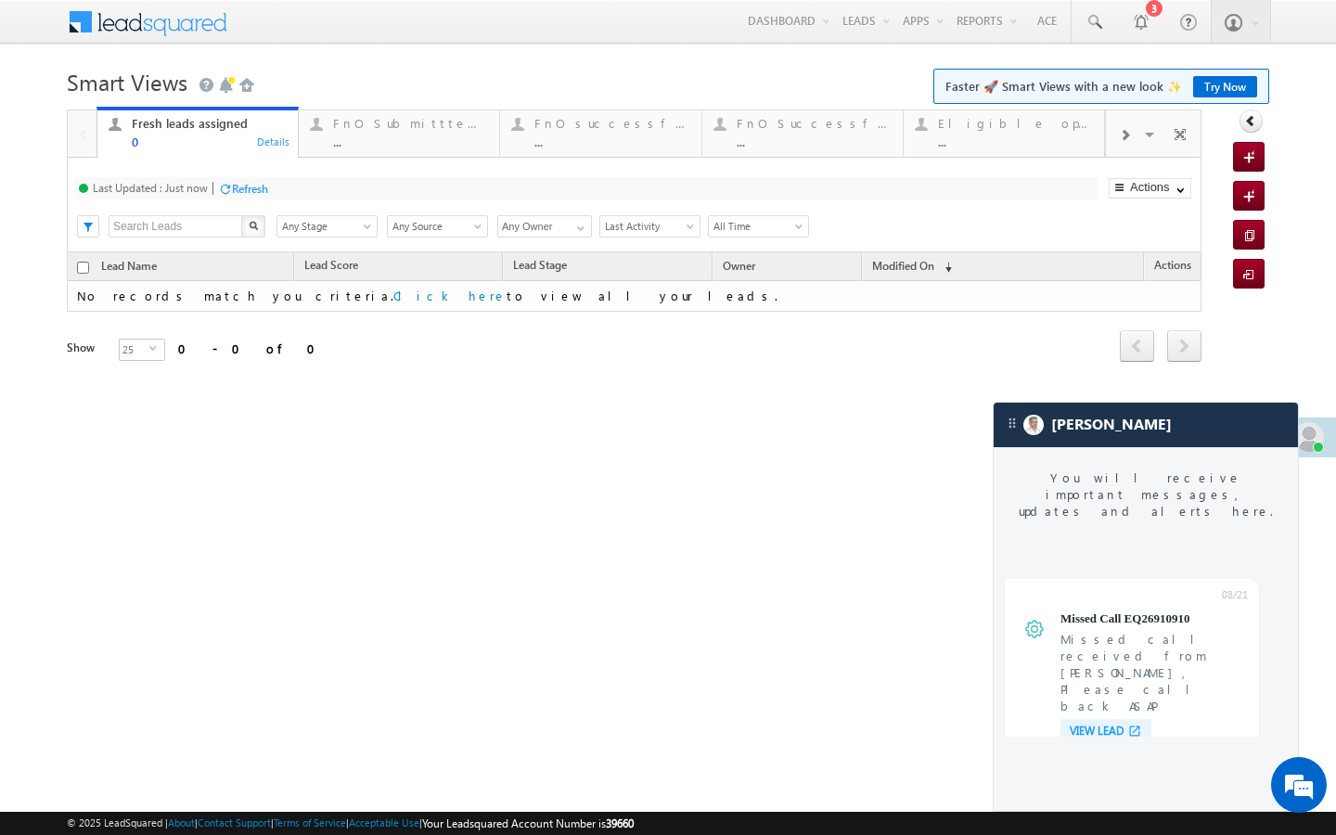
scroll to position [7028, 0]
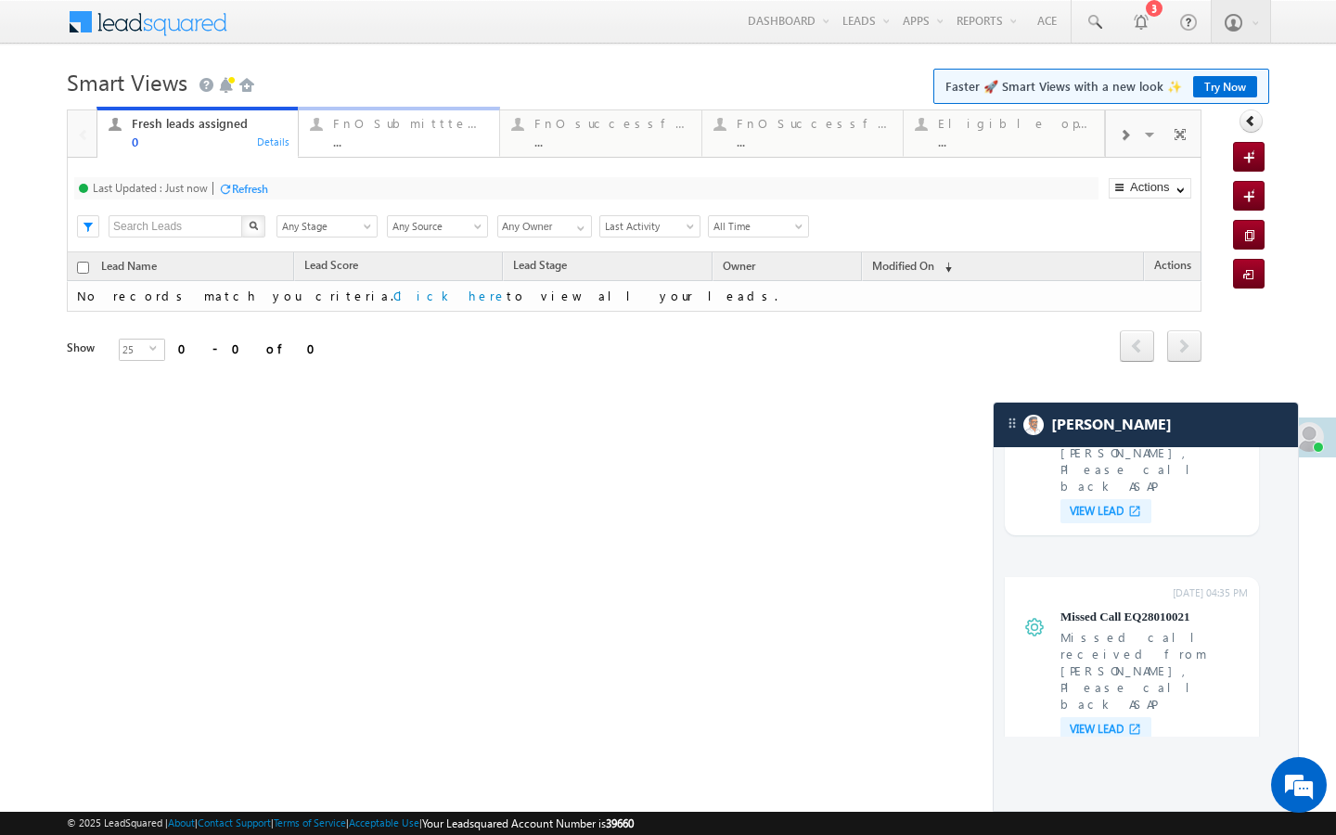
click at [408, 136] on div "..." at bounding box center [410, 142] width 155 height 14
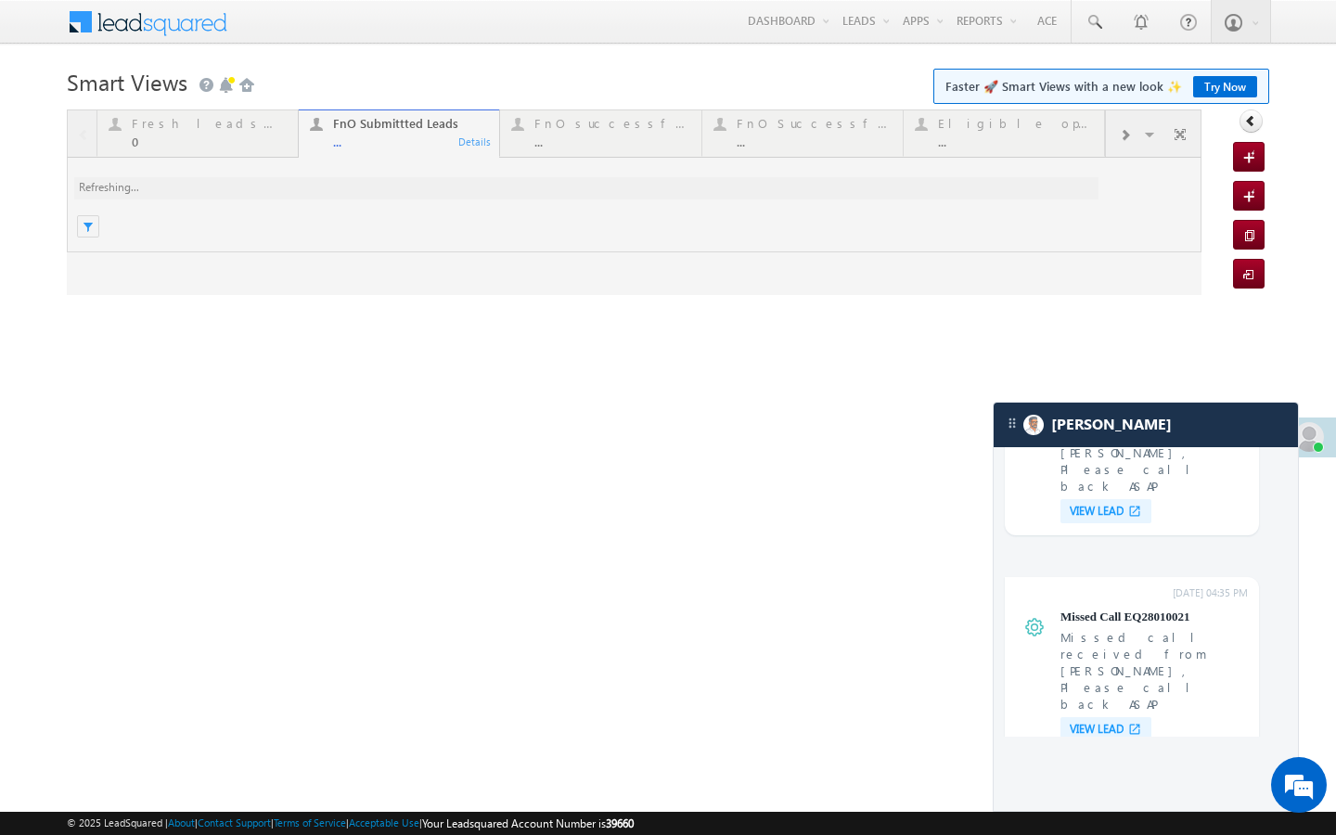
scroll to position [0, 0]
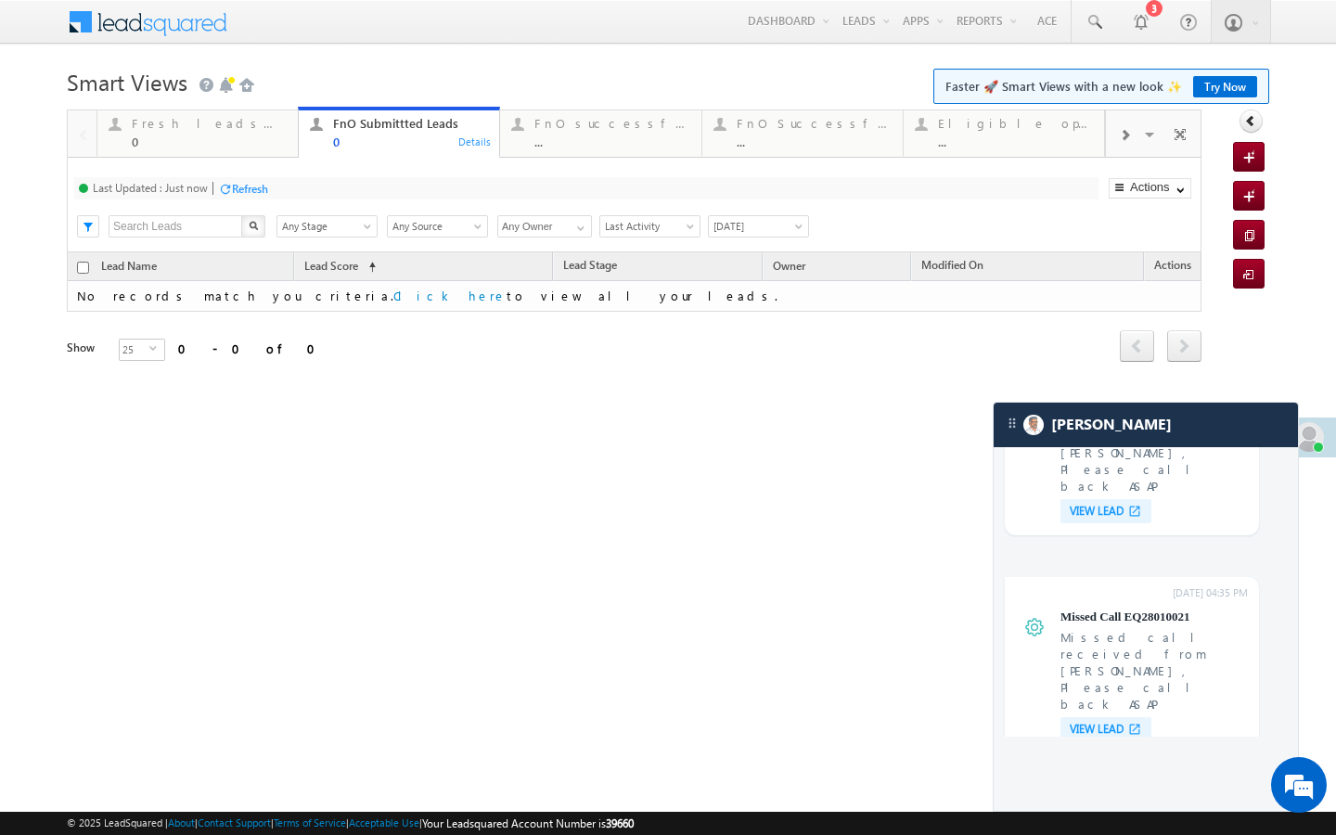
click at [594, 148] on div "..." at bounding box center [611, 142] width 155 height 14
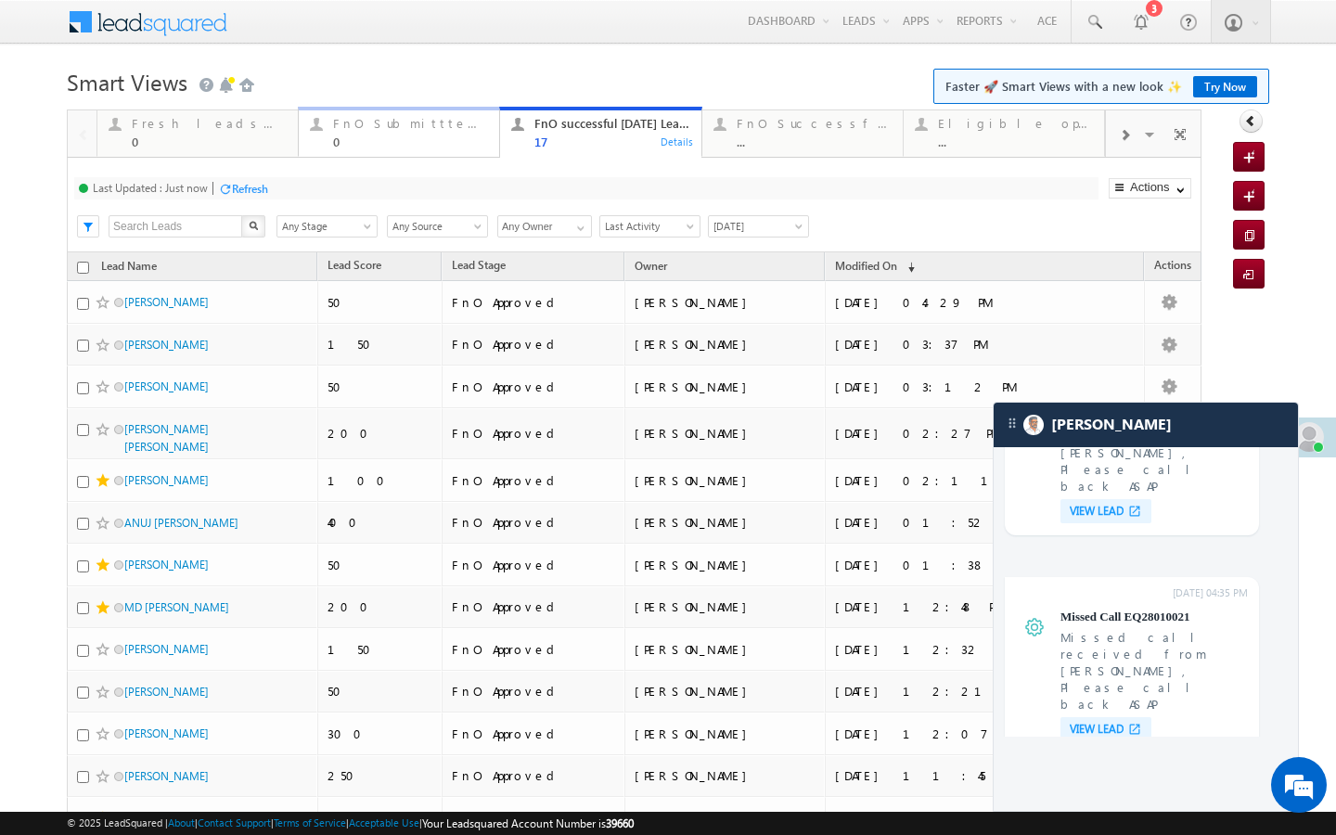
click at [419, 151] on link "FnO Submittted Leads 0 Details" at bounding box center [399, 132] width 202 height 50
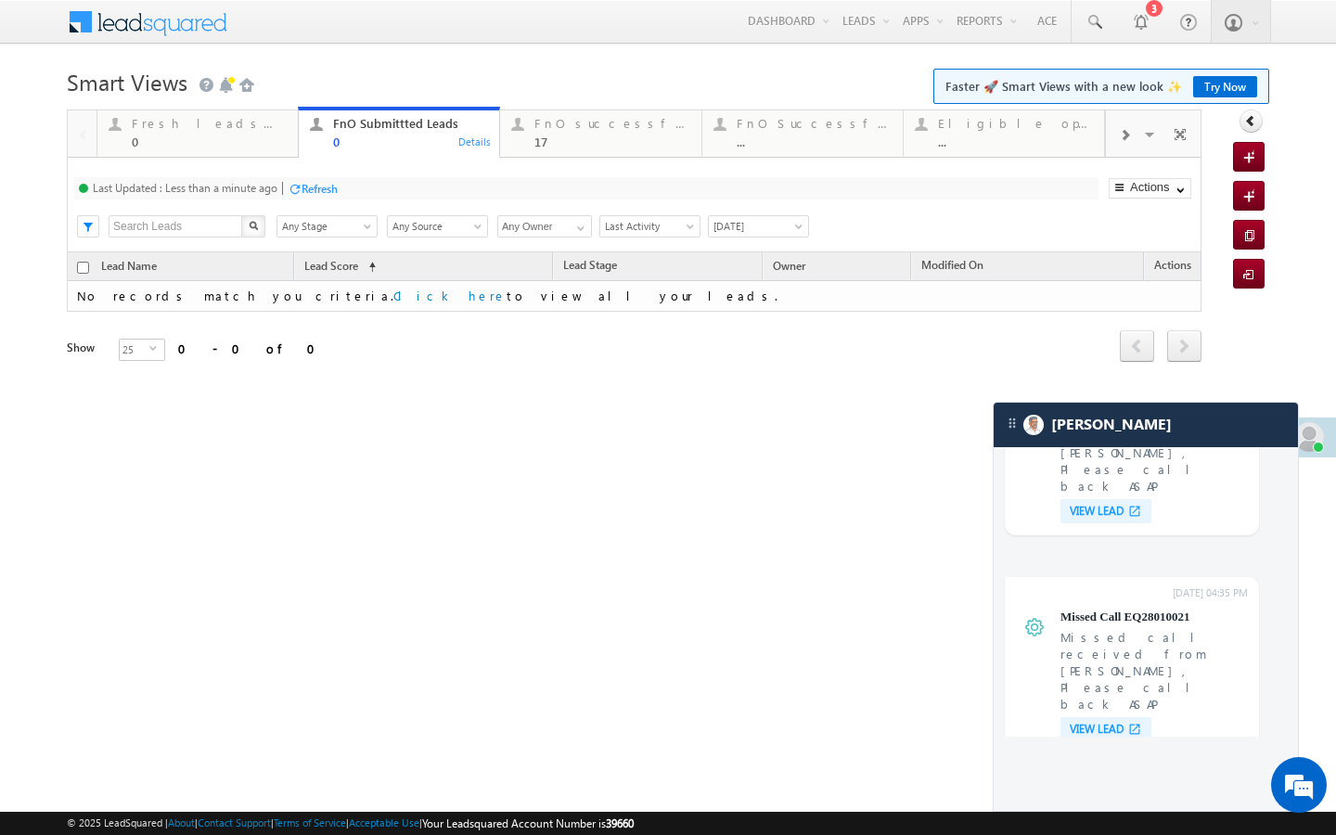
click at [305, 187] on div "Refresh" at bounding box center [319, 189] width 36 height 14
click at [575, 152] on link "FnO successful today Leads 17 Details" at bounding box center [600, 132] width 202 height 50
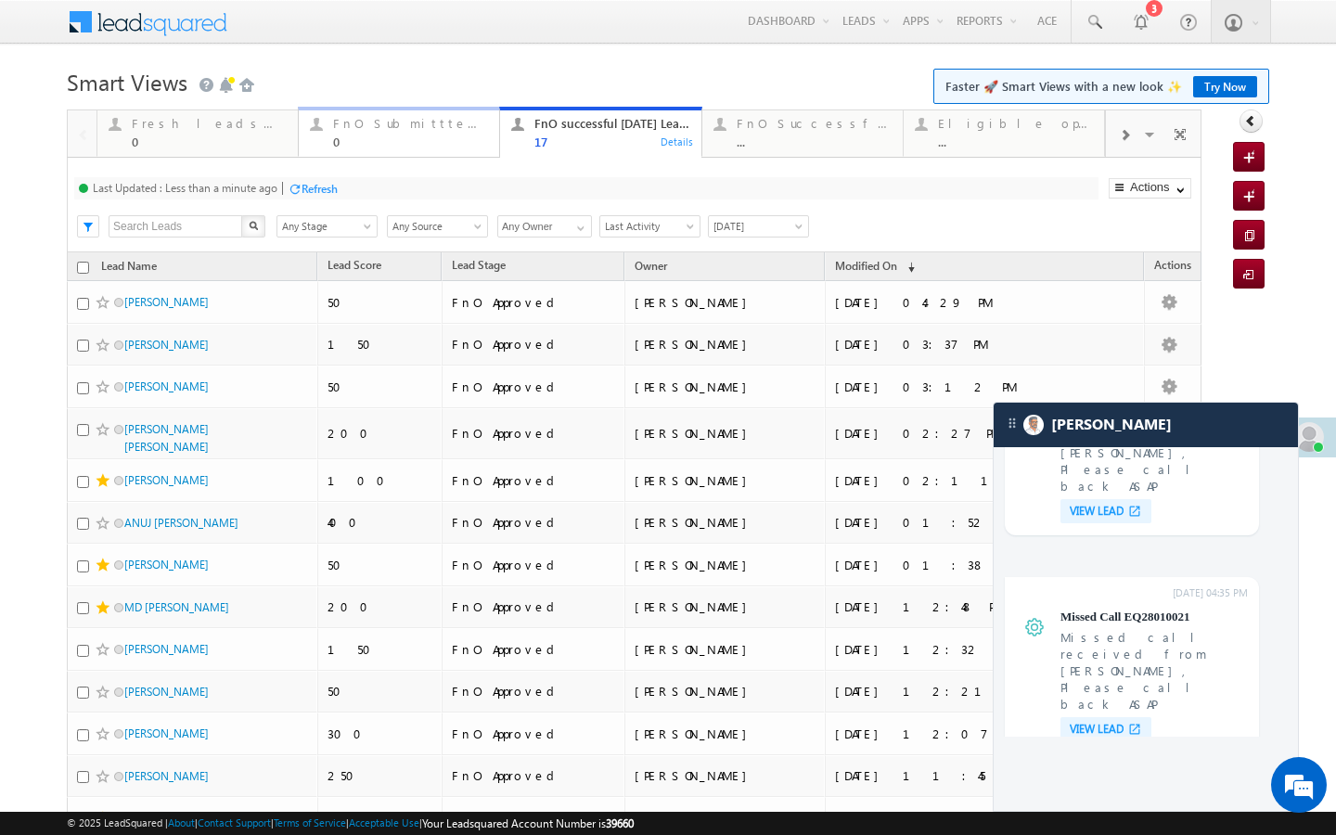
click at [369, 142] on div "0" at bounding box center [410, 142] width 155 height 14
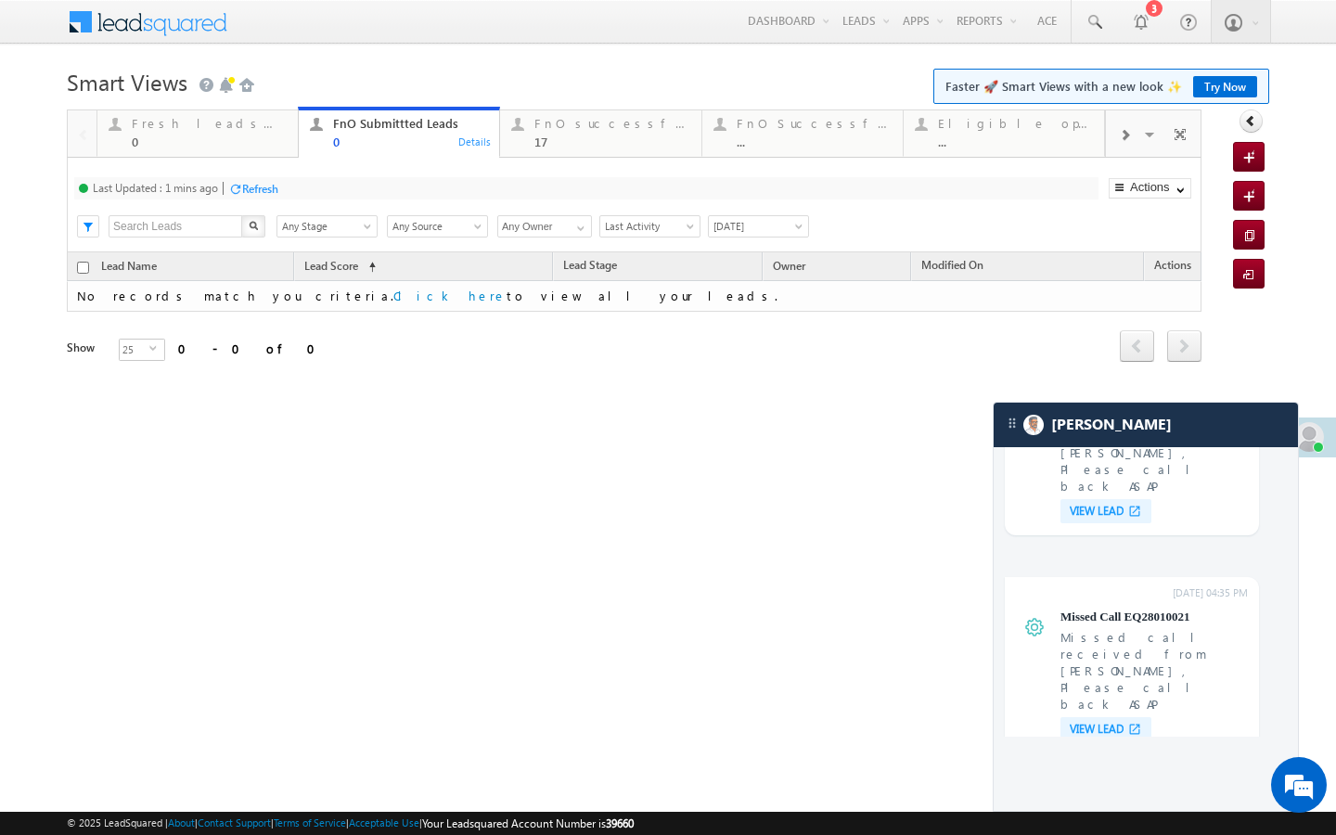
click at [270, 186] on div "Refresh" at bounding box center [260, 189] width 36 height 14
drag, startPoint x: 544, startPoint y: 139, endPoint x: 348, endPoint y: 187, distance: 201.6
click at [544, 139] on div "17" at bounding box center [611, 142] width 155 height 14
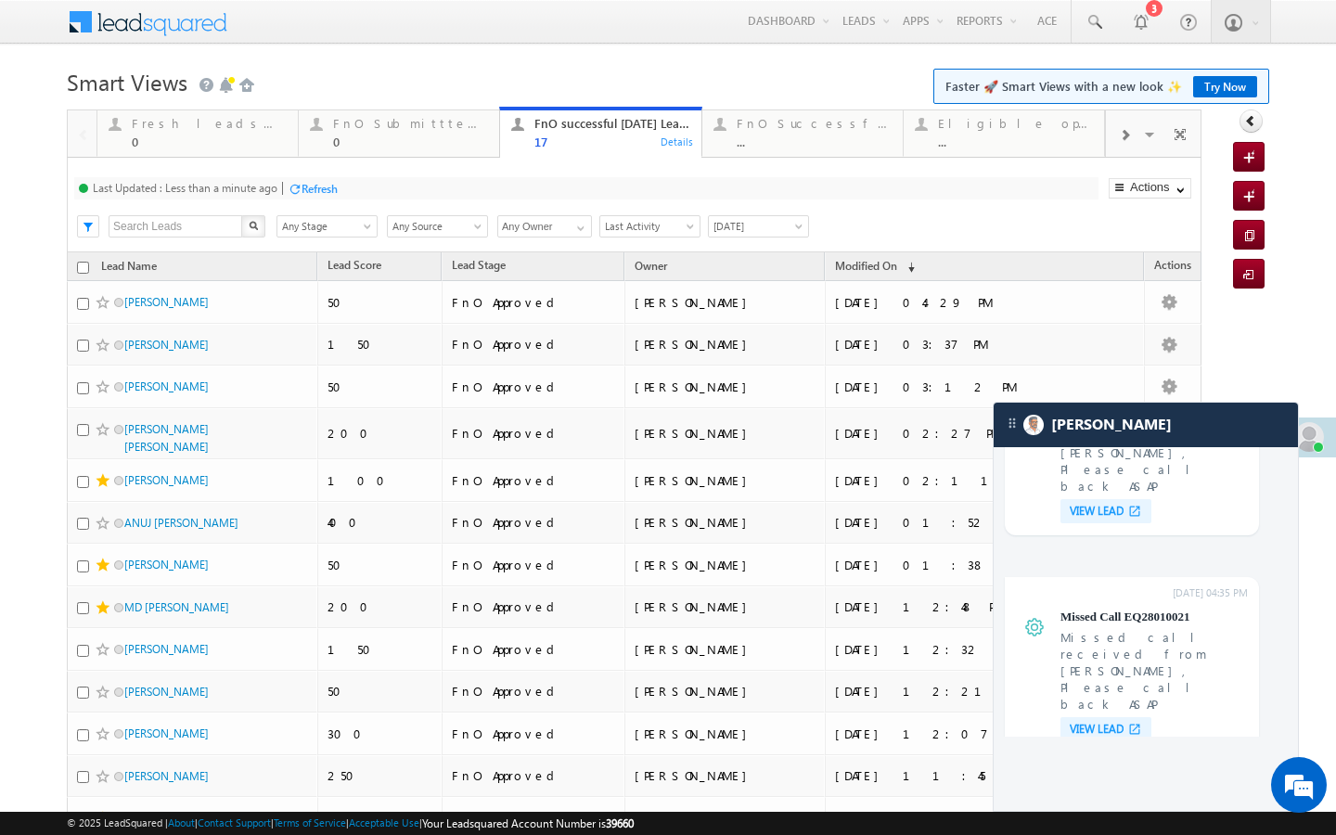
click at [313, 192] on div "Refresh" at bounding box center [319, 189] width 36 height 14
click at [446, 141] on div "0" at bounding box center [410, 142] width 155 height 14
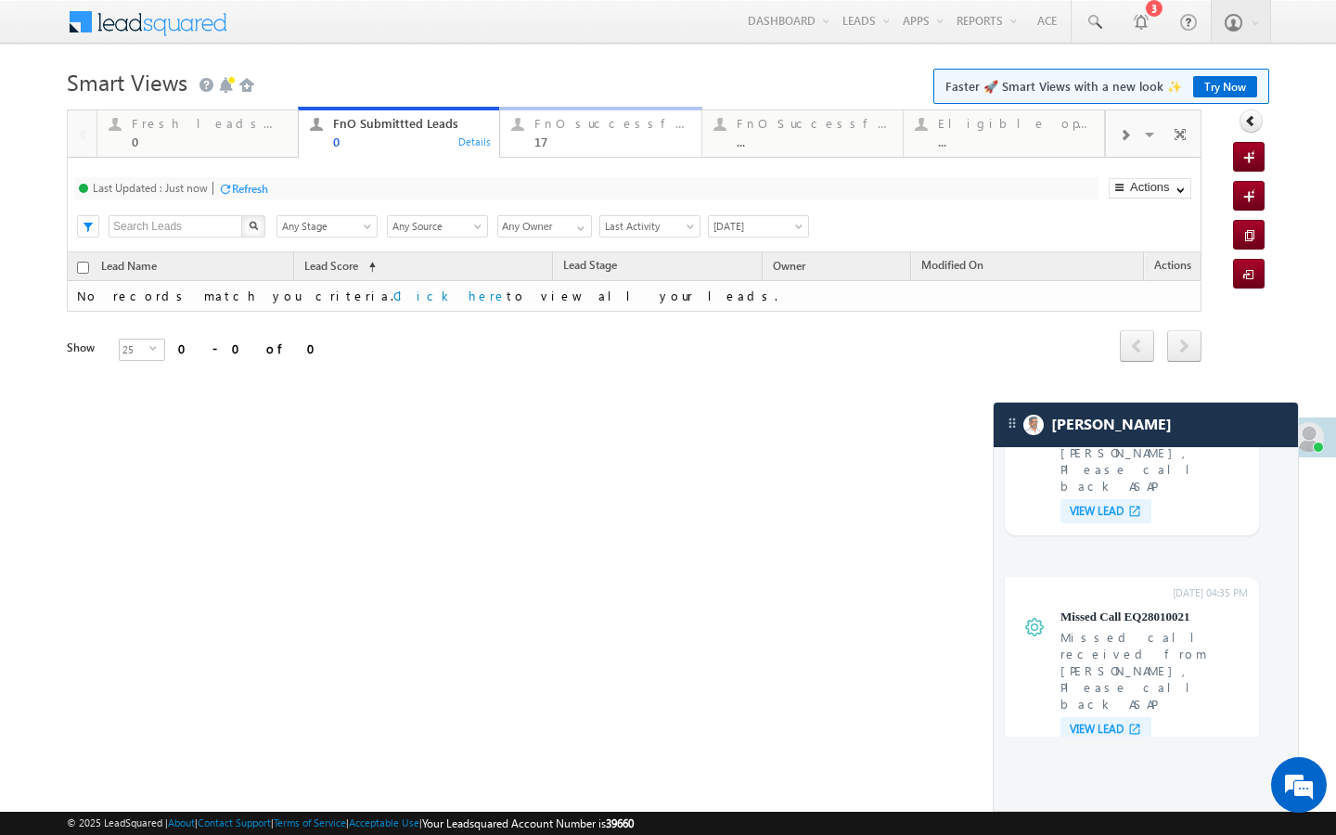
click at [538, 149] on link "FnO successful today Leads 17 Details" at bounding box center [600, 132] width 202 height 50
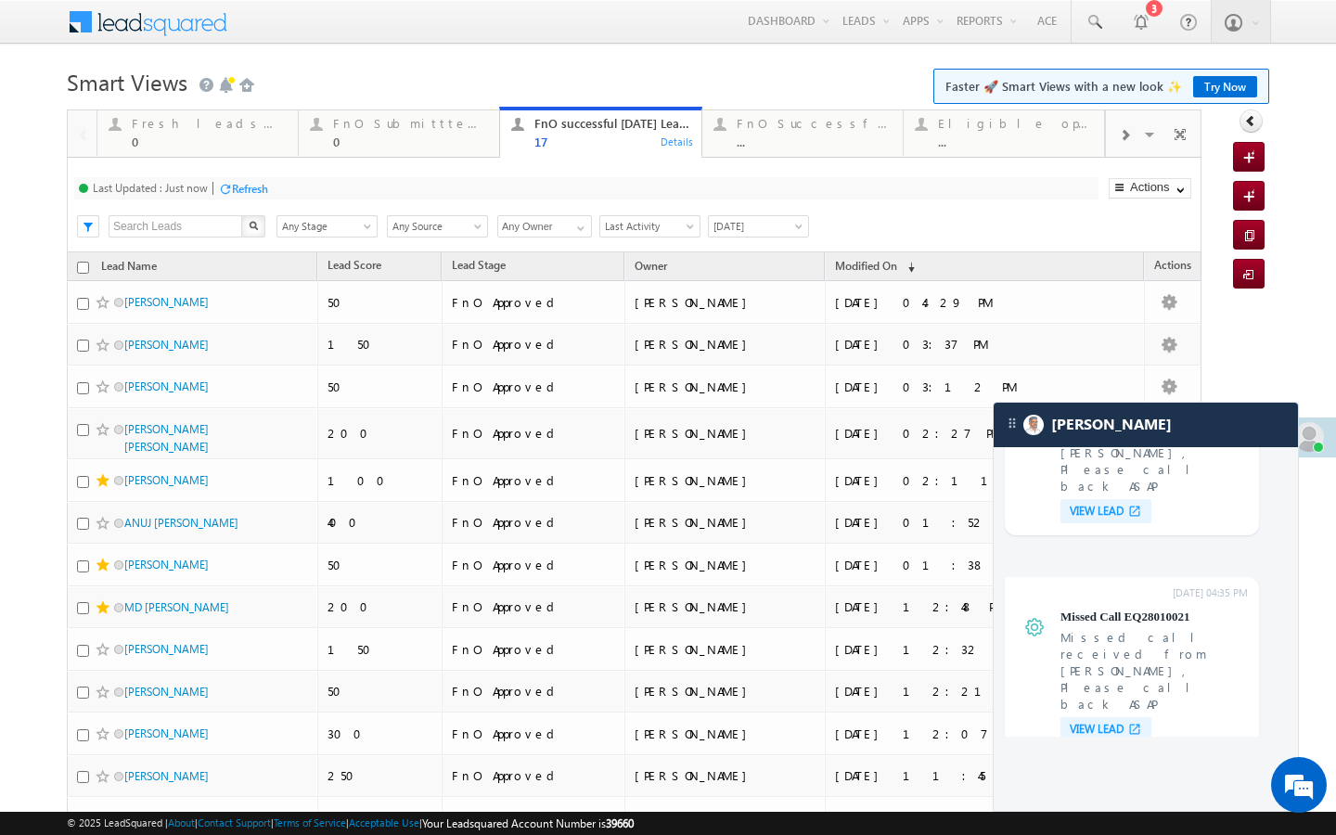
click at [255, 199] on div "Last Updated : Just now Refresh Refreshing... Search X Lead Stage Any Stage Any…" at bounding box center [634, 205] width 1134 height 95
click at [255, 190] on div "Refresh" at bounding box center [250, 189] width 36 height 14
click at [437, 143] on div "0" at bounding box center [410, 142] width 155 height 14
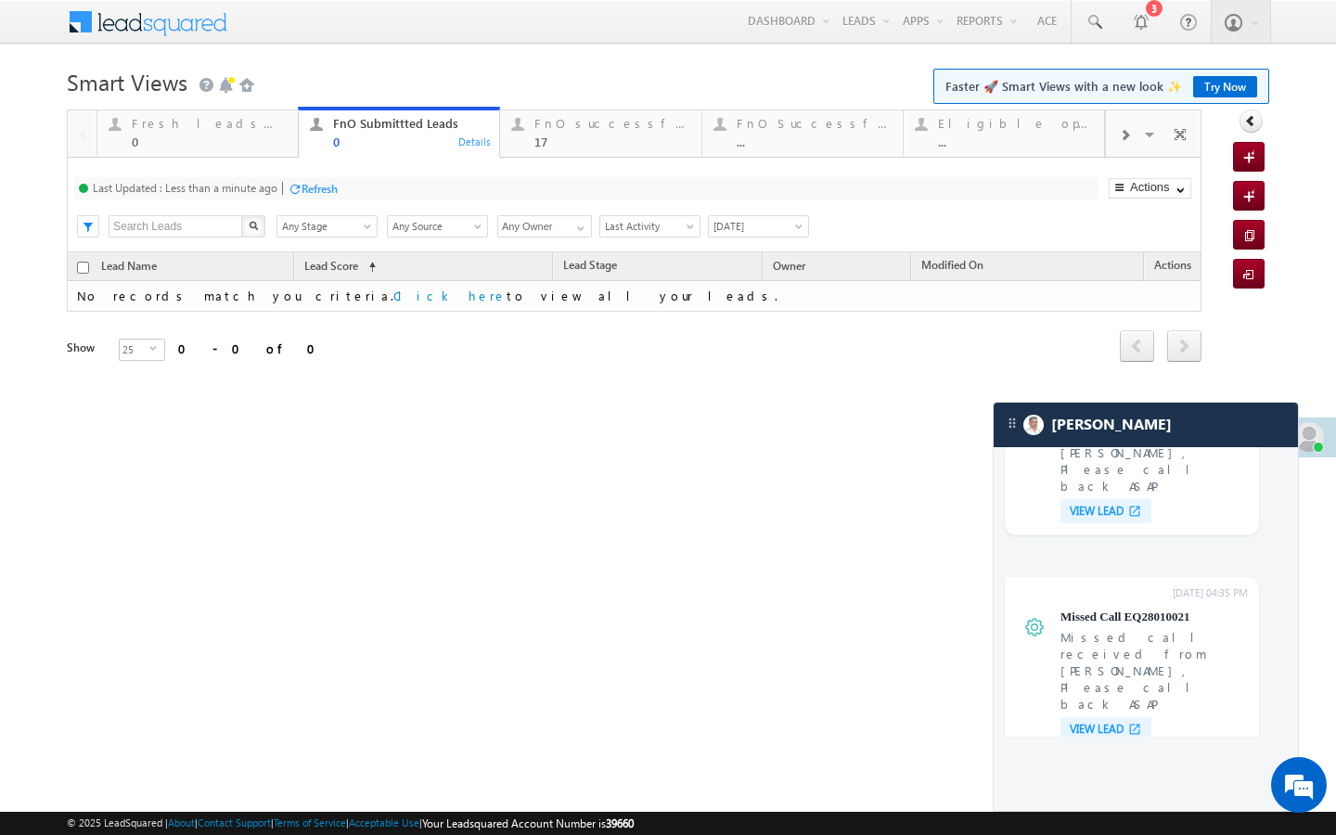
drag, startPoint x: 292, startPoint y: 185, endPoint x: 292, endPoint y: 30, distance: 154.9
click at [292, 185] on div at bounding box center [295, 189] width 14 height 14
click at [586, 148] on link "FnO successful today Leads 17 Details" at bounding box center [600, 132] width 202 height 50
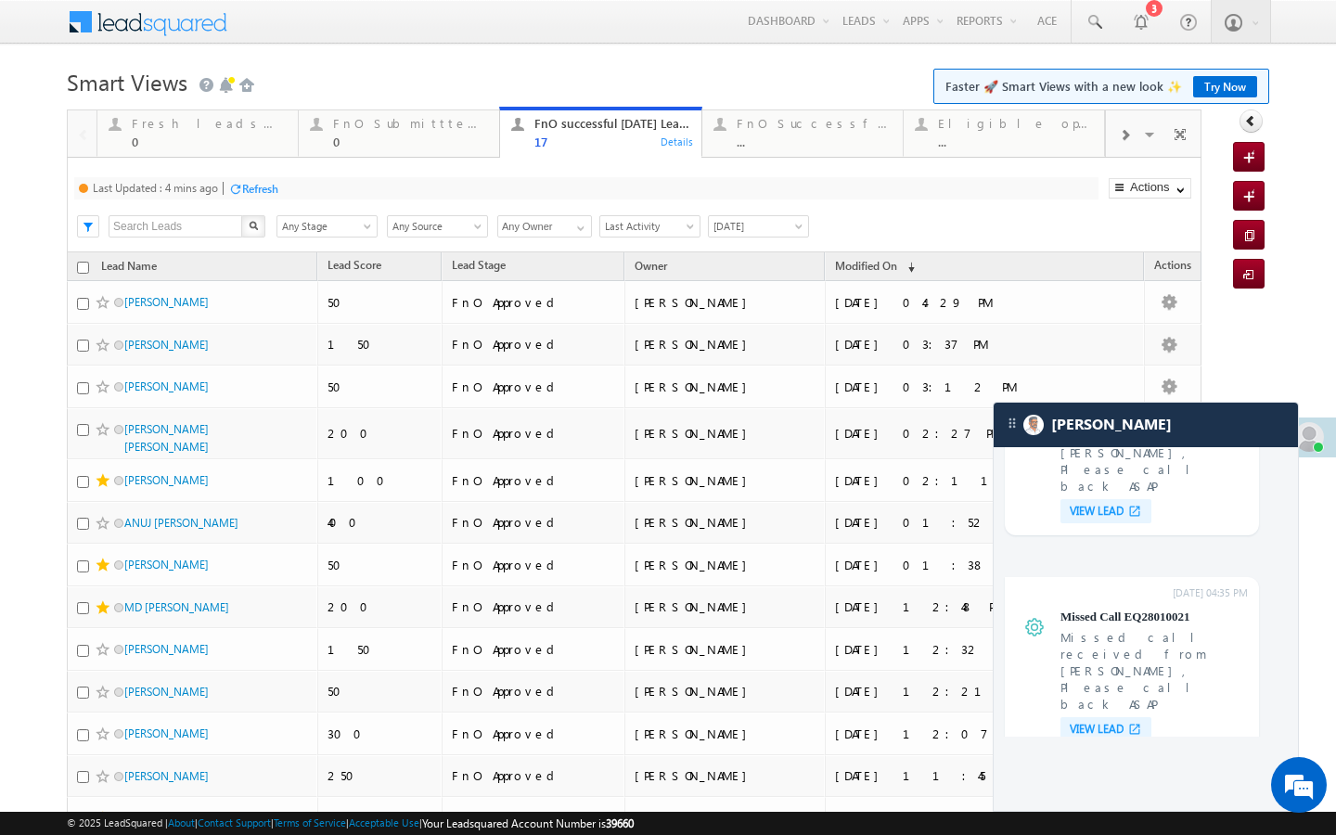
click at [269, 192] on div "Refresh" at bounding box center [260, 189] width 36 height 14
click at [338, 138] on div "0" at bounding box center [410, 142] width 155 height 14
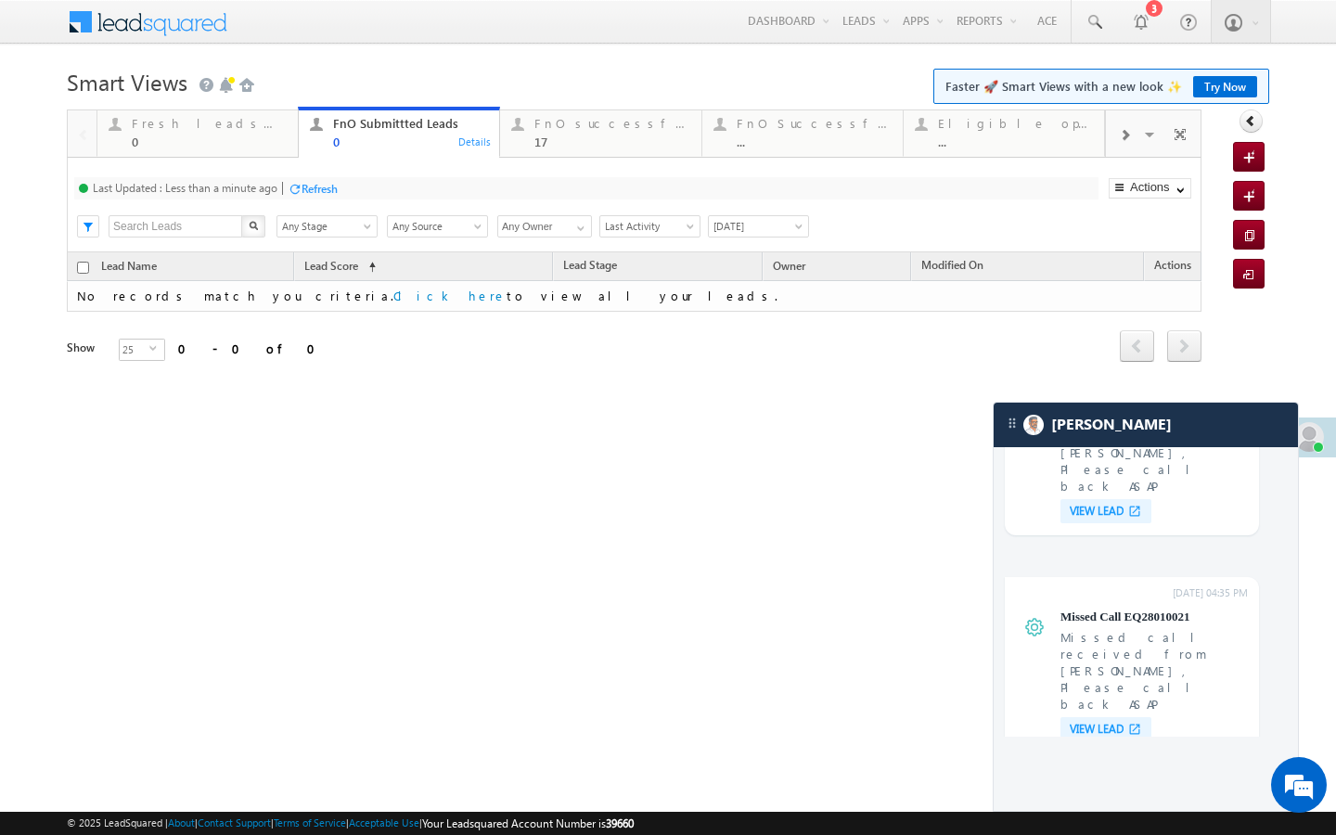
click at [312, 179] on div "Refresh" at bounding box center [313, 188] width 50 height 18
click at [549, 153] on link "FnO successful today Leads 17 Details" at bounding box center [600, 132] width 202 height 50
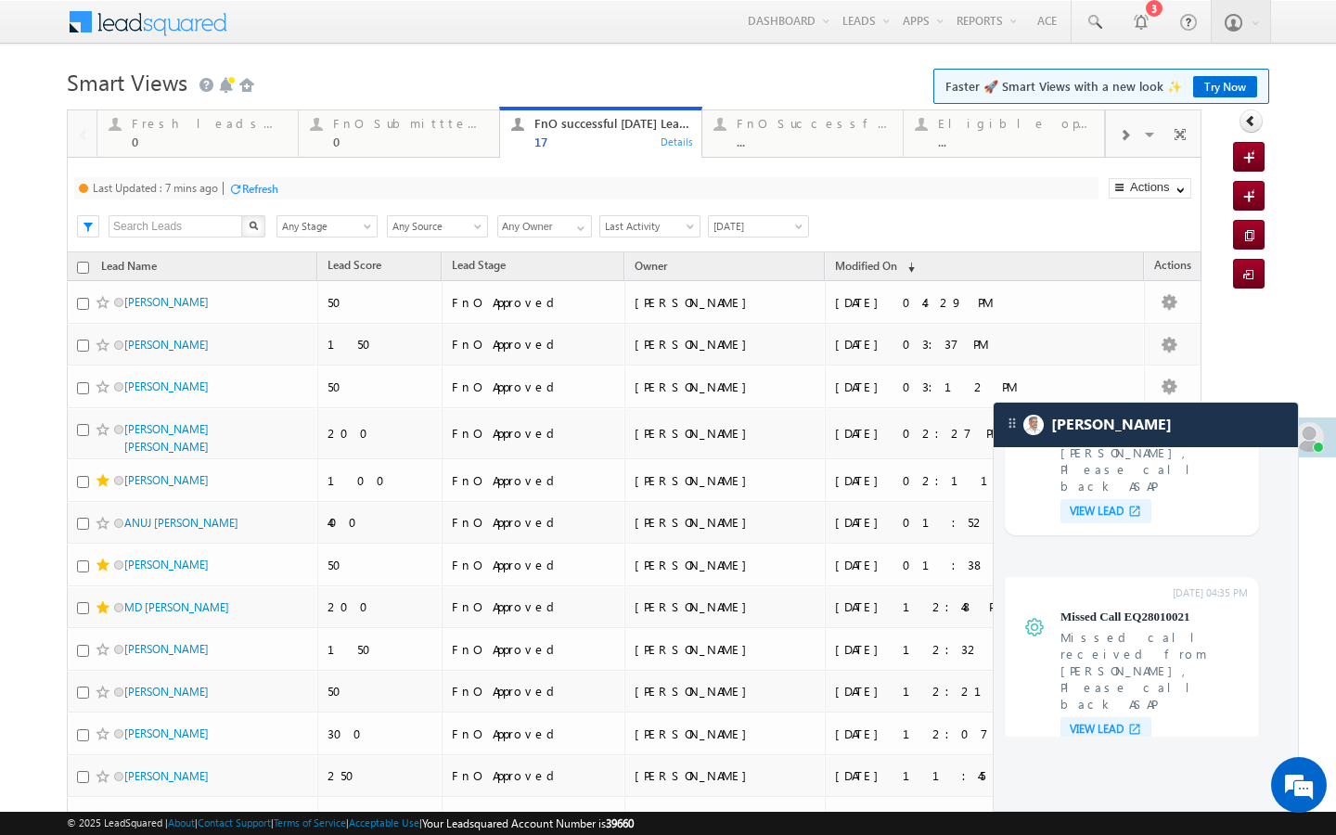
click at [260, 187] on div "Refresh" at bounding box center [260, 189] width 36 height 14
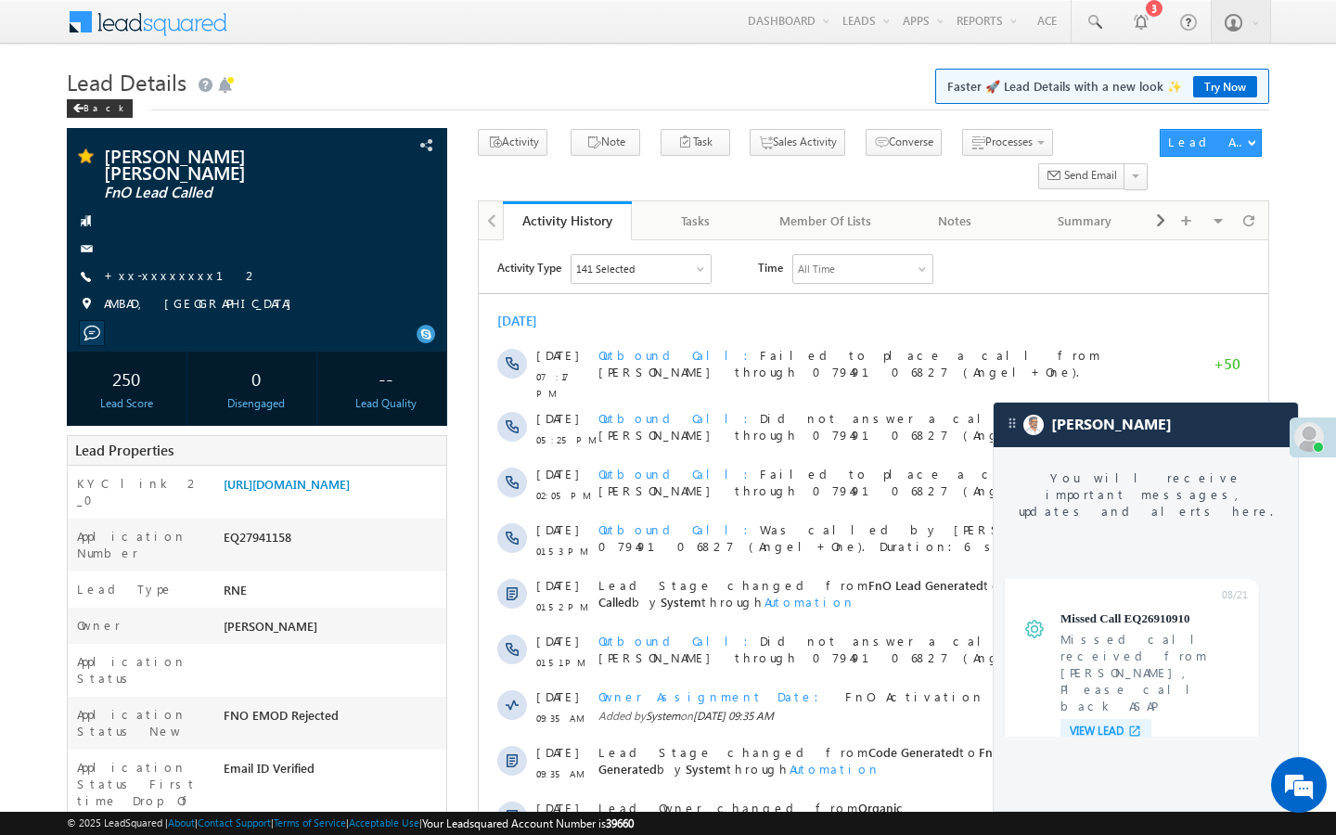
scroll to position [7028, 0]
